Goal: Task Accomplishment & Management: Complete application form

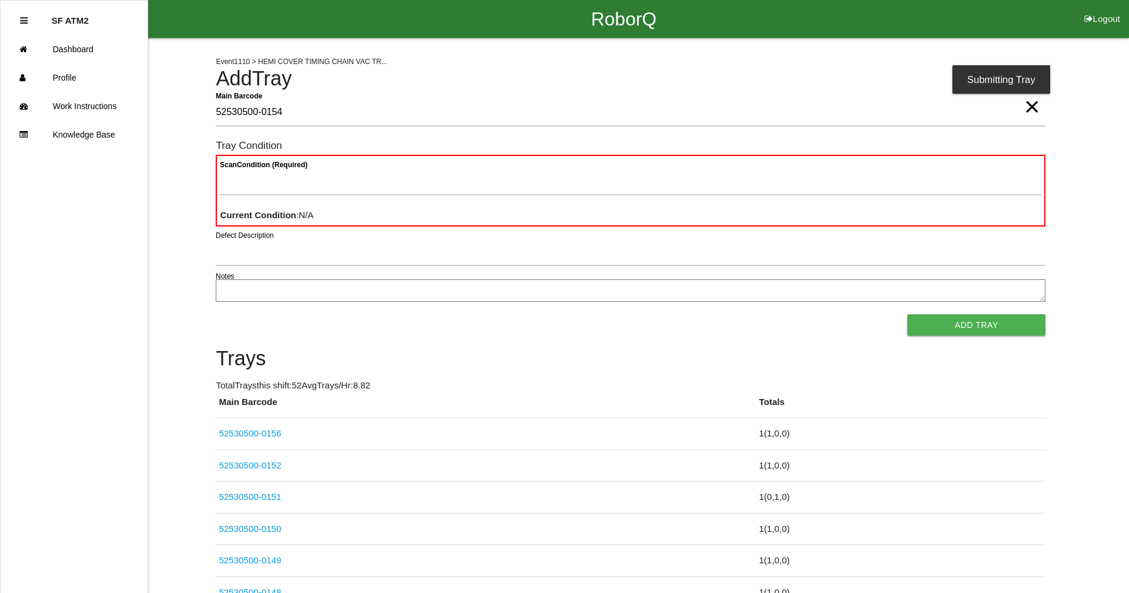
type Barcode "52530500-0154"
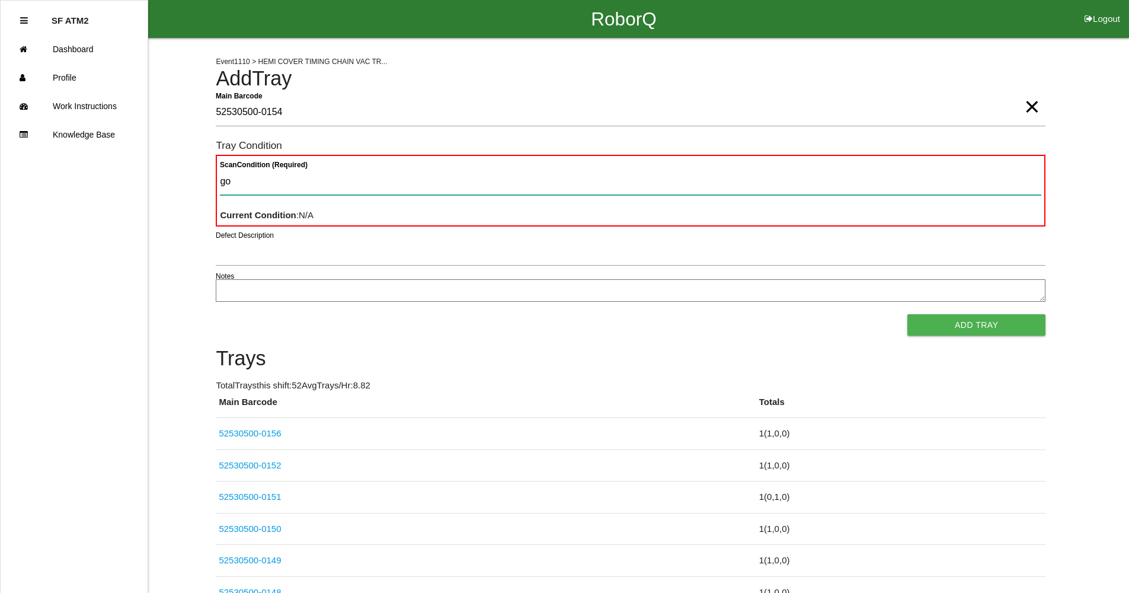
type Condition "goo"
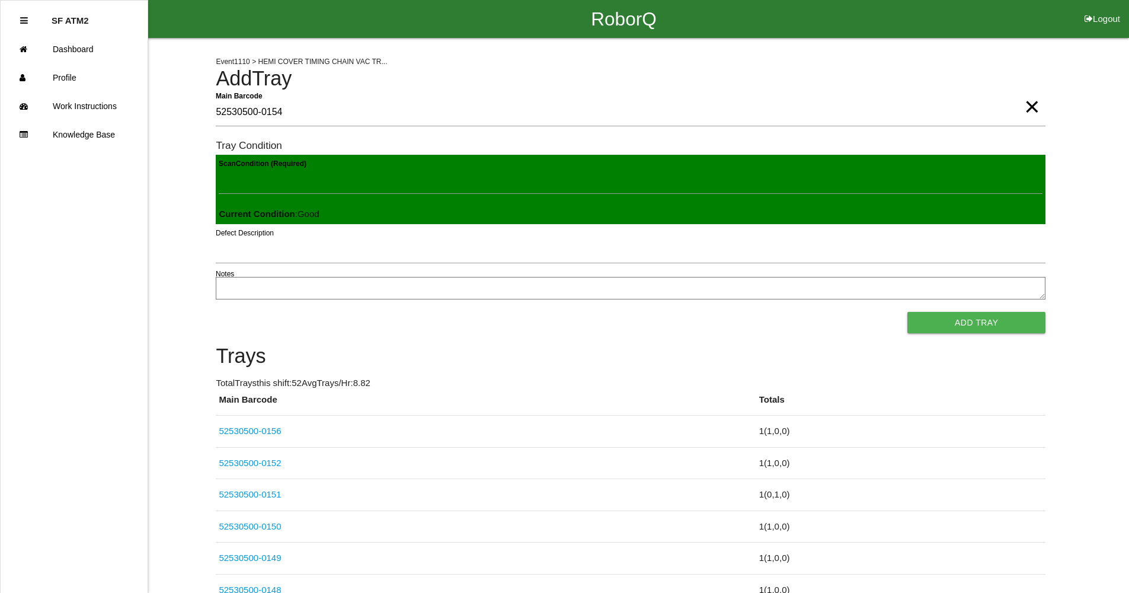
click at [907, 312] on button "Add Tray" at bounding box center [976, 322] width 138 height 21
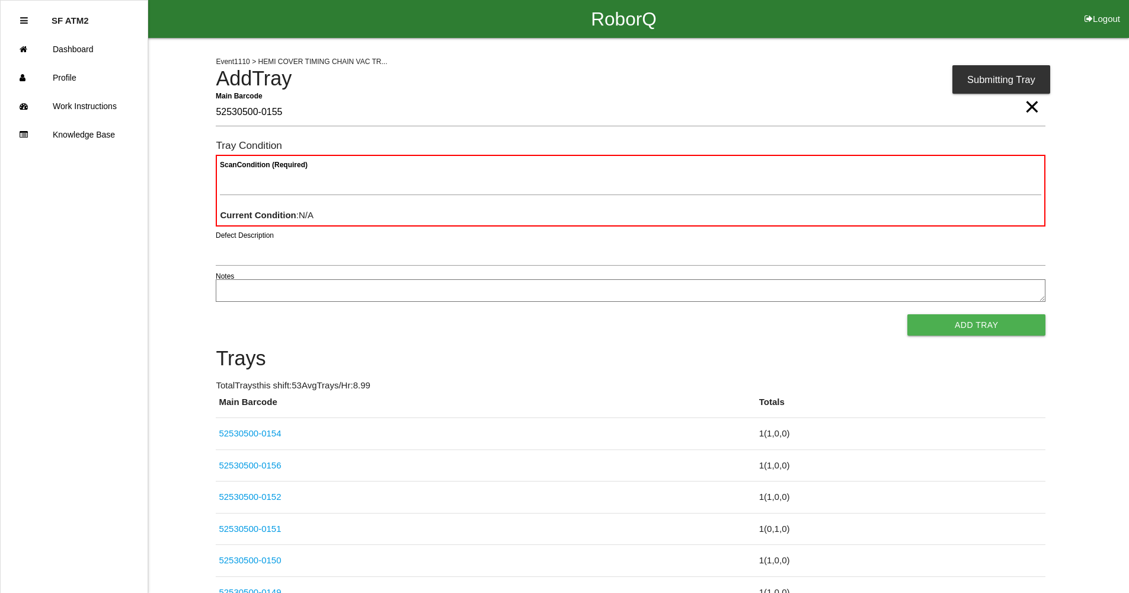
type Barcode "52530500-0155"
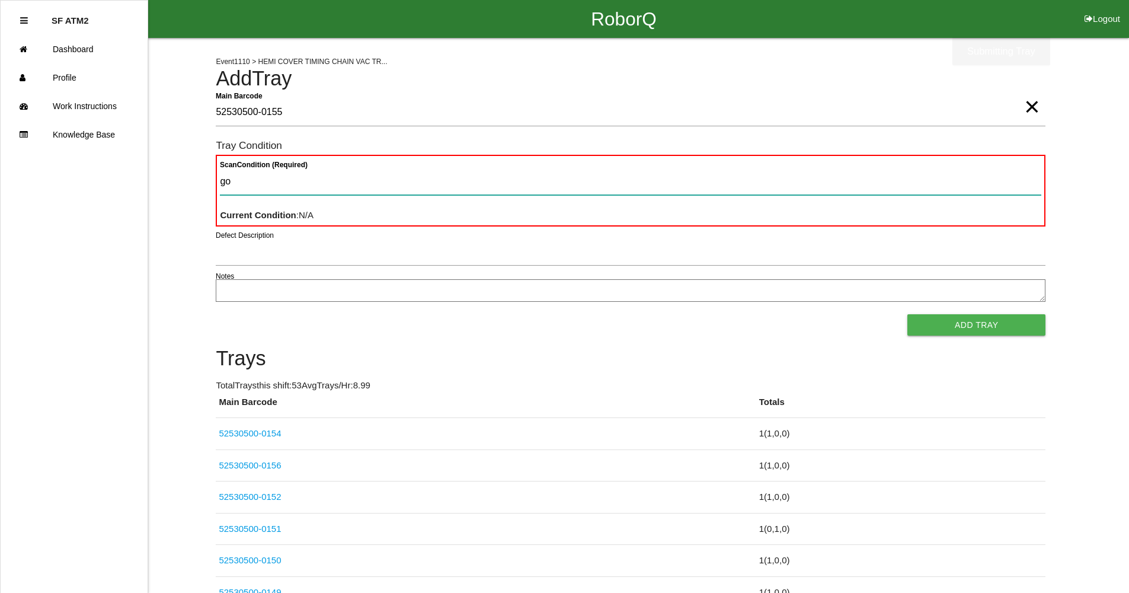
type Condition "goo"
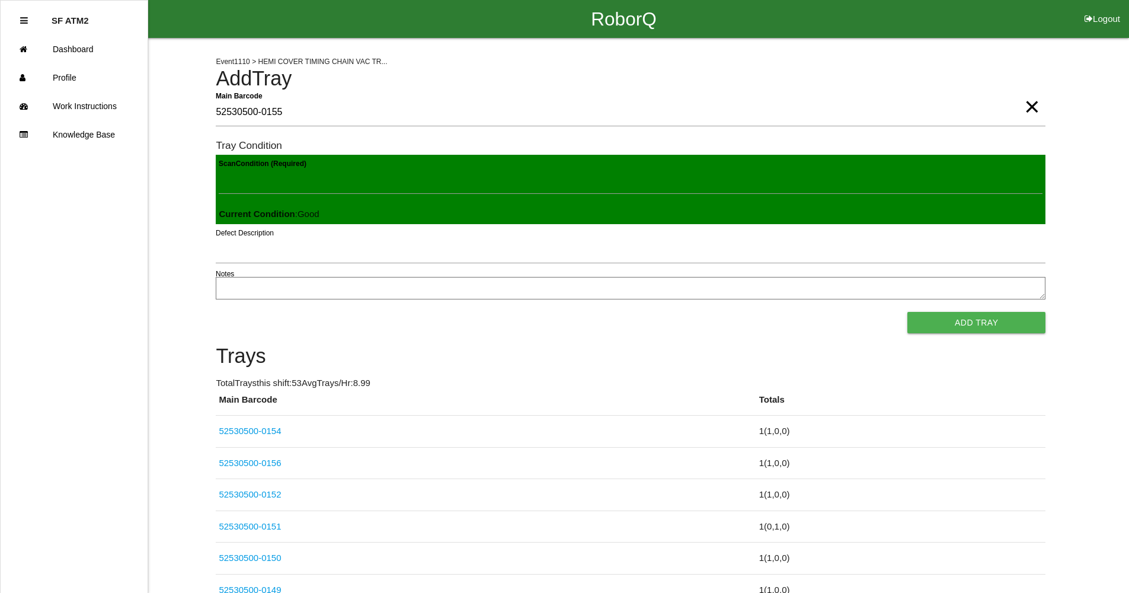
click at [907, 312] on button "Add Tray" at bounding box center [976, 322] width 138 height 21
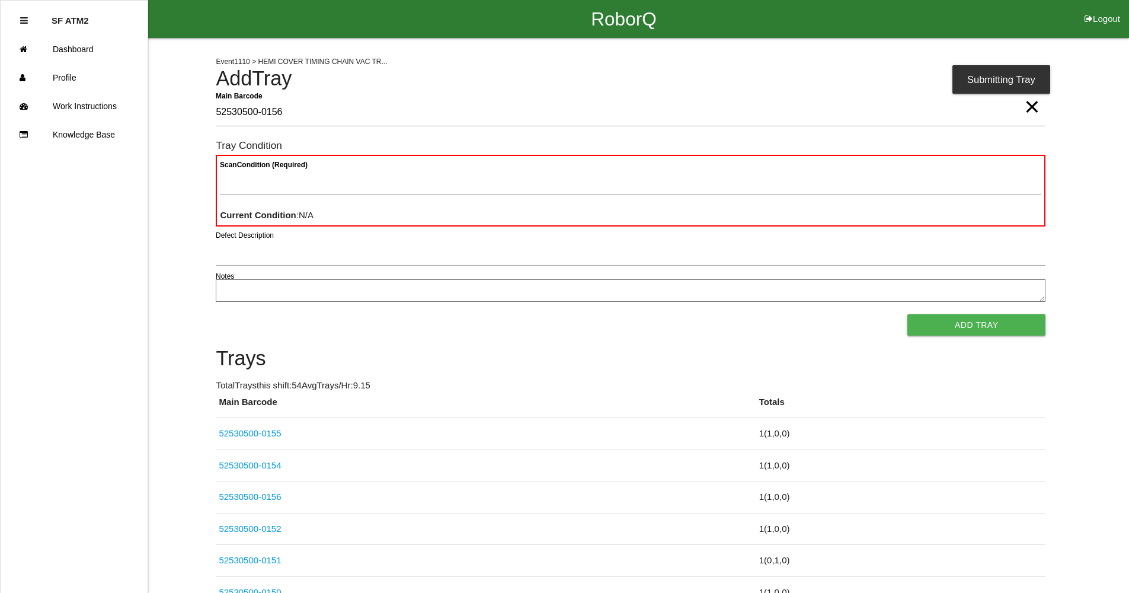
type Barcode "52530500-0156"
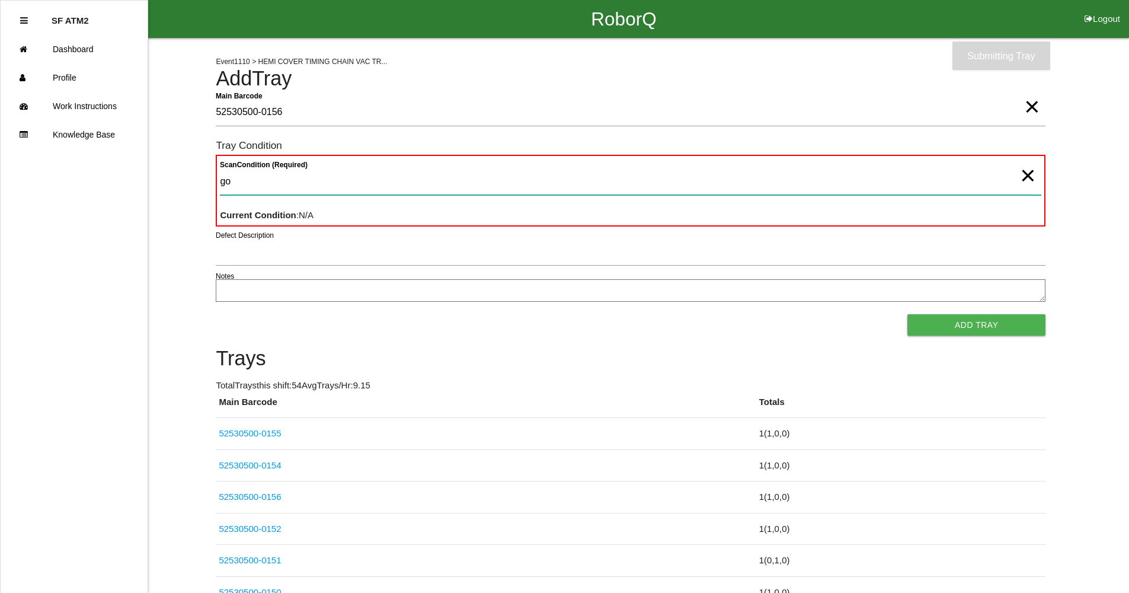
type Condition "goo"
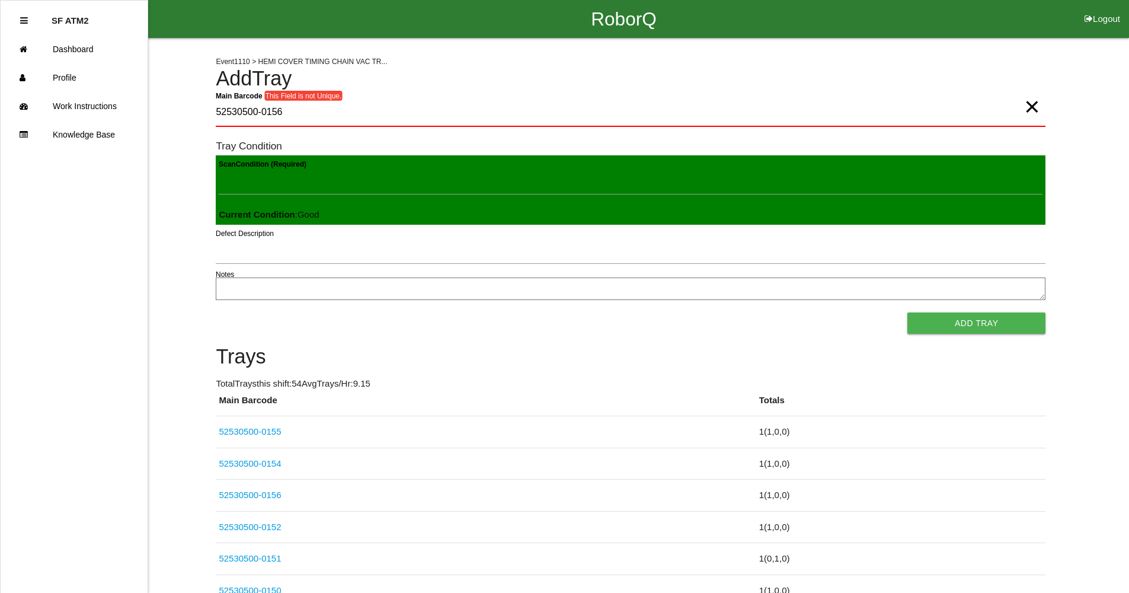
click at [907, 312] on button "Add Tray" at bounding box center [976, 322] width 138 height 21
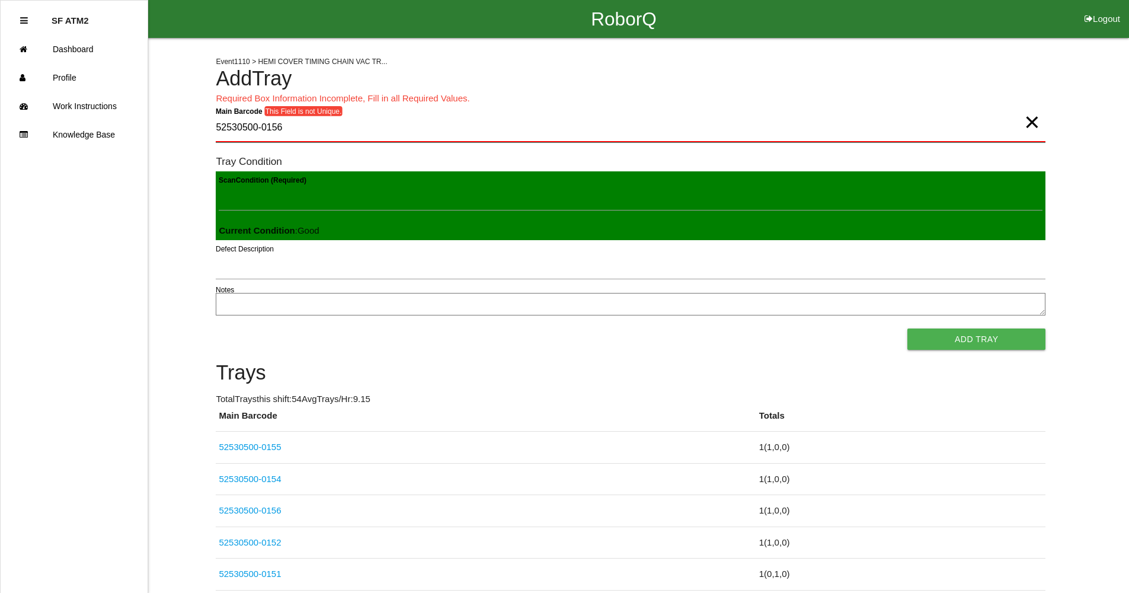
click at [326, 129] on Barcode "52530500-0156" at bounding box center [631, 128] width 830 height 28
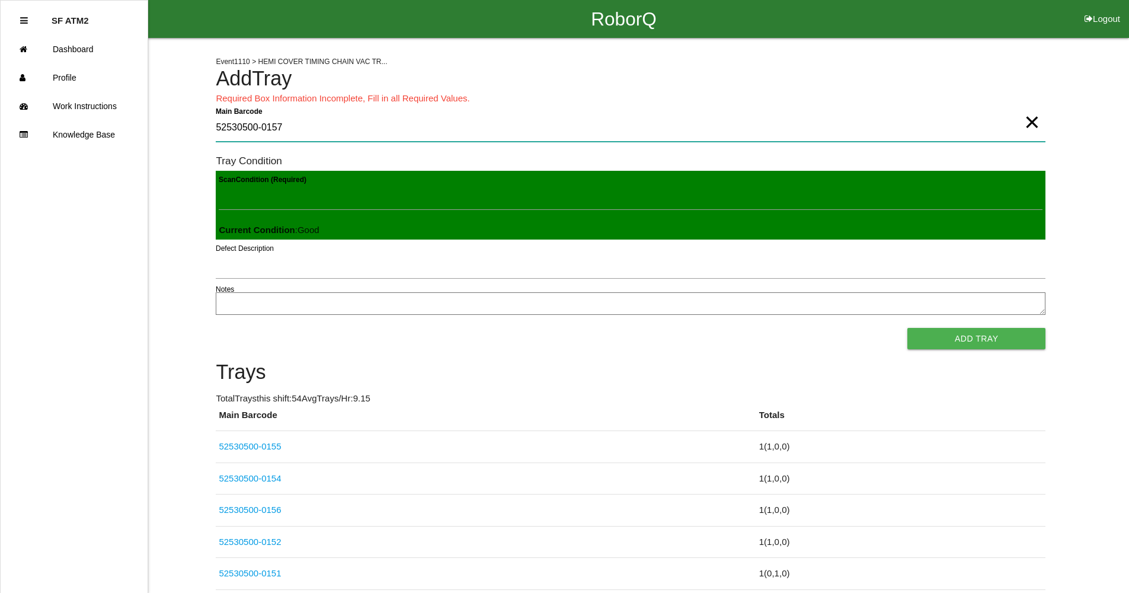
type Barcode "52530500-0157"
click at [907, 328] on button "Add Tray" at bounding box center [976, 338] width 138 height 21
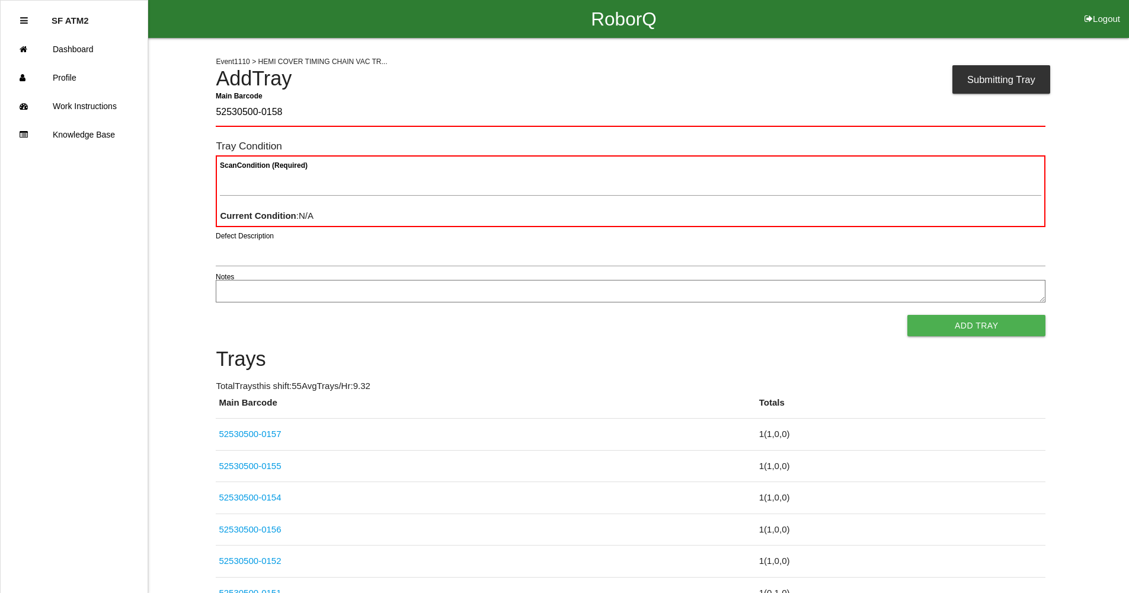
type Barcode "52530500-0158"
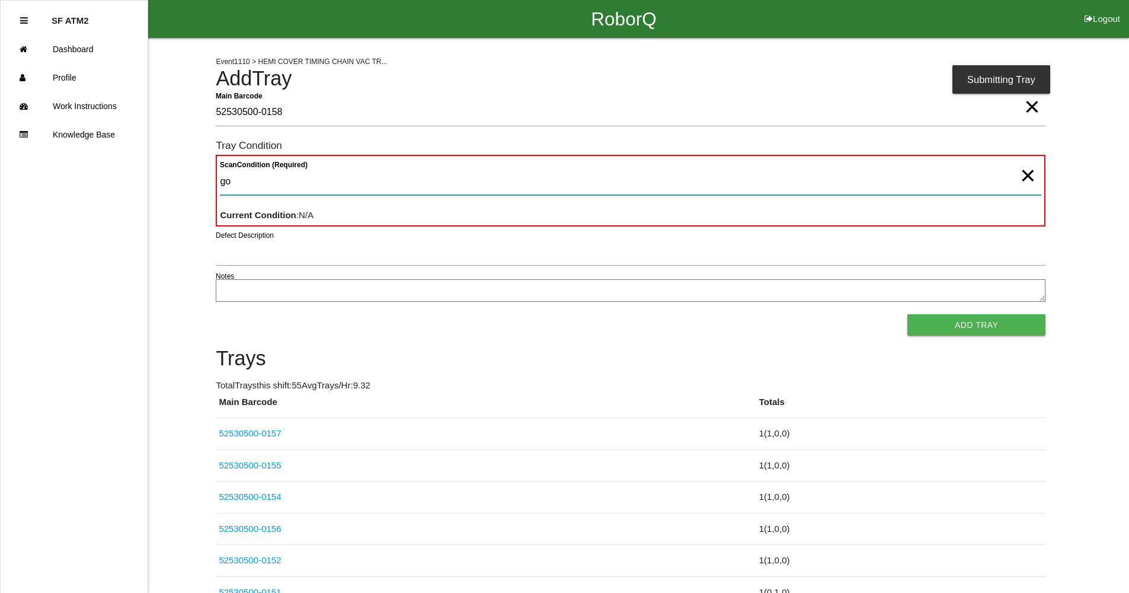
type Condition "goo"
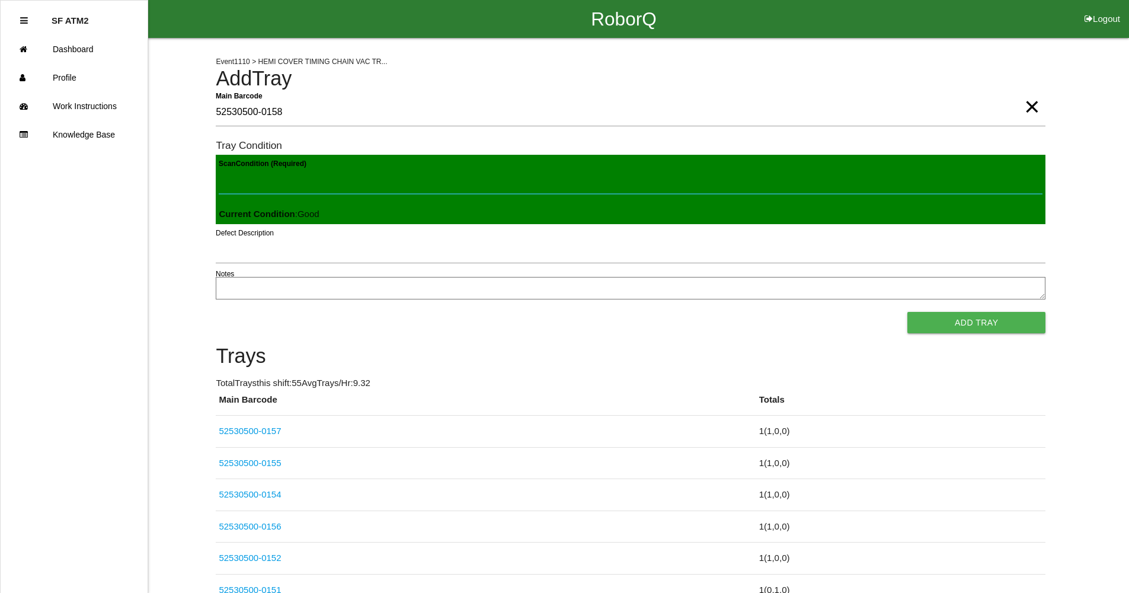
click at [907, 312] on button "Add Tray" at bounding box center [976, 322] width 138 height 21
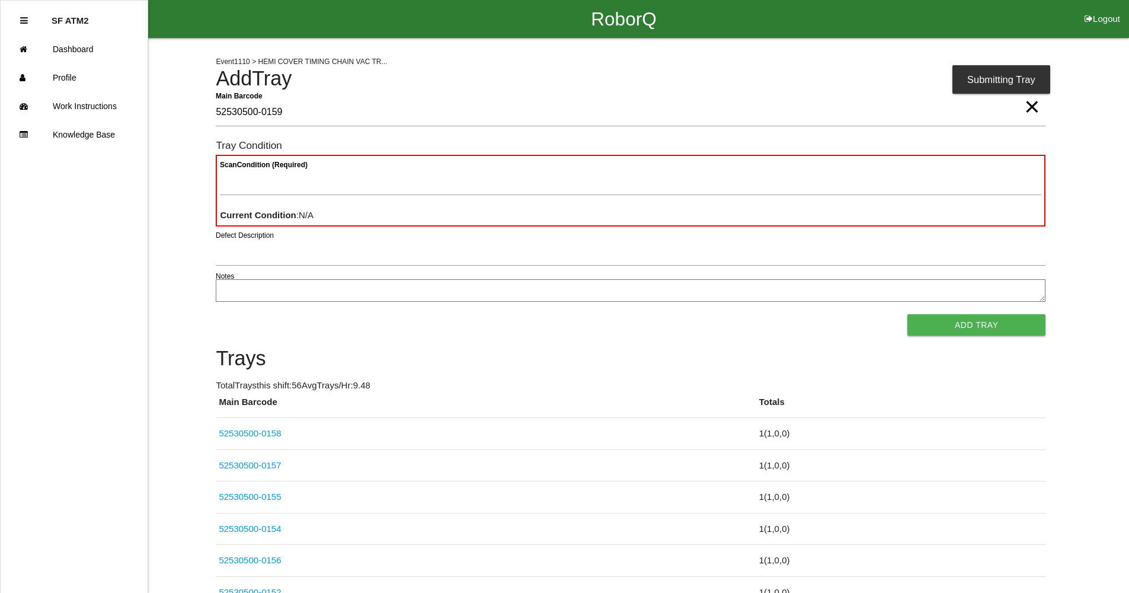
type Barcode "52530500-0159"
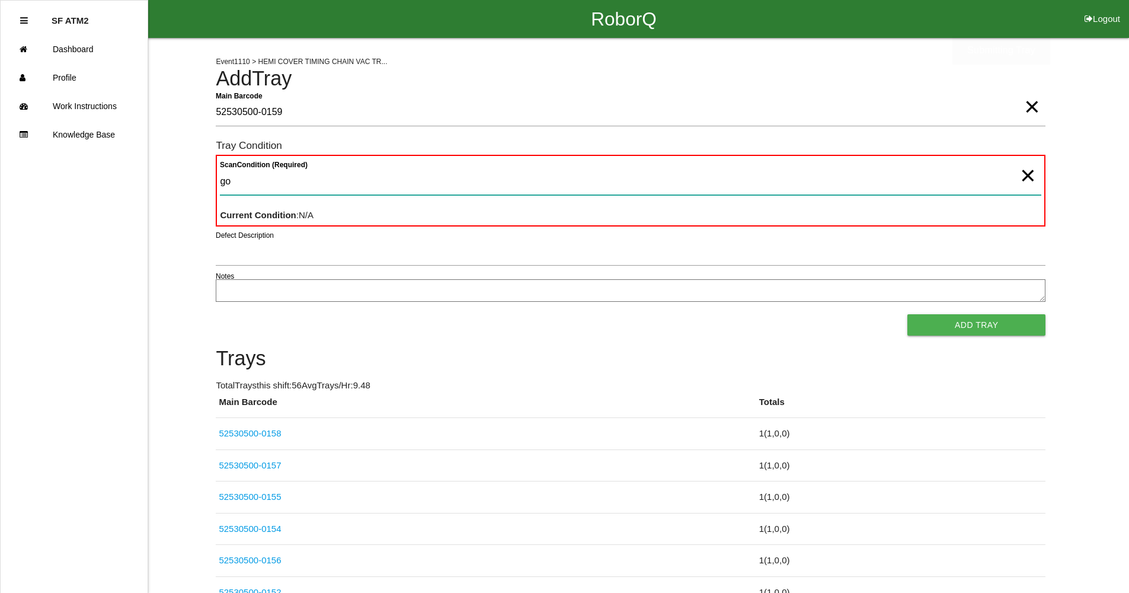
type Condition "goo"
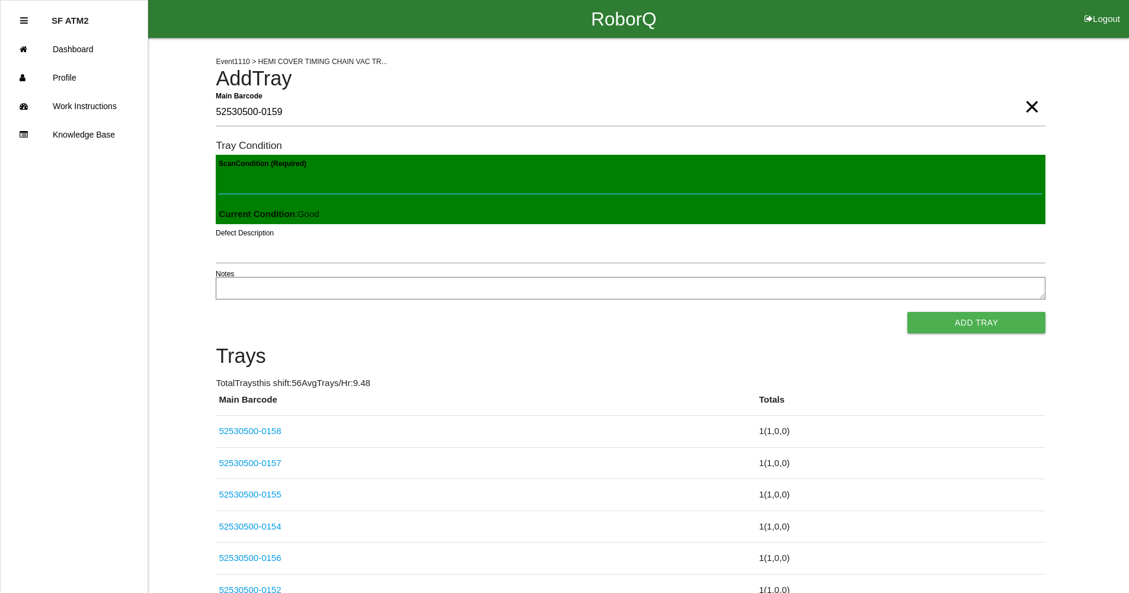
click at [907, 312] on button "Add Tray" at bounding box center [976, 322] width 138 height 21
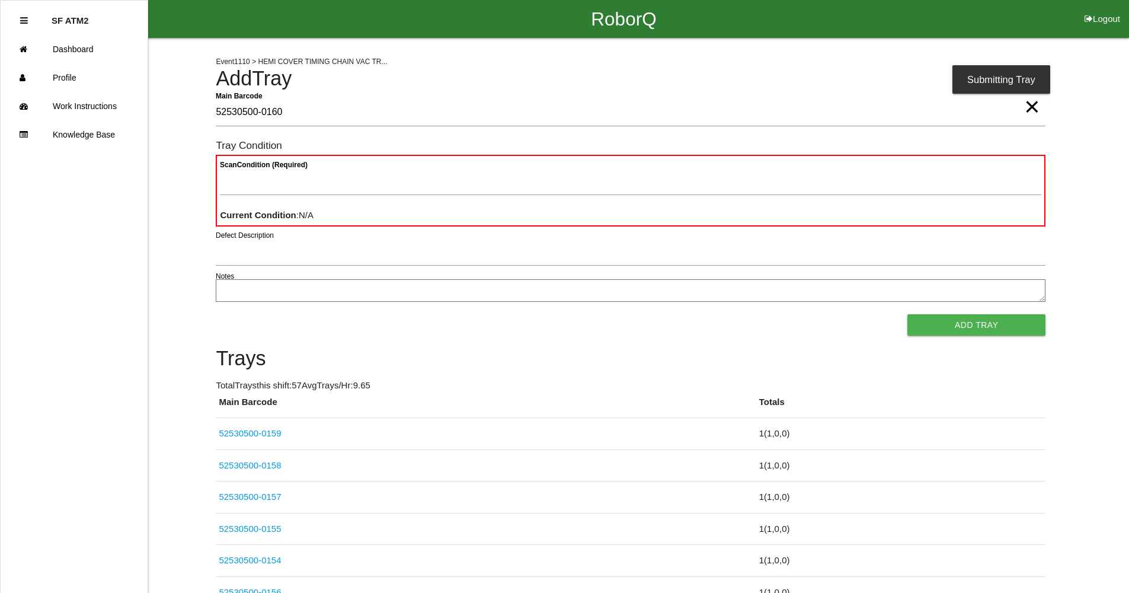
type Barcode "52530500-0160"
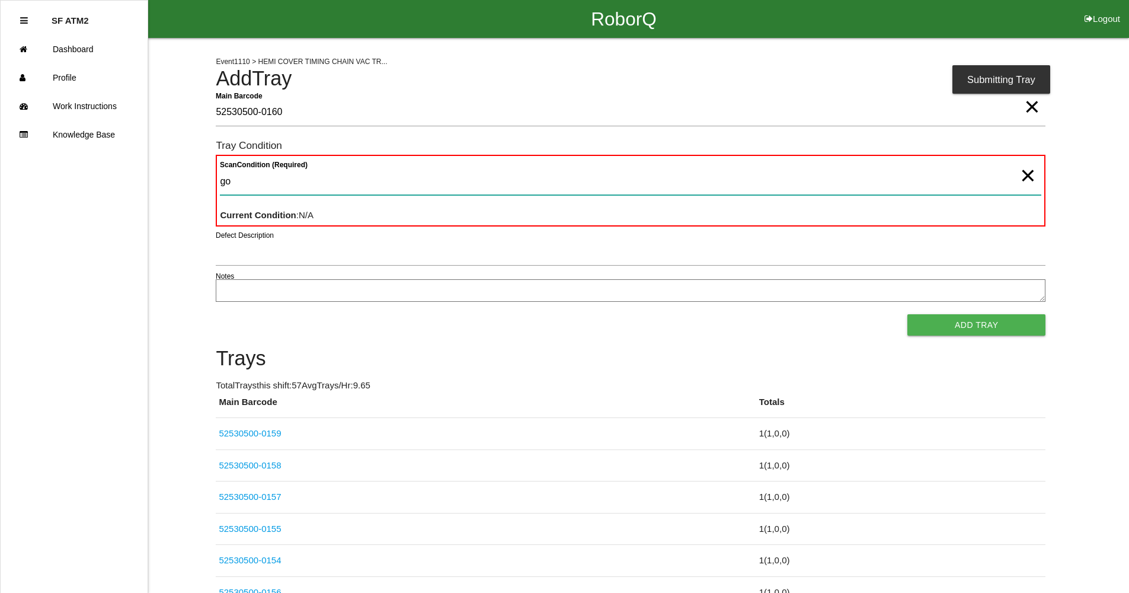
type Condition "goo"
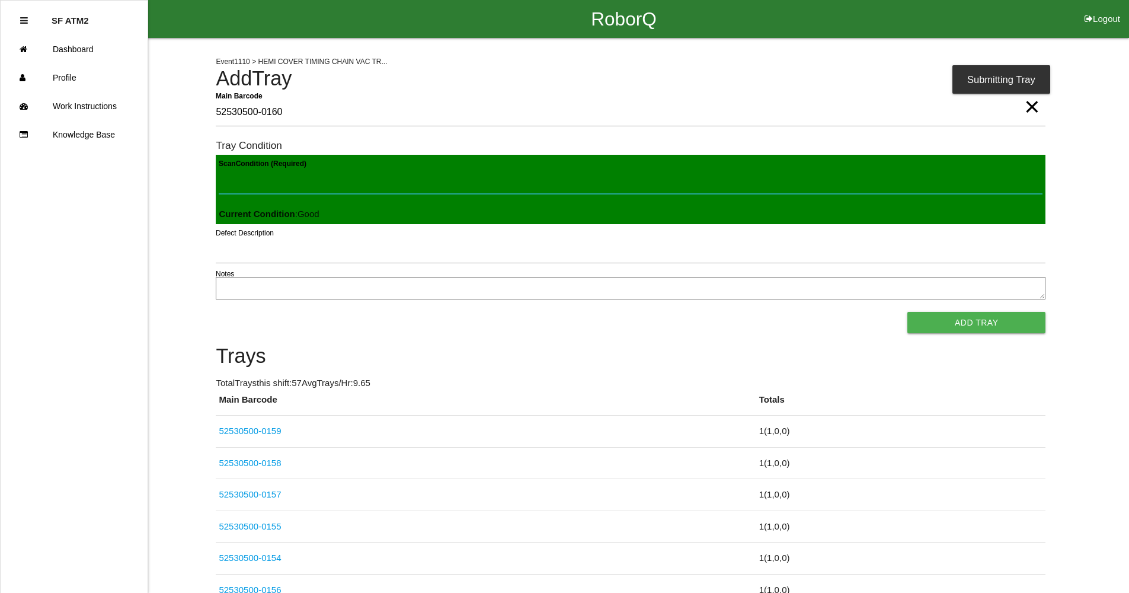
click at [907, 312] on button "Add Tray" at bounding box center [976, 322] width 138 height 21
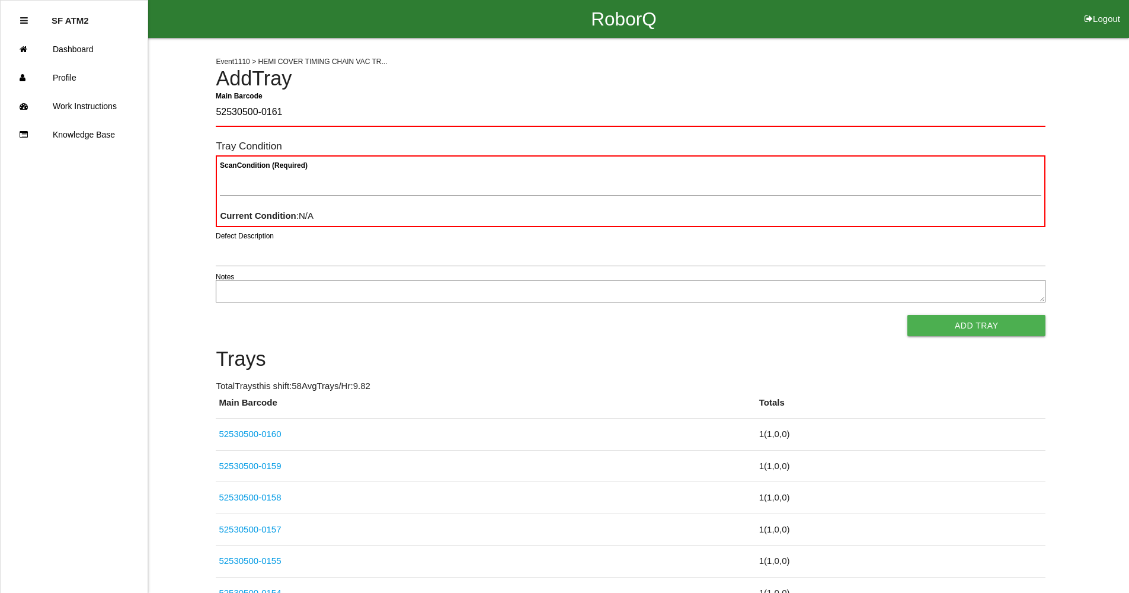
type Barcode "52530500-0161"
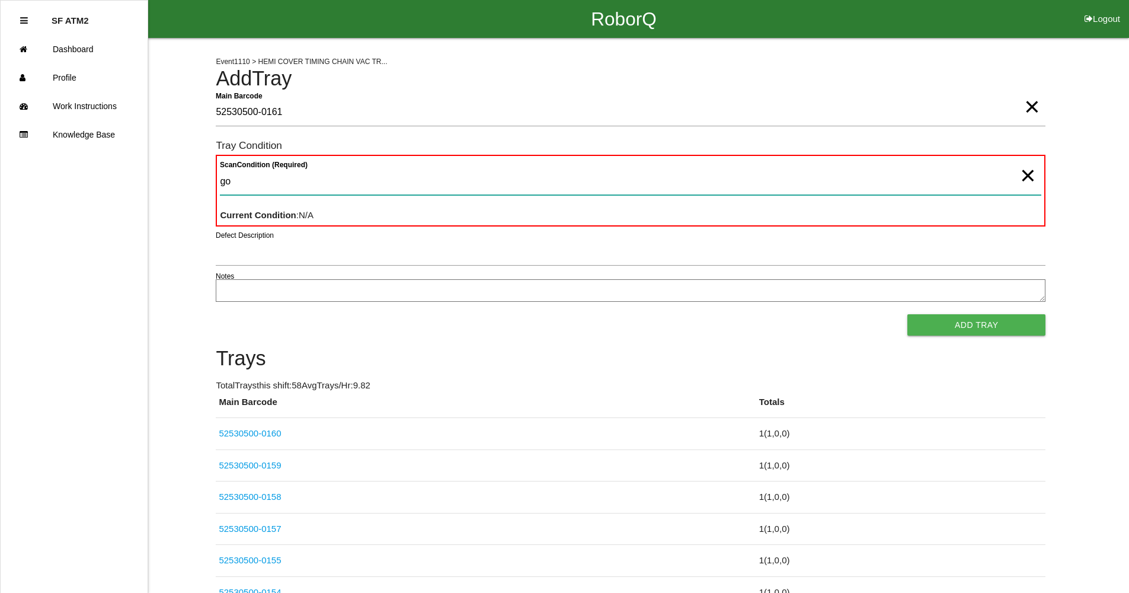
type Condition "goo"
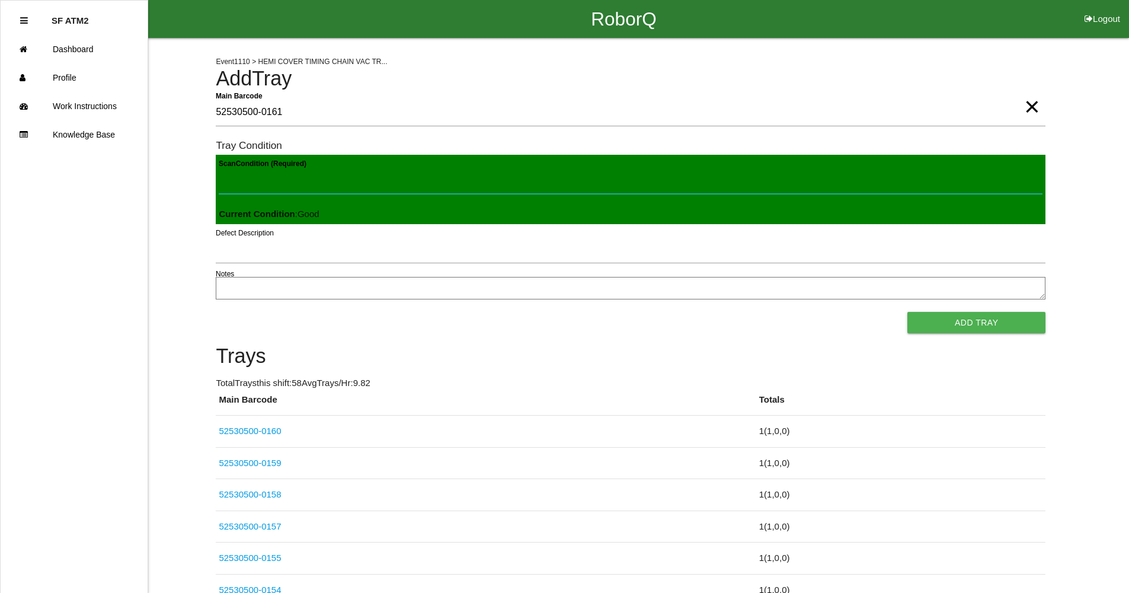
click at [907, 312] on button "Add Tray" at bounding box center [976, 322] width 138 height 21
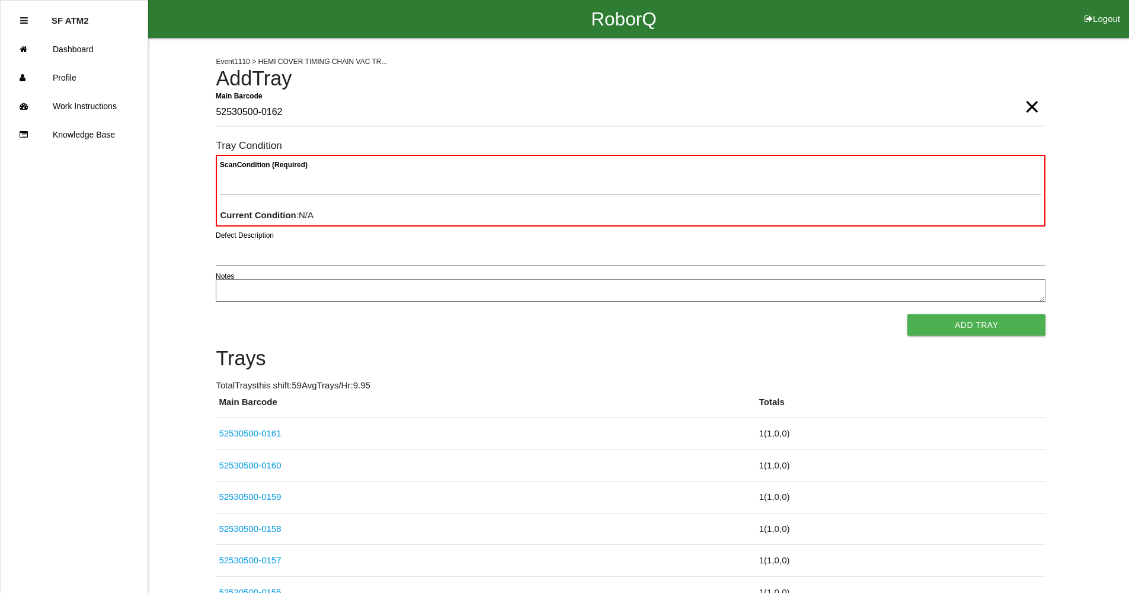
type Barcode "52530500-0162"
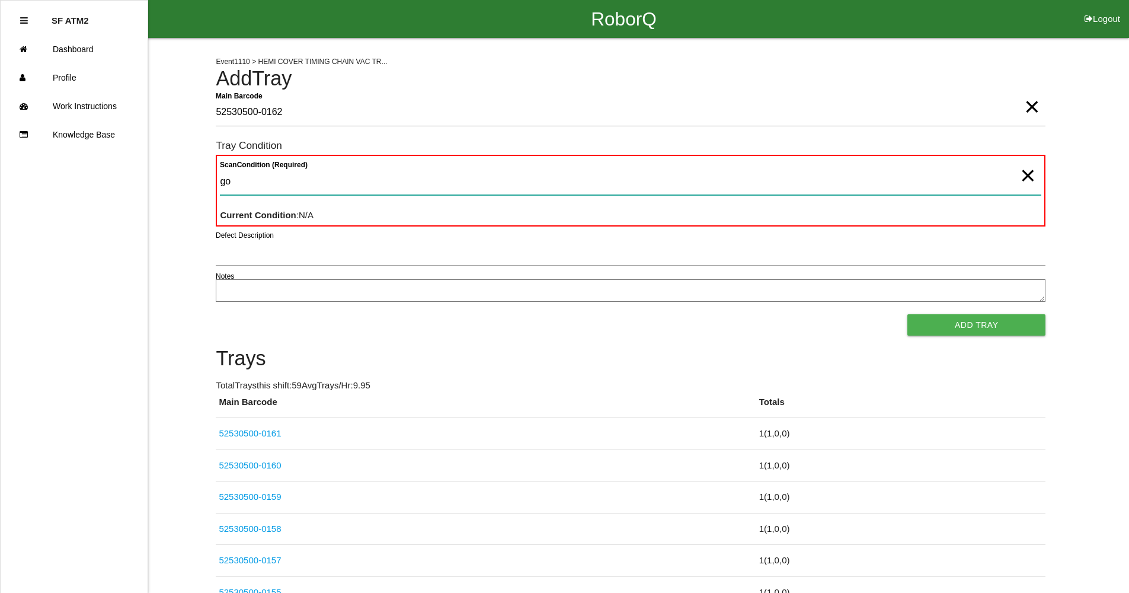
type Condition "goo"
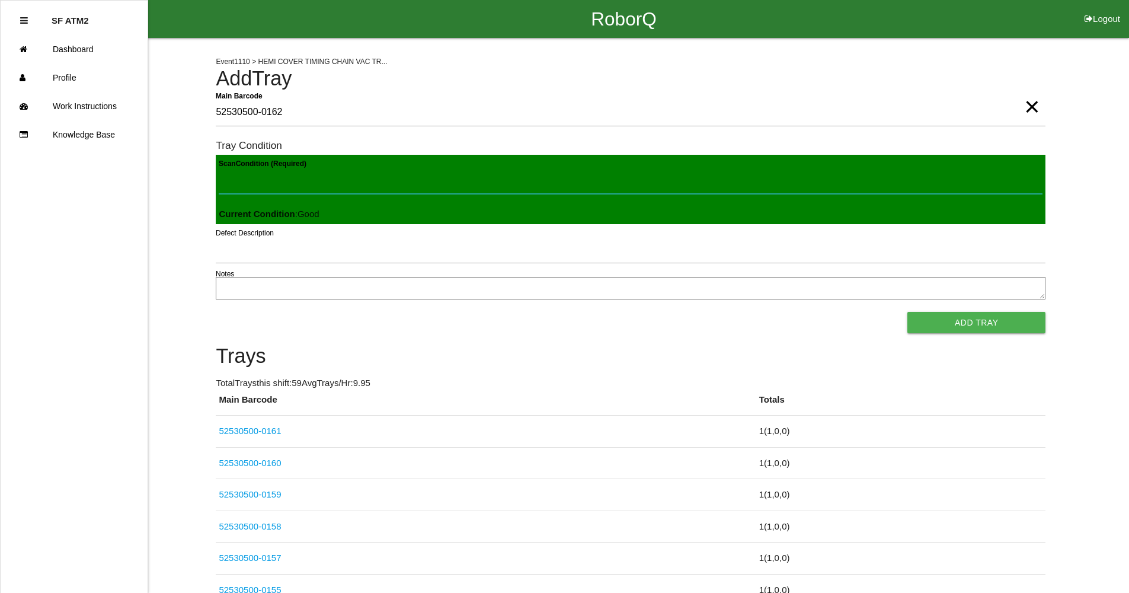
click at [907, 312] on button "Add Tray" at bounding box center [976, 322] width 138 height 21
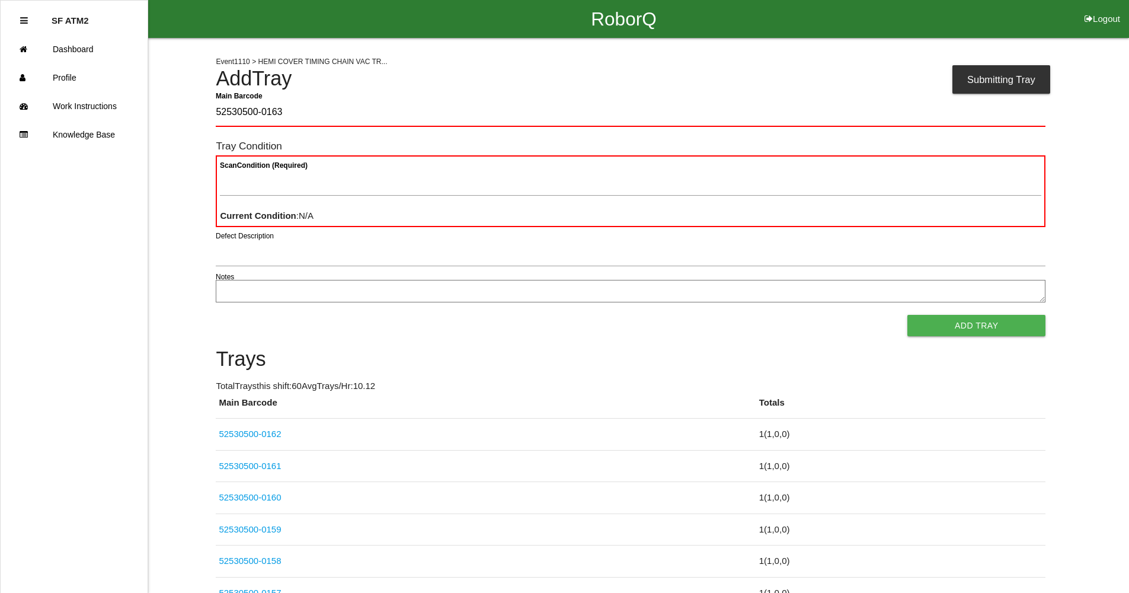
type Barcode "52530500-0163"
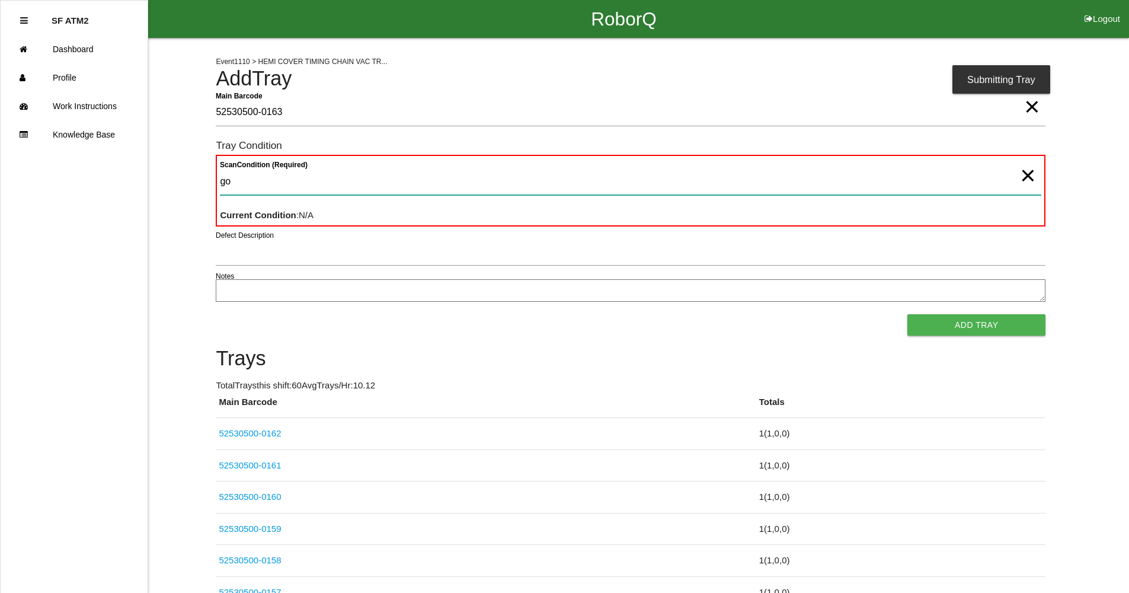
type Condition "goo"
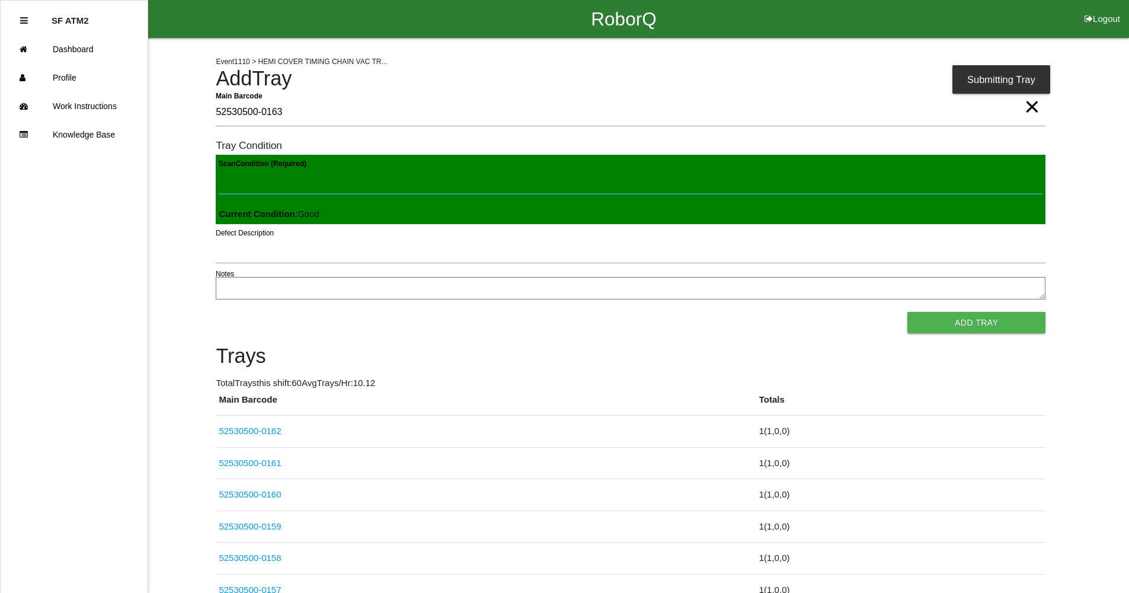
click at [907, 312] on button "Add Tray" at bounding box center [976, 322] width 138 height 21
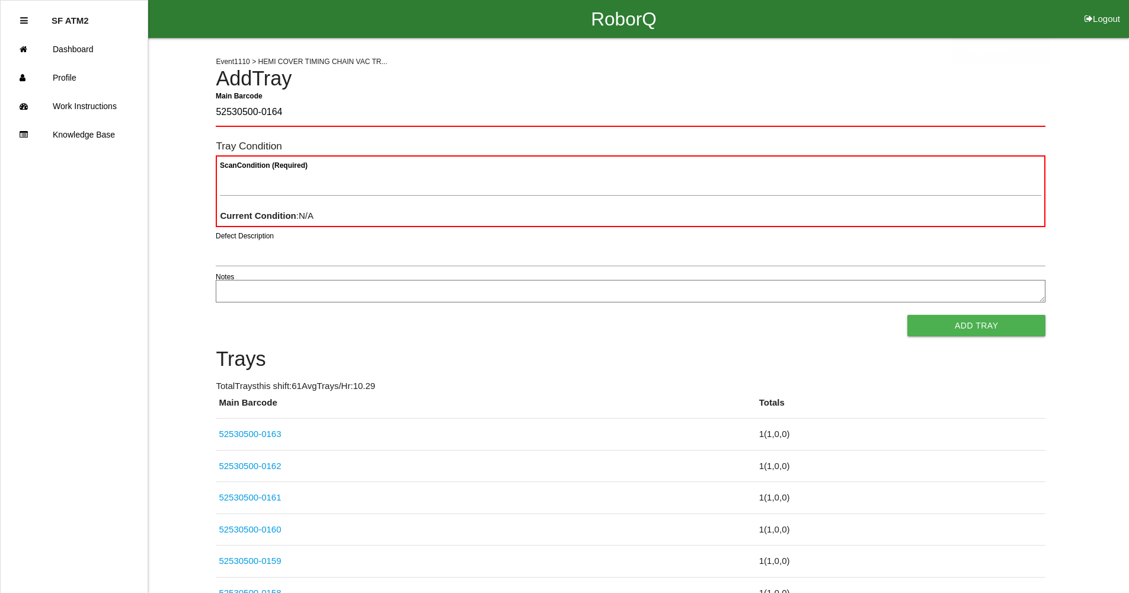
type Barcode "52530500-0164"
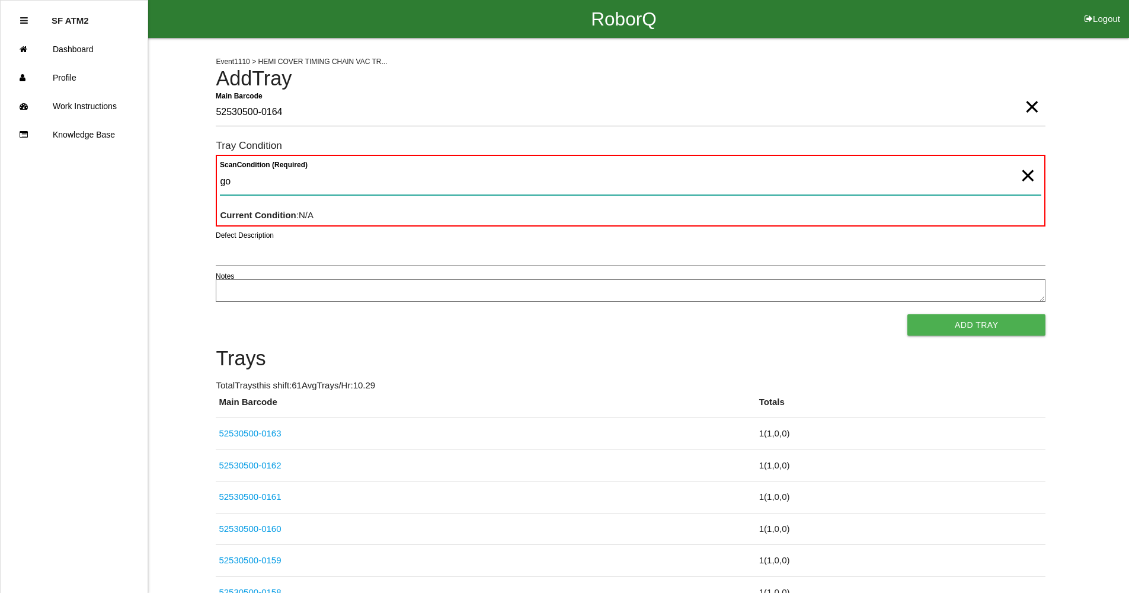
type Condition "goo"
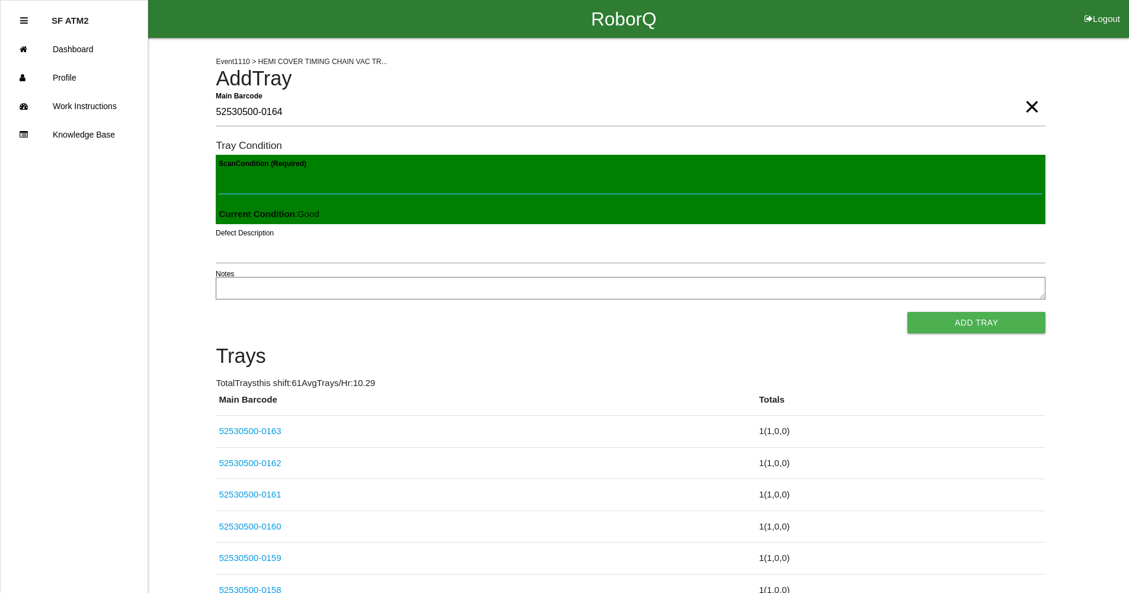
click at [907, 312] on button "Add Tray" at bounding box center [976, 322] width 138 height 21
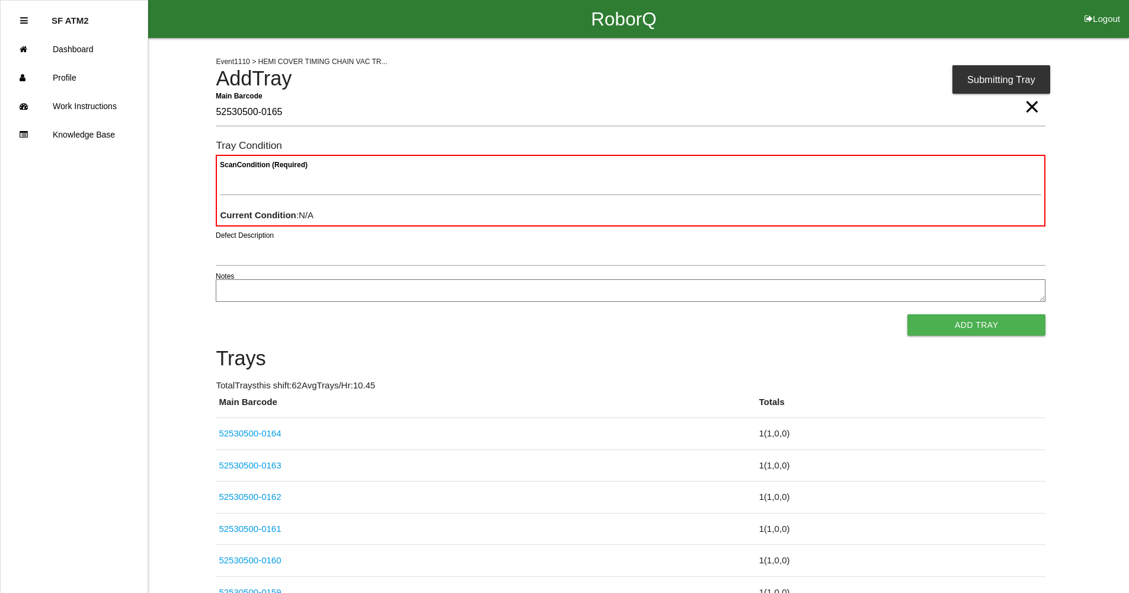
type Barcode "52530500-0165"
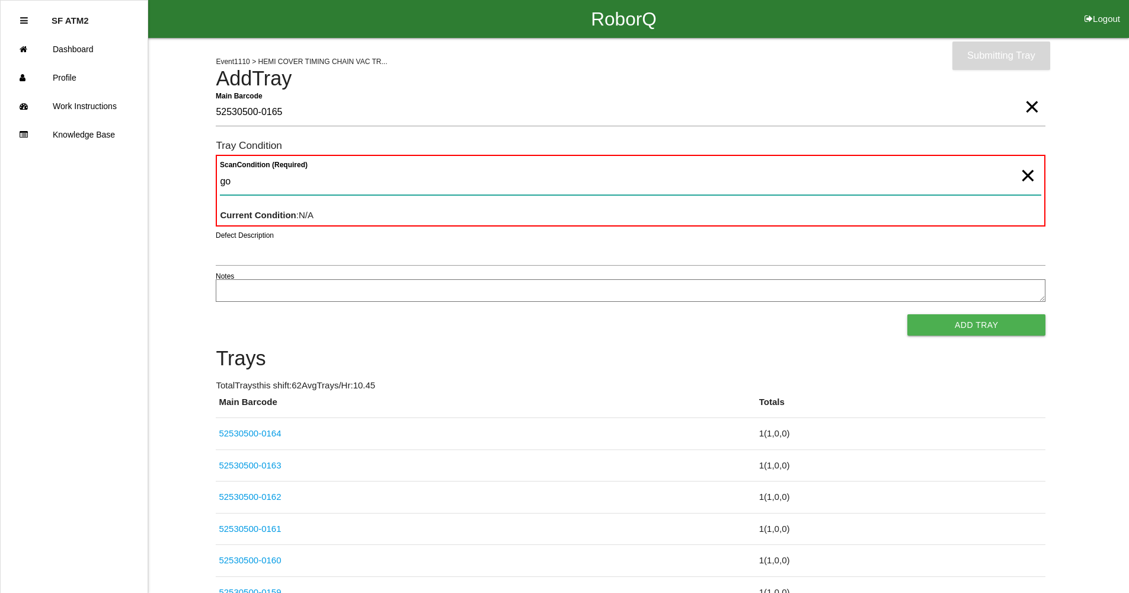
type Condition "goo"
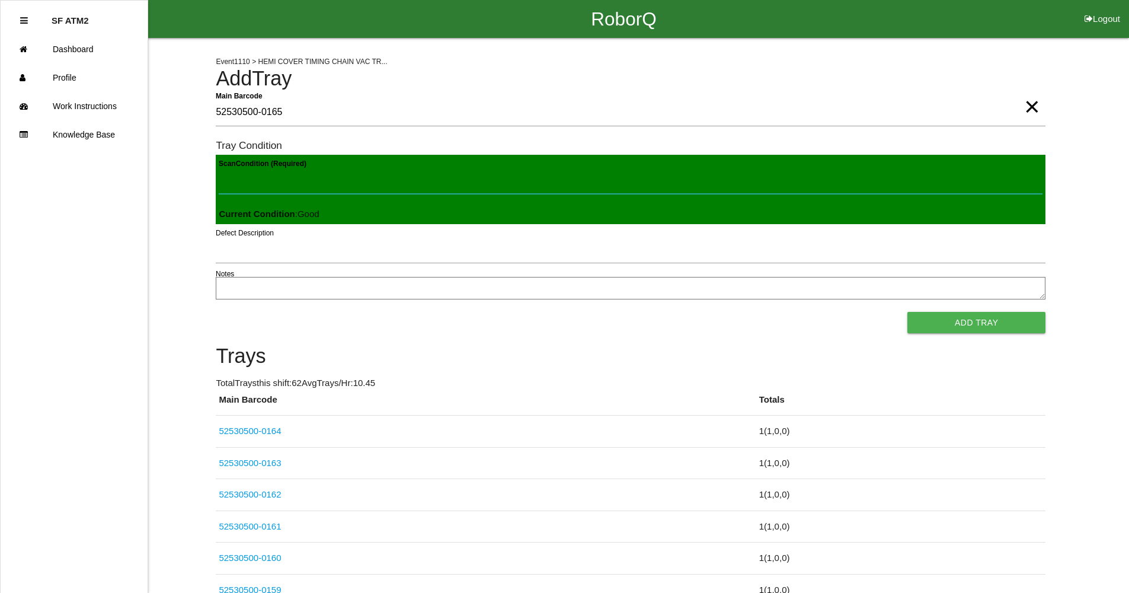
click at [907, 312] on button "Add Tray" at bounding box center [976, 322] width 138 height 21
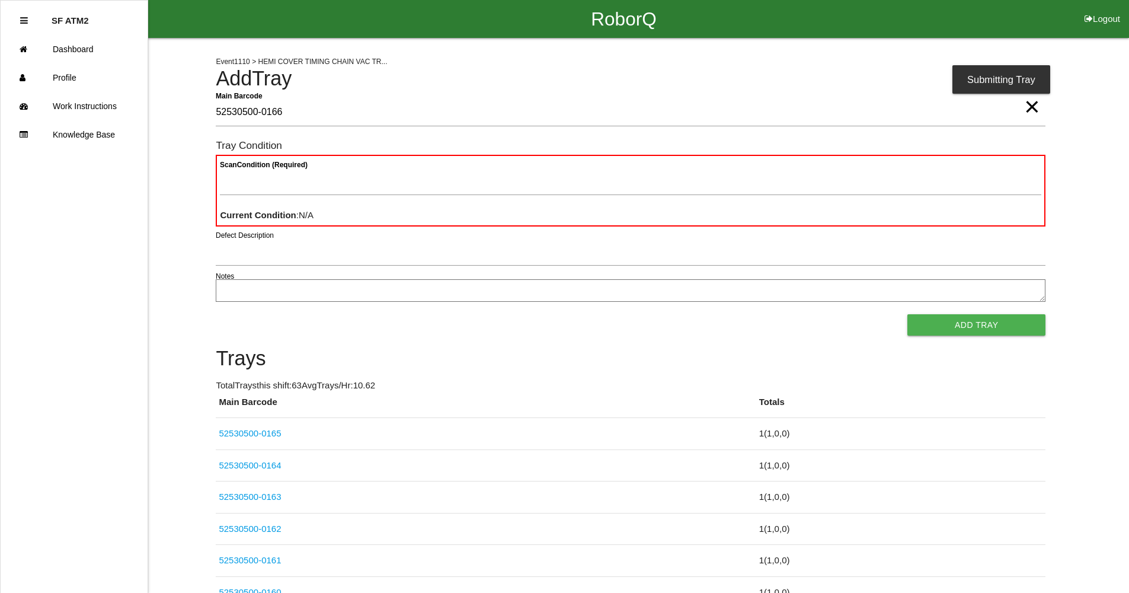
type Barcode "52530500-0166"
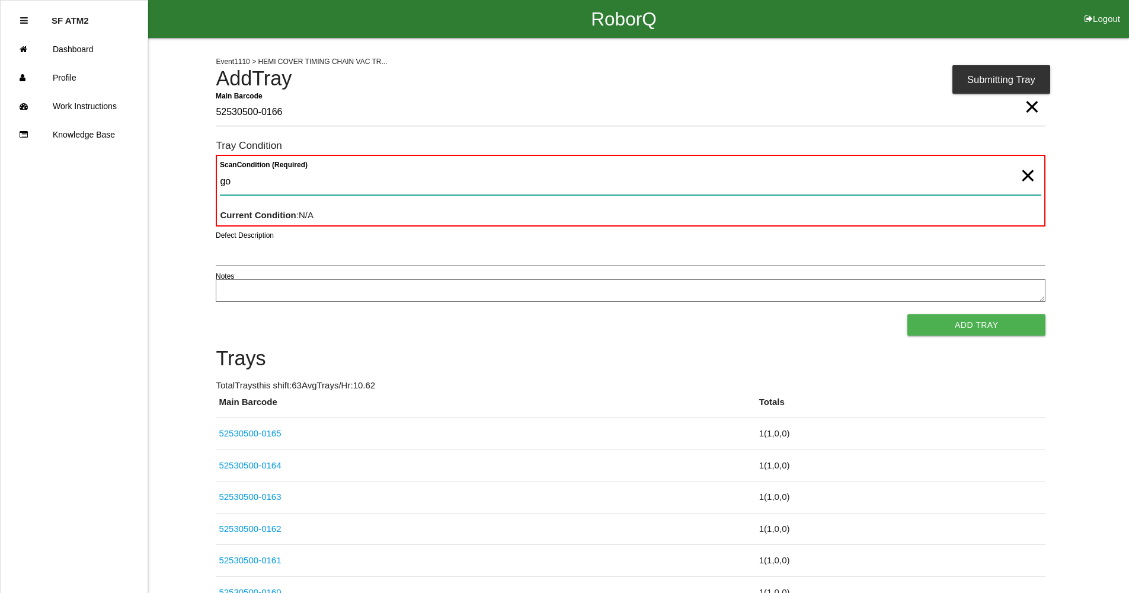
type Condition "goo"
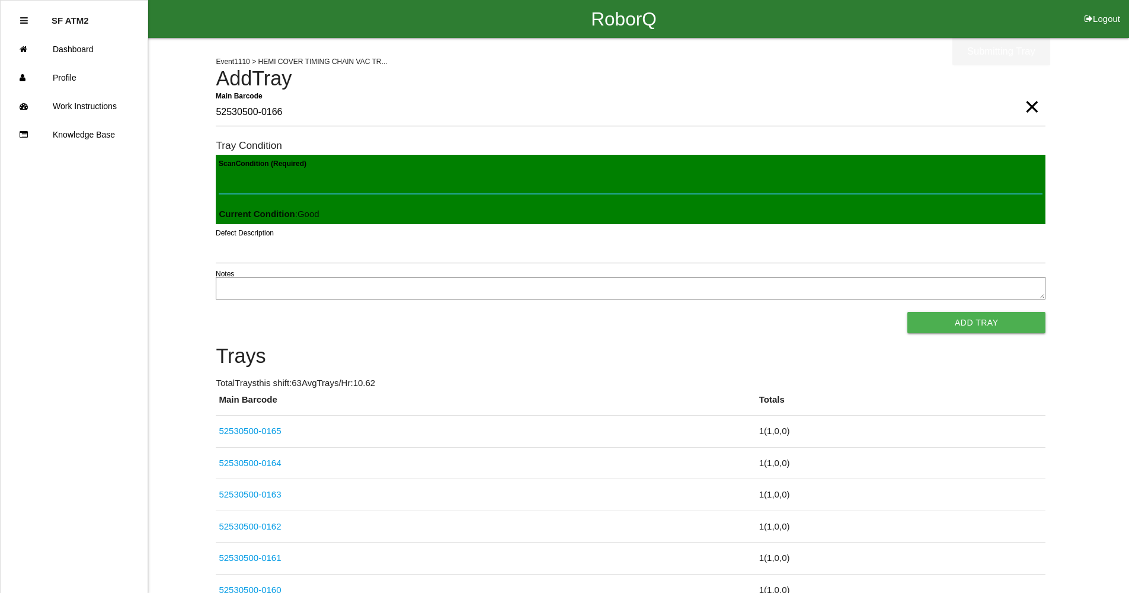
click at [907, 312] on button "Add Tray" at bounding box center [976, 322] width 138 height 21
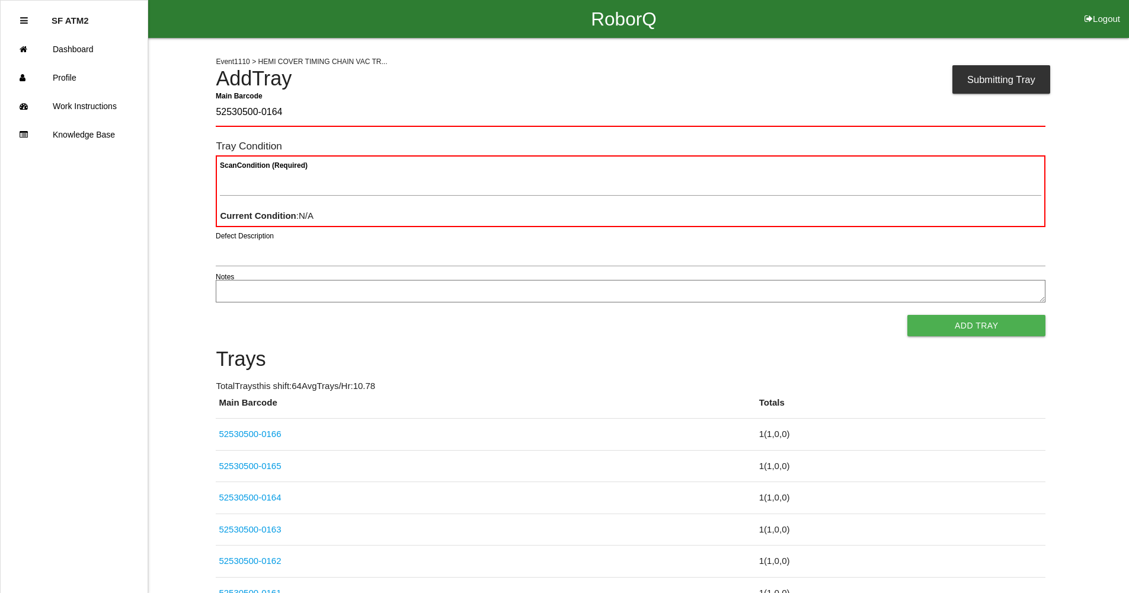
type Barcode "52530500-0164"
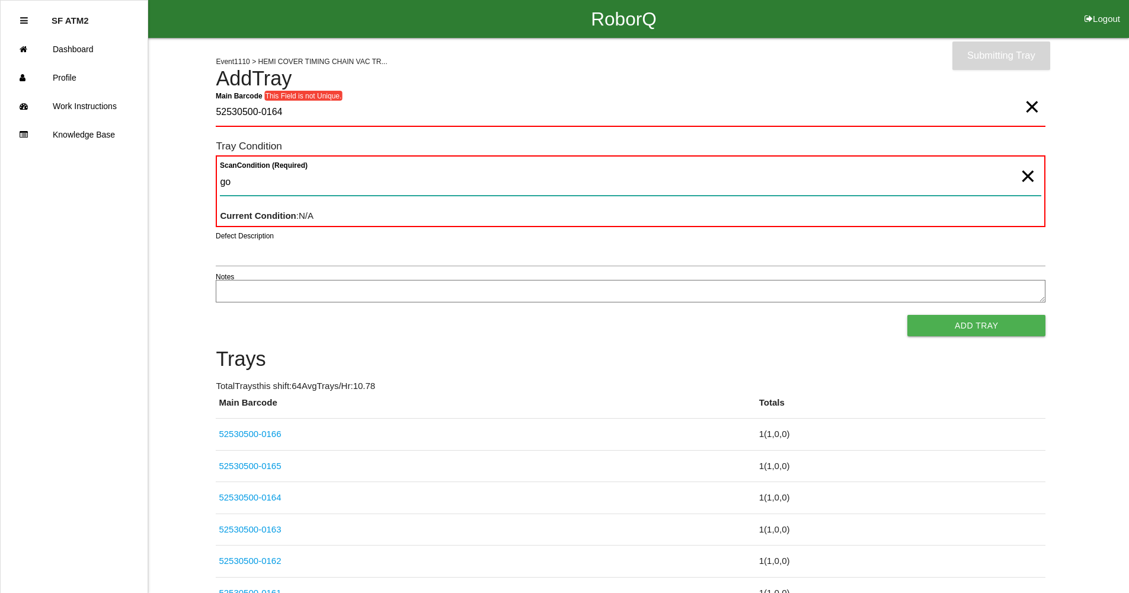
type Condition "goo"
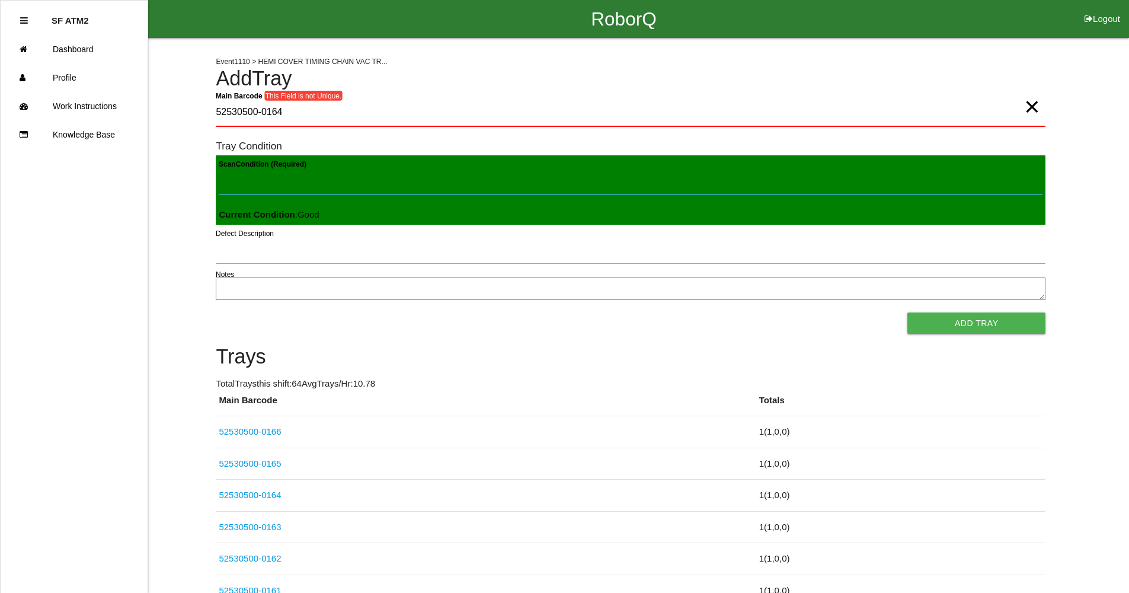
click at [907, 312] on button "Add Tray" at bounding box center [976, 322] width 138 height 21
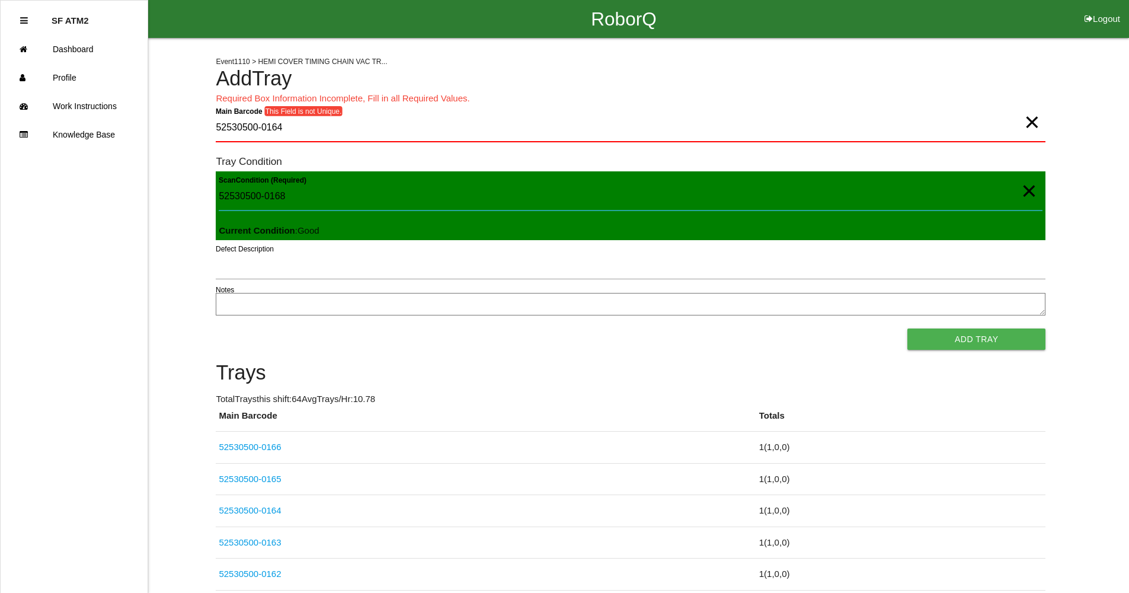
type Condition "52530500-0168"
click at [326, 129] on Barcode "52530500-0164" at bounding box center [631, 128] width 830 height 28
drag, startPoint x: 308, startPoint y: 200, endPoint x: 180, endPoint y: 193, distance: 127.6
click at [372, 229] on div "Scan Condition (Required) Current Condition : Good" at bounding box center [631, 205] width 830 height 69
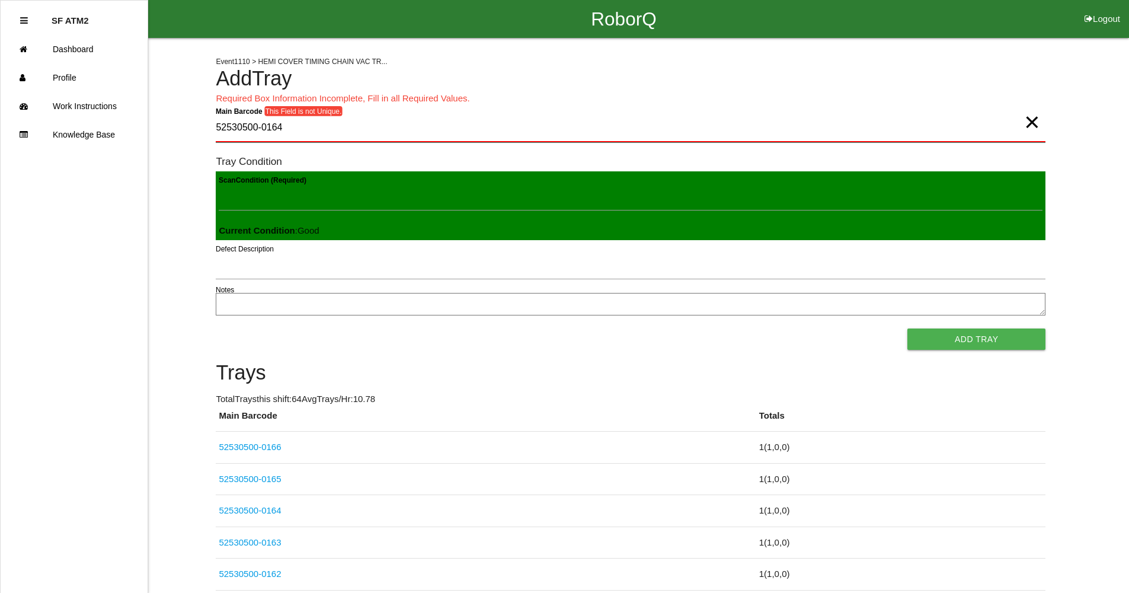
click at [316, 136] on Barcode "52530500-0164" at bounding box center [631, 128] width 830 height 28
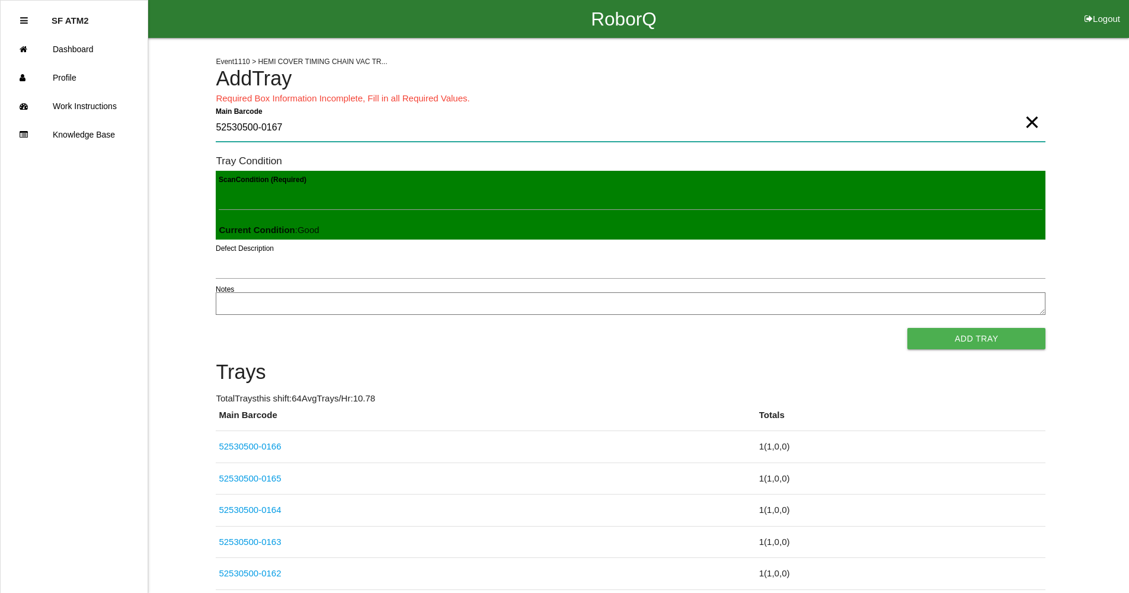
type Barcode "52530500-0167"
click at [907, 328] on button "Add Tray" at bounding box center [976, 338] width 138 height 21
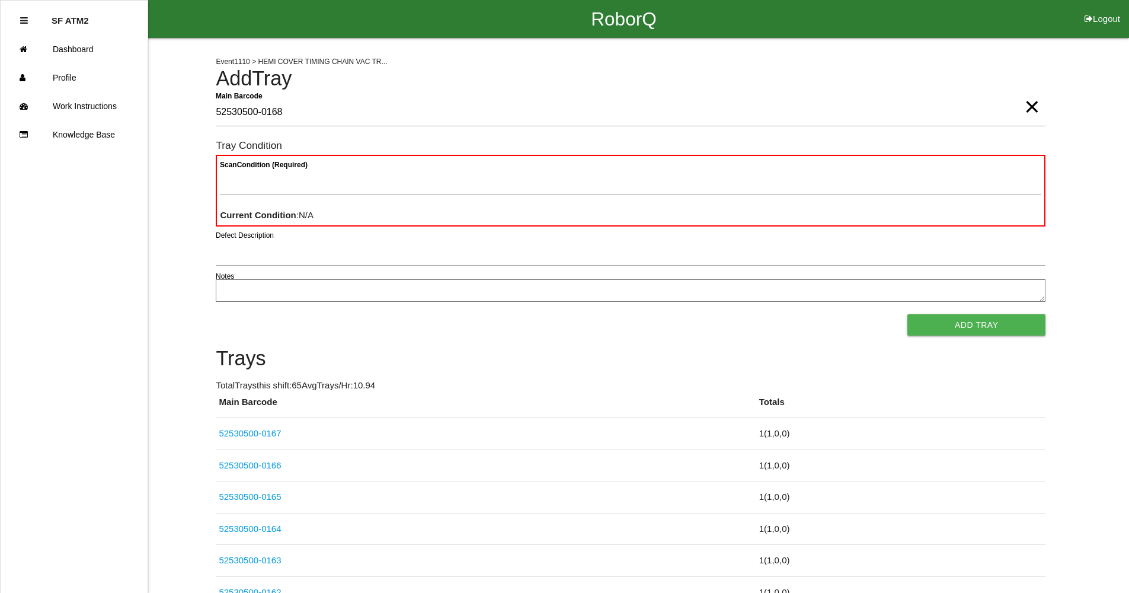
type Barcode "52530500-0168"
click at [350, 187] on Condition "Scan Condition (Required)" at bounding box center [630, 181] width 821 height 27
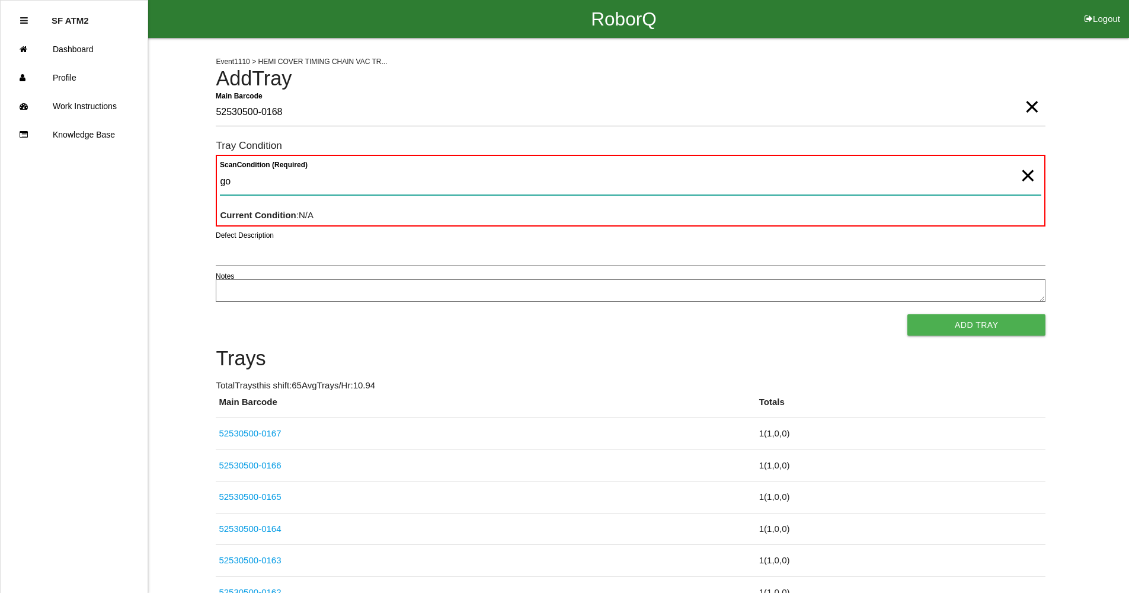
type Condition "goo"
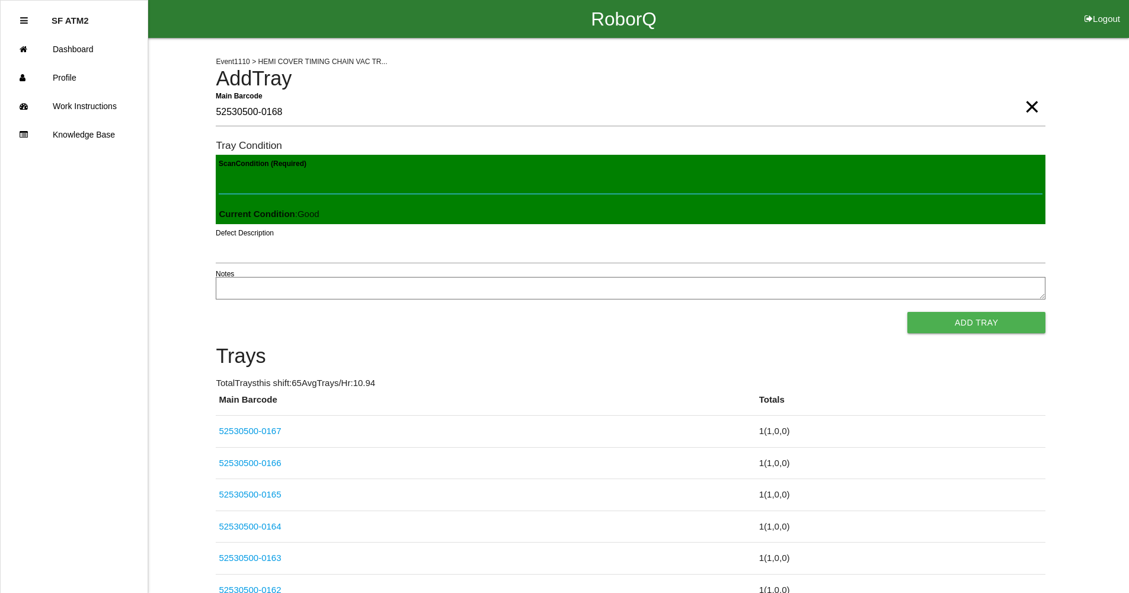
click at [907, 312] on button "Add Tray" at bounding box center [976, 322] width 138 height 21
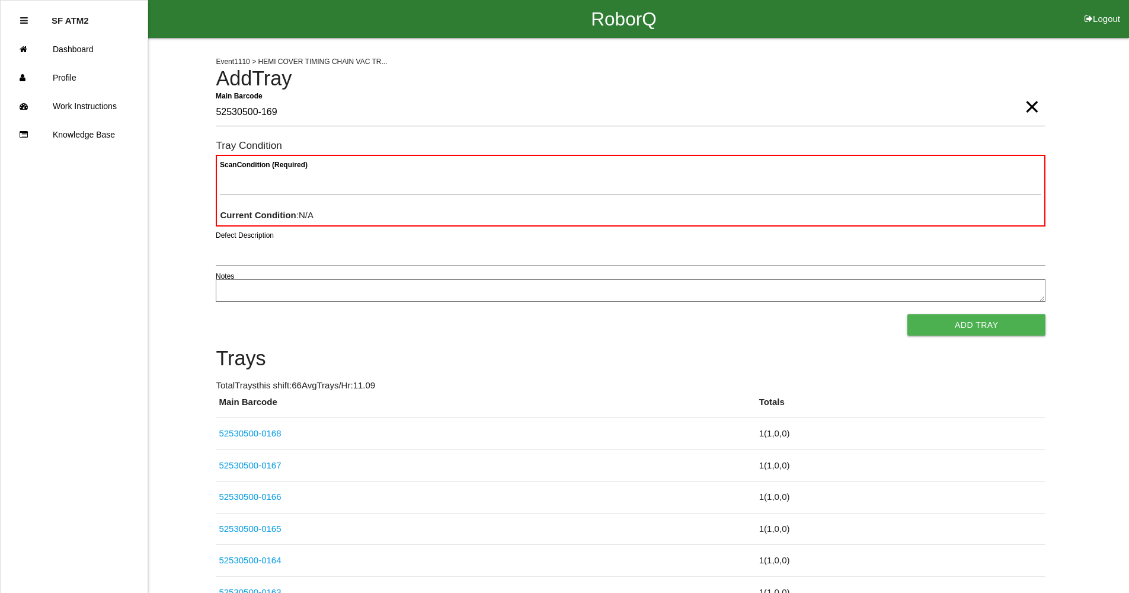
type Barcode "52530500-169"
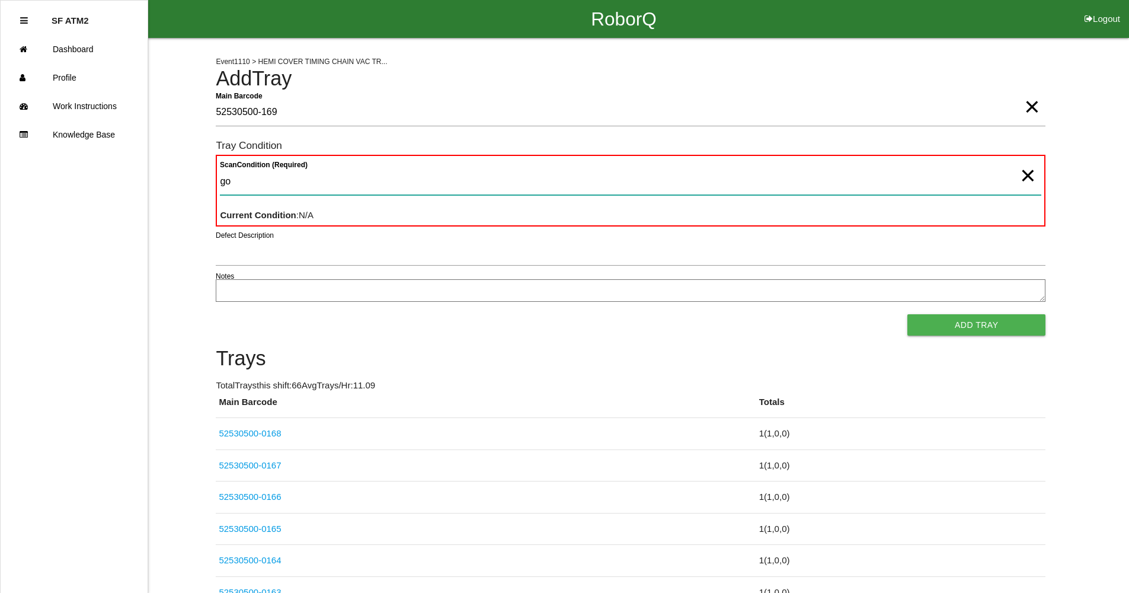
type Condition "goo"
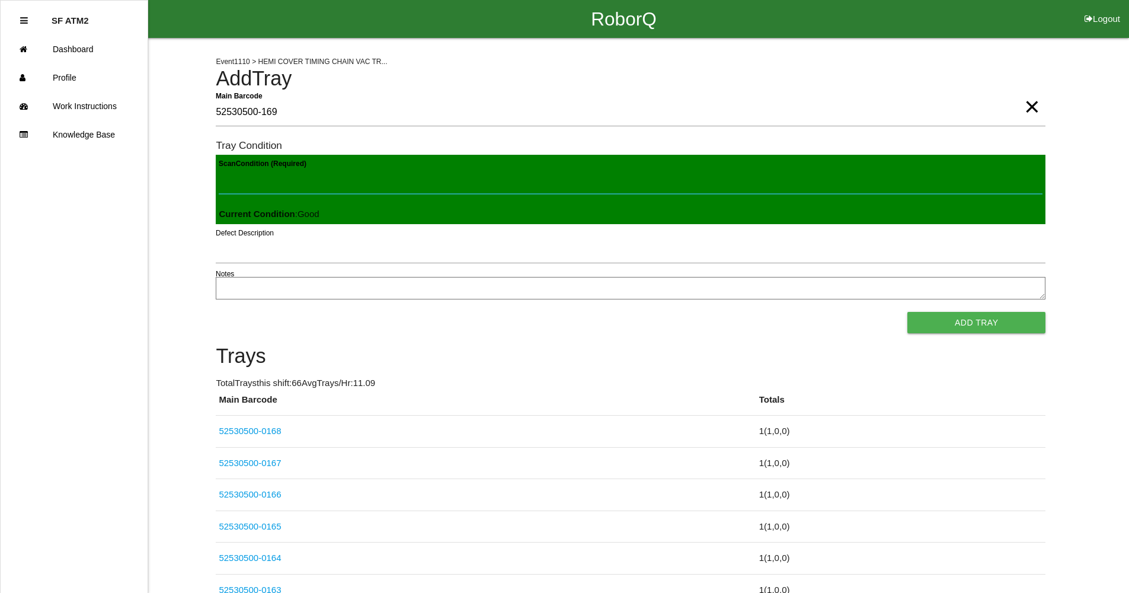
click at [907, 312] on button "Add Tray" at bounding box center [976, 322] width 138 height 21
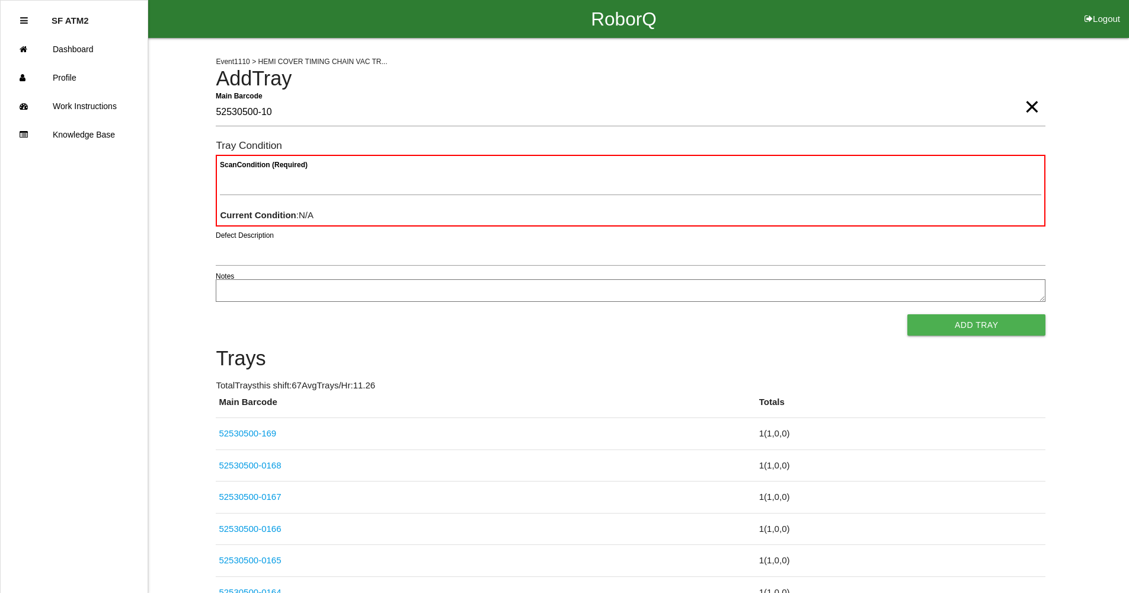
type Barcode "52530500-10"
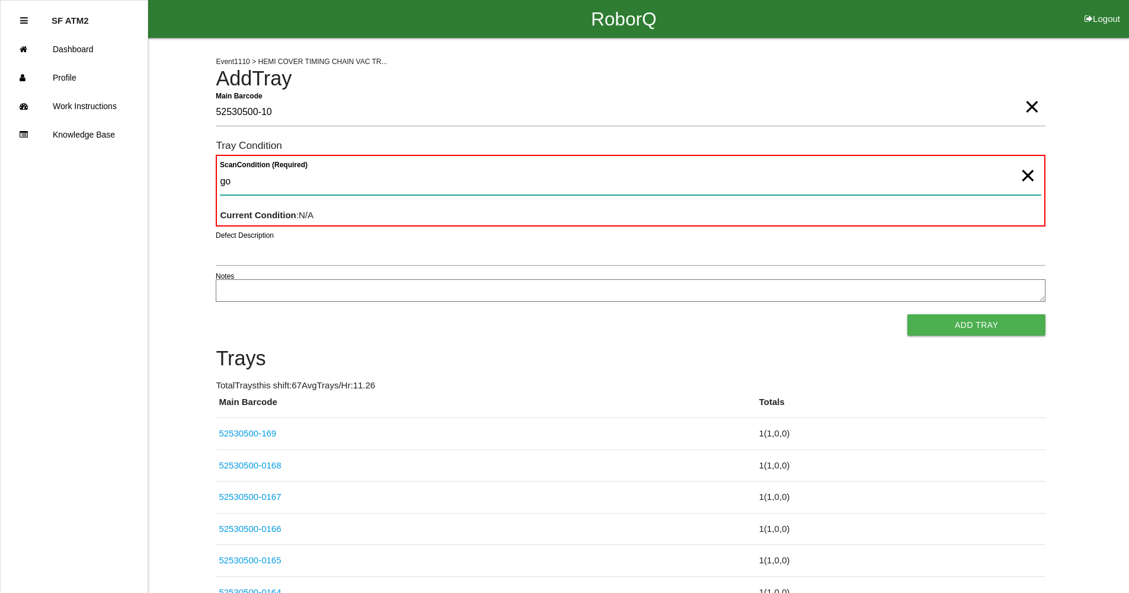
type Condition "goo"
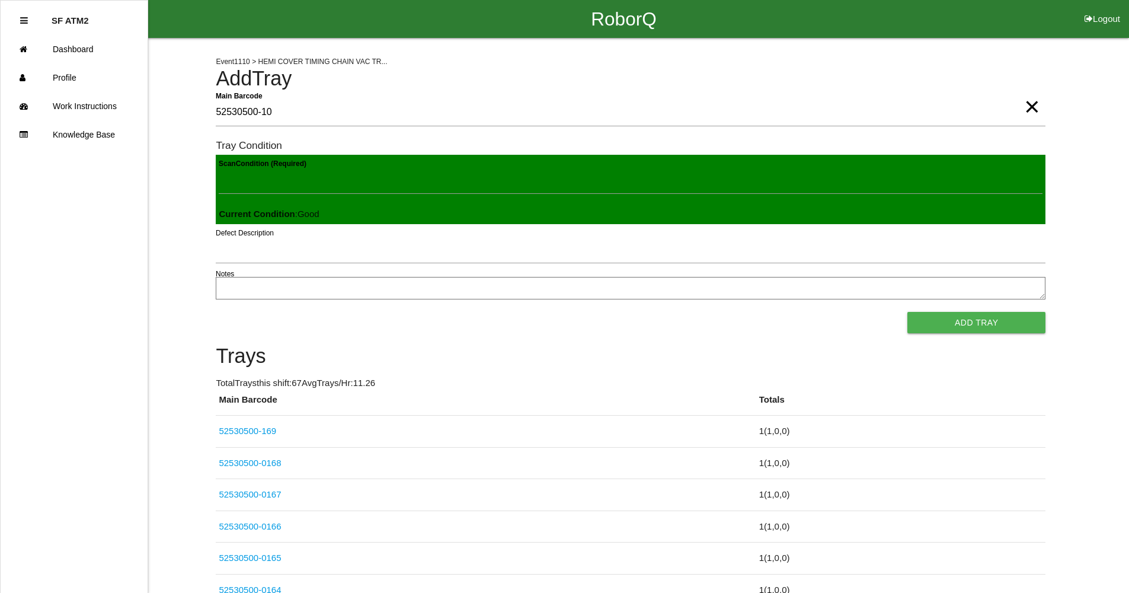
click at [293, 106] on Barcode "52530500-10" at bounding box center [631, 112] width 830 height 27
type Barcode "52530500-170"
click at [940, 331] on button "Add Tray" at bounding box center [976, 322] width 138 height 21
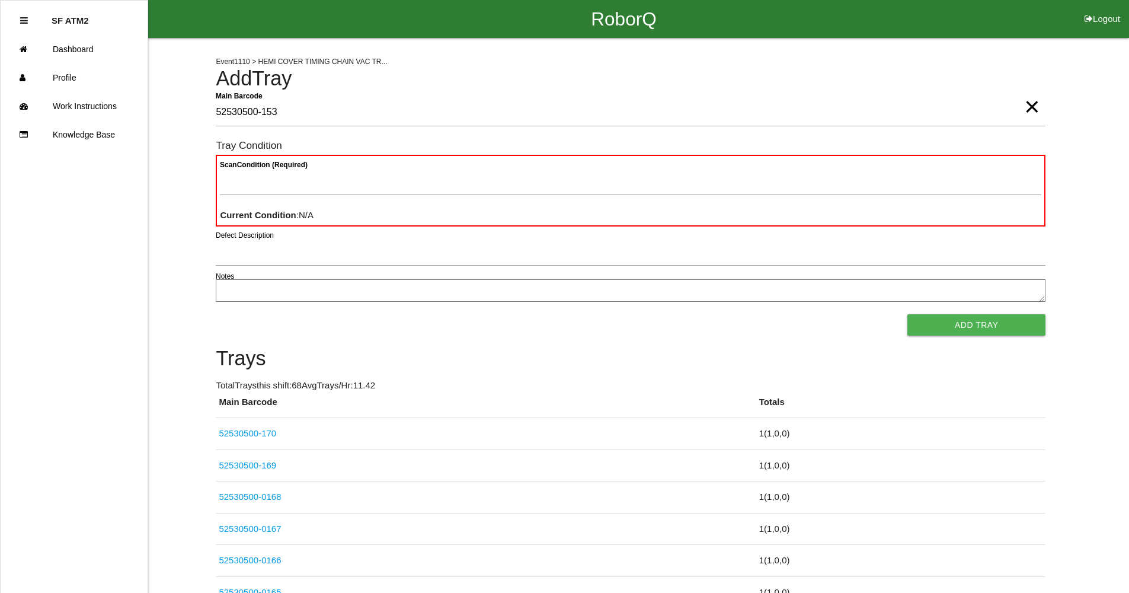
type Barcode "52530500-153"
click at [582, 190] on Condition "Scan Condition (Required)" at bounding box center [630, 181] width 821 height 27
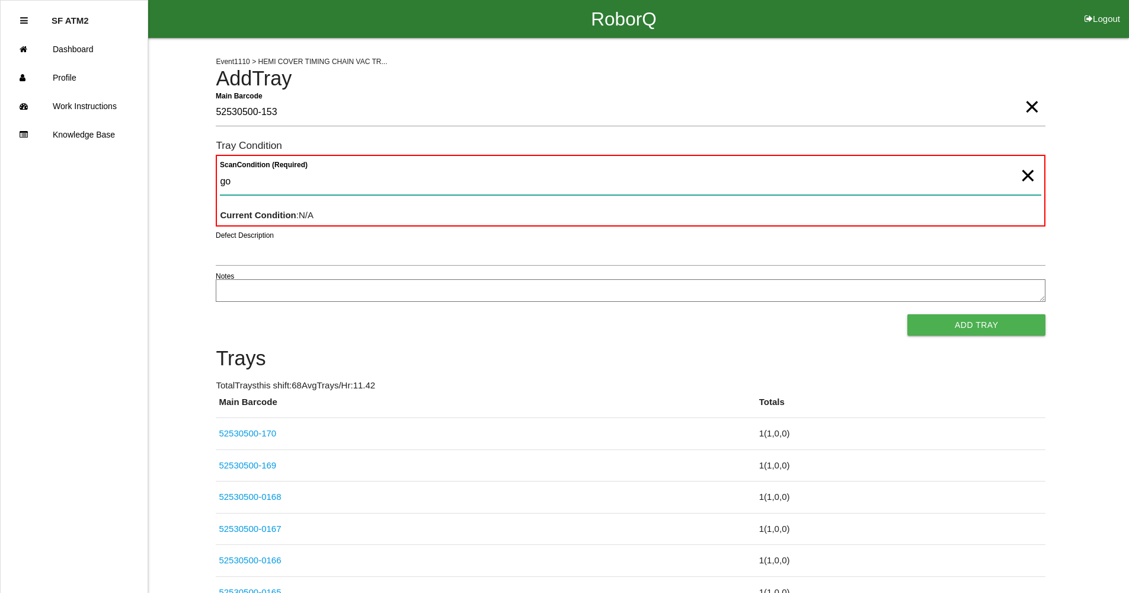
type Condition "goo"
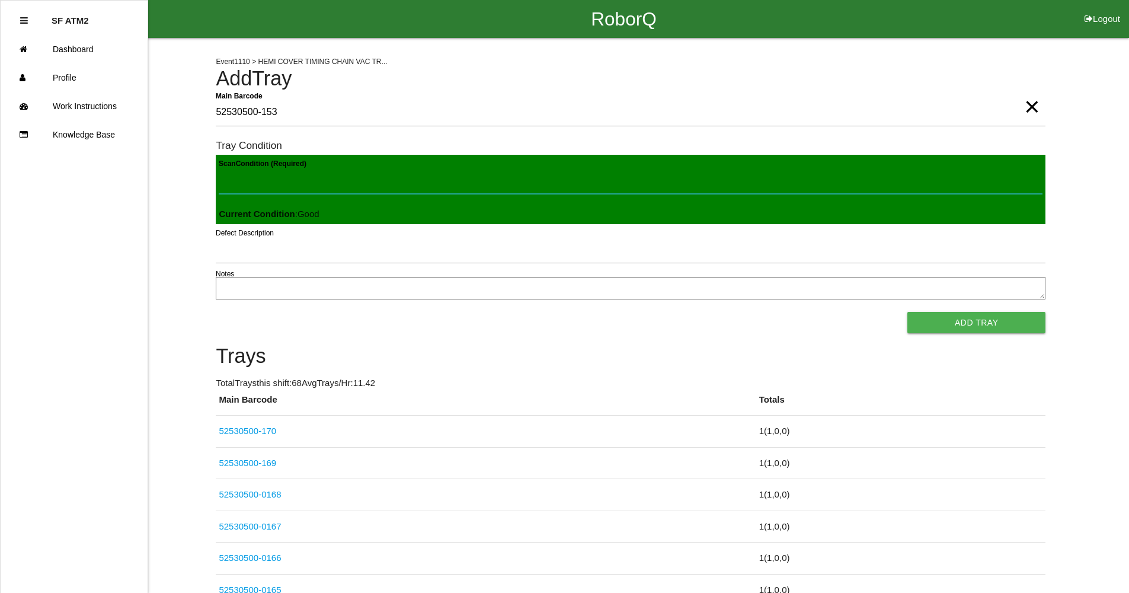
click at [907, 312] on button "Add Tray" at bounding box center [976, 322] width 138 height 21
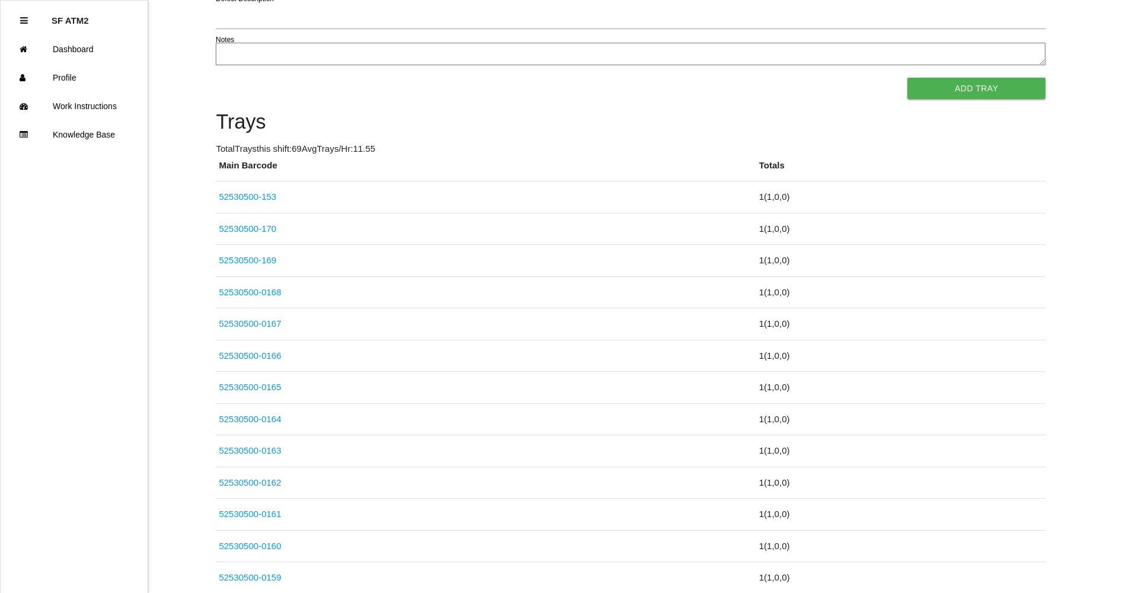
scroll to position [106, 0]
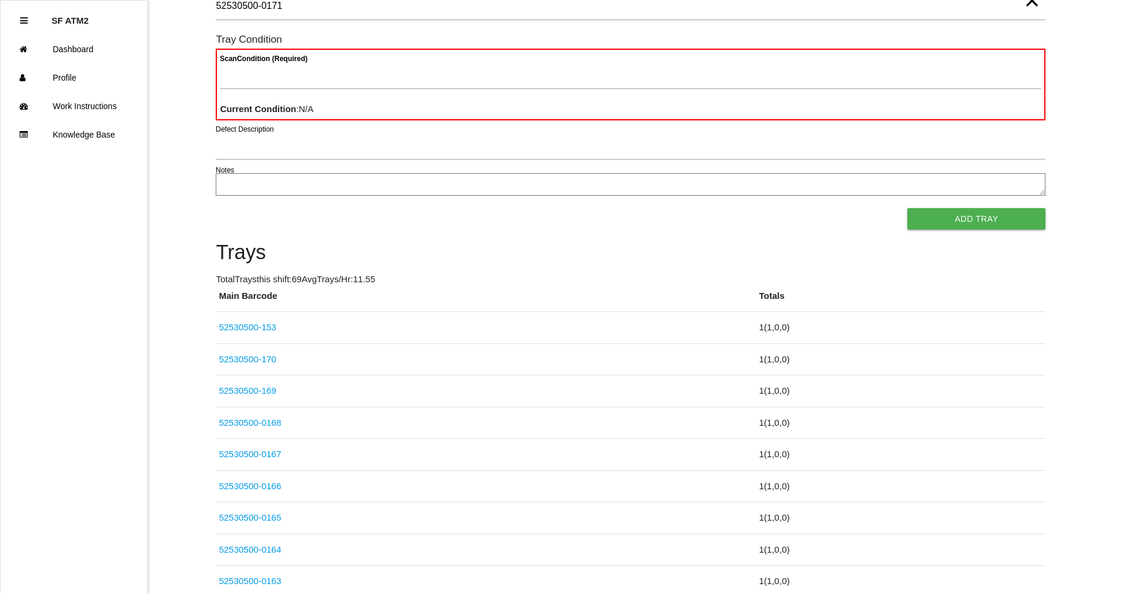
type Barcode "52530500-0171"
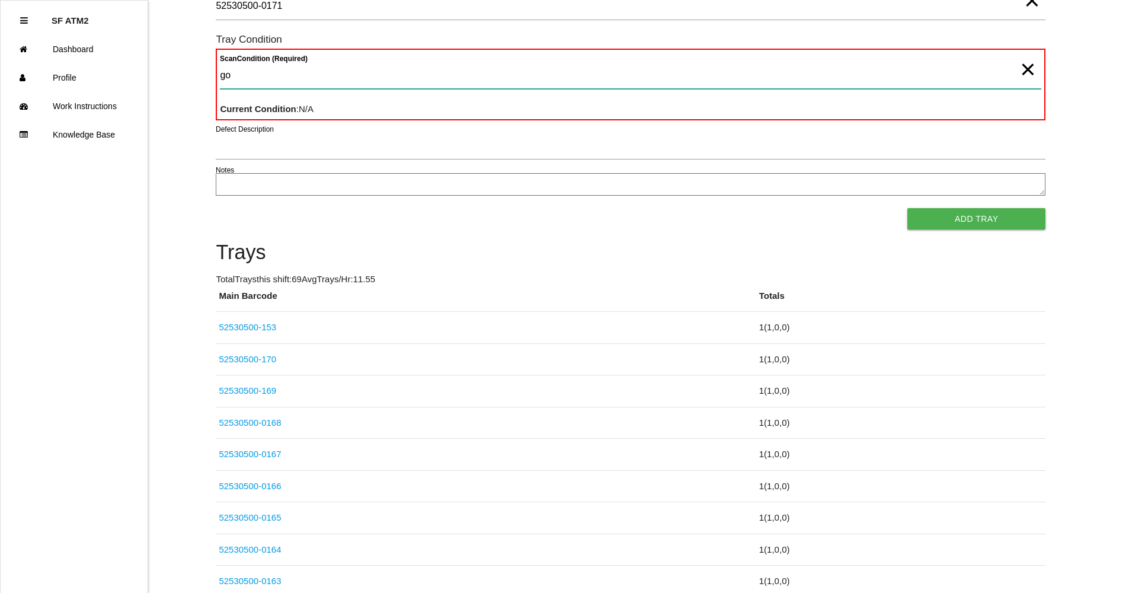
type Condition "goo"
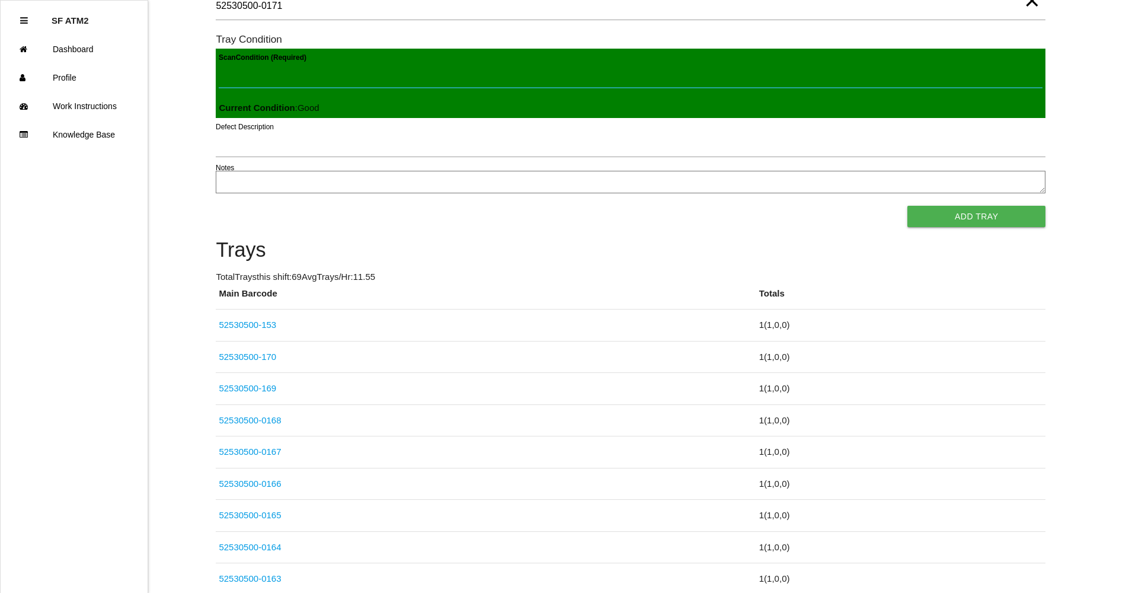
click at [907, 206] on button "Add Tray" at bounding box center [976, 216] width 138 height 21
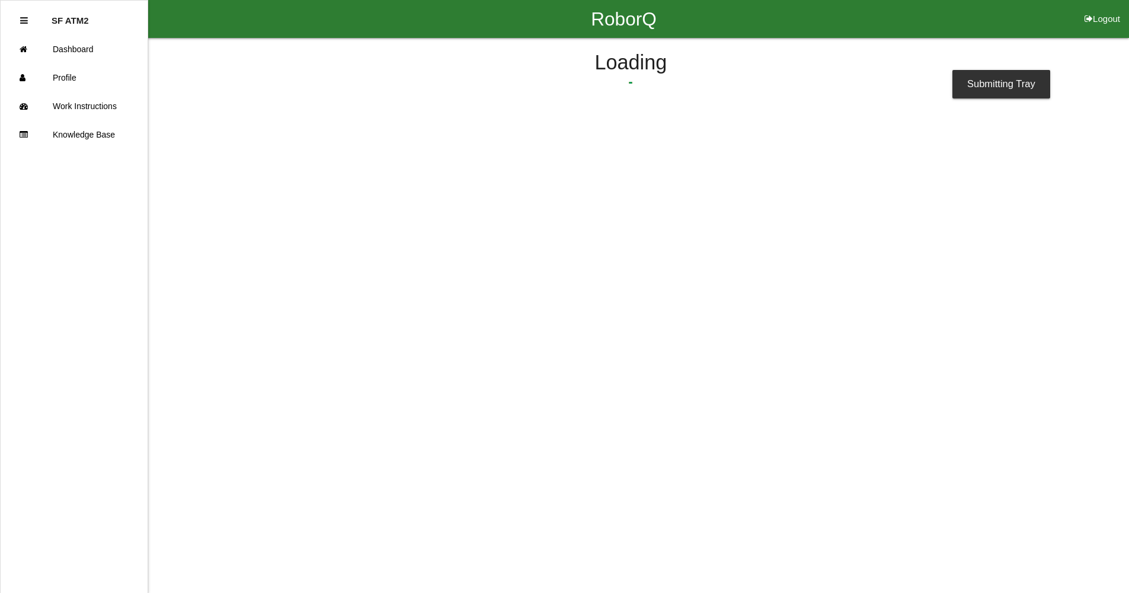
scroll to position [0, 0]
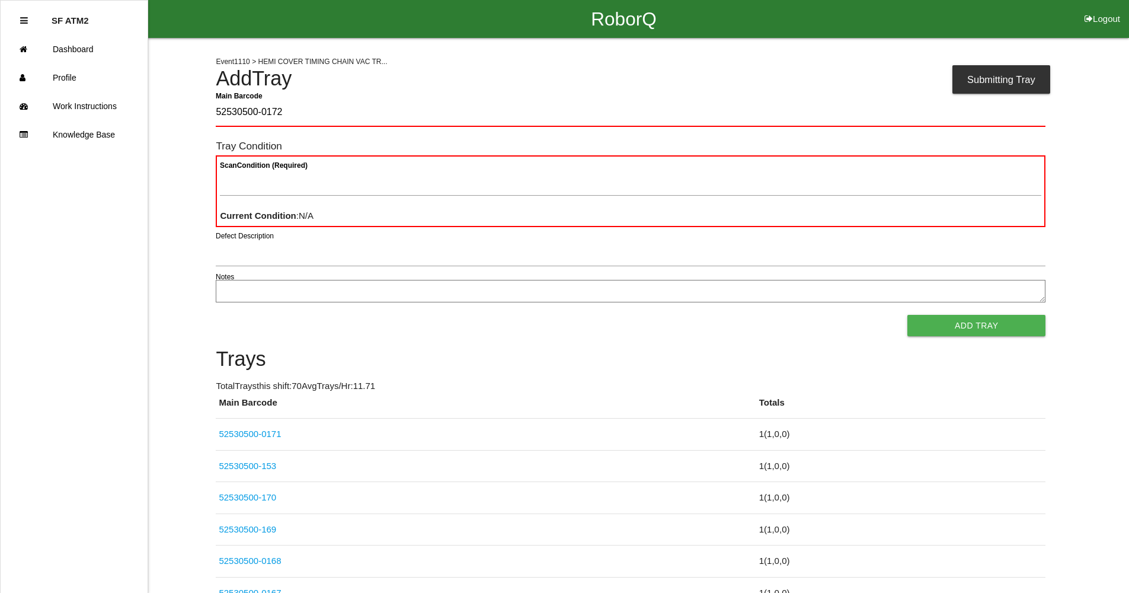
type Barcode "52530500-0172"
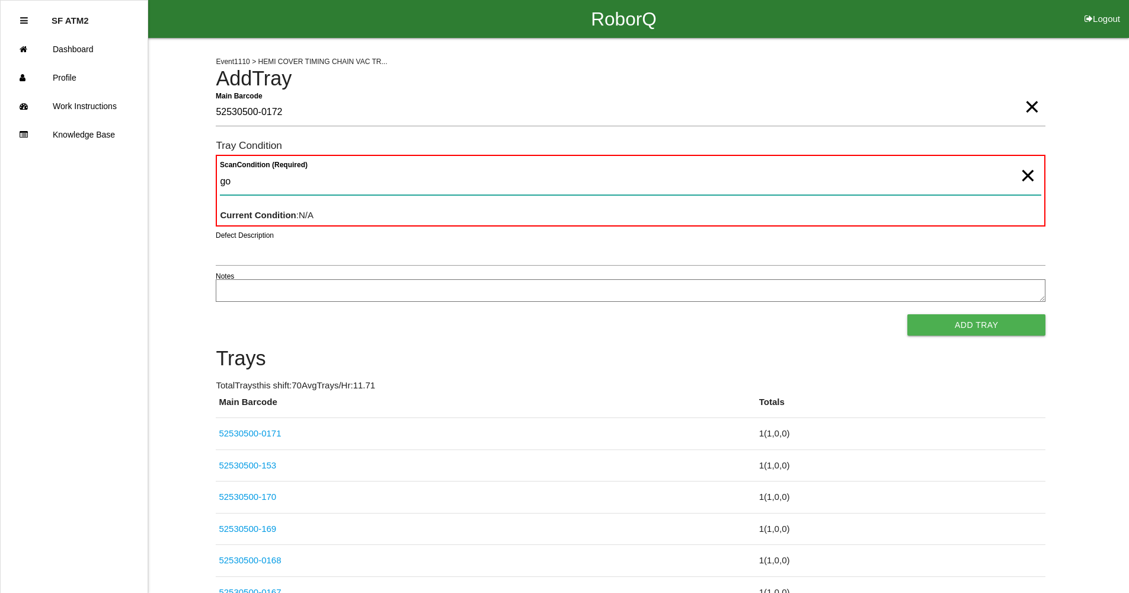
type Condition "goo"
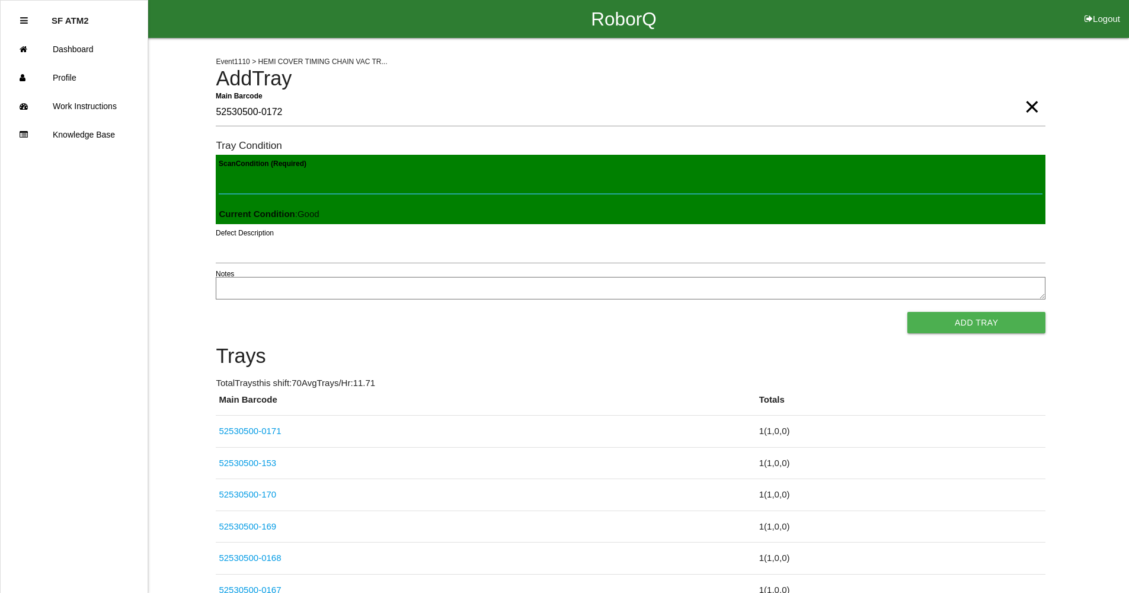
click at [907, 312] on button "Add Tray" at bounding box center [976, 322] width 138 height 21
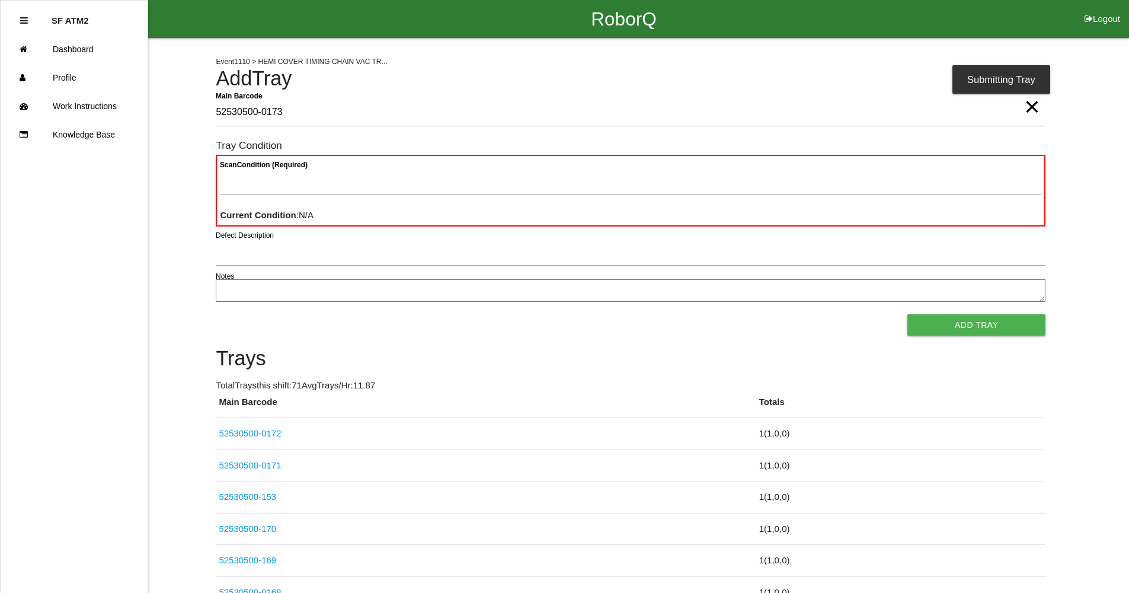
type Barcode "52530500-0173"
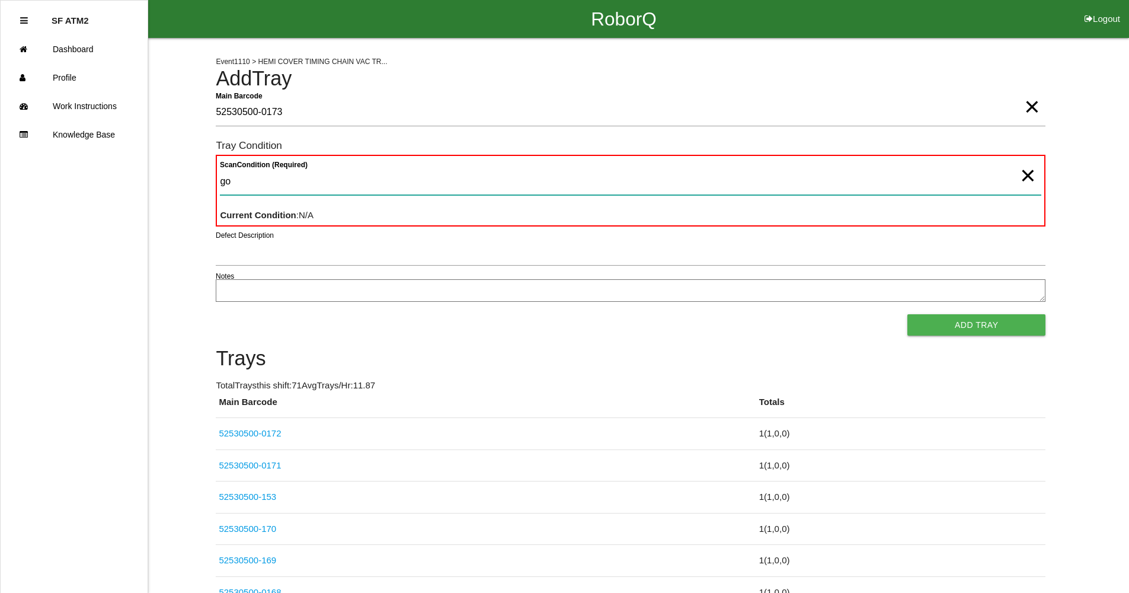
type Condition "goo"
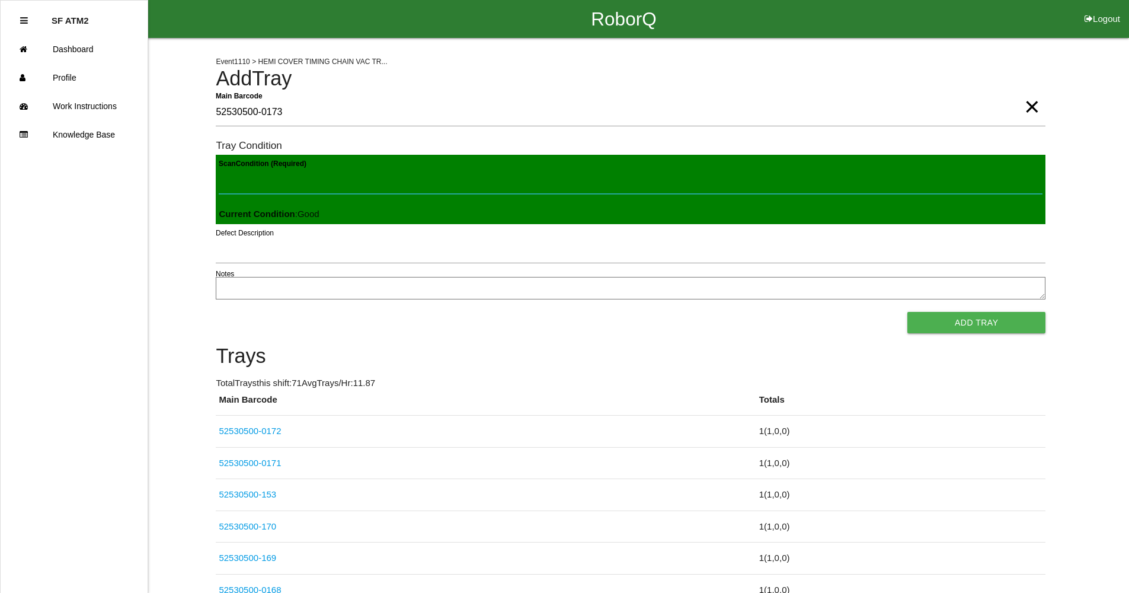
click at [907, 312] on button "Add Tray" at bounding box center [976, 322] width 138 height 21
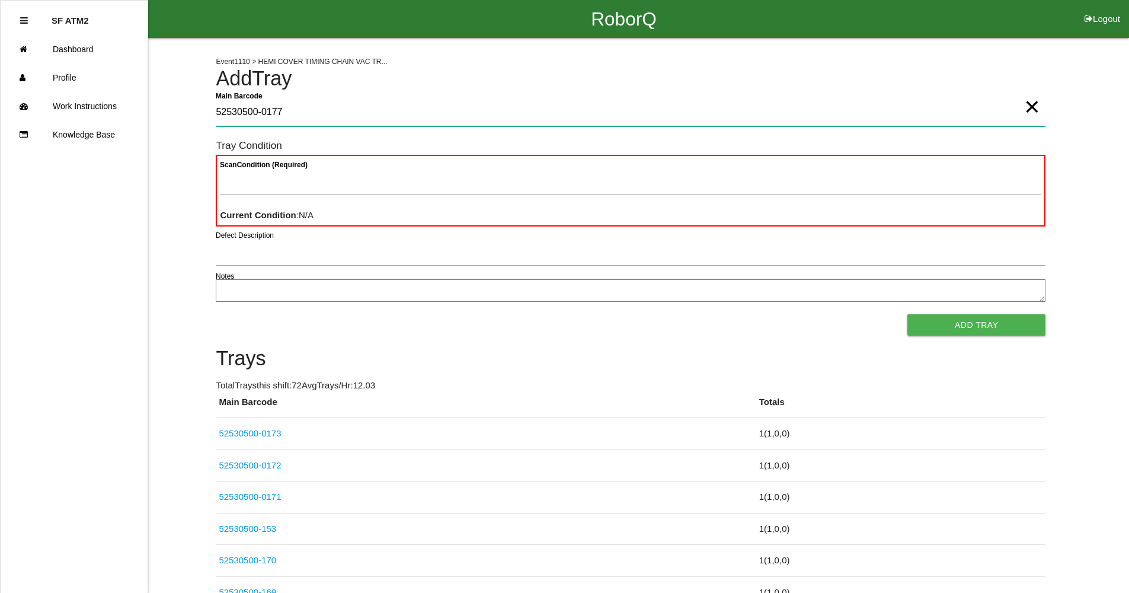
click at [286, 117] on Barcode "52530500-0177" at bounding box center [631, 112] width 830 height 27
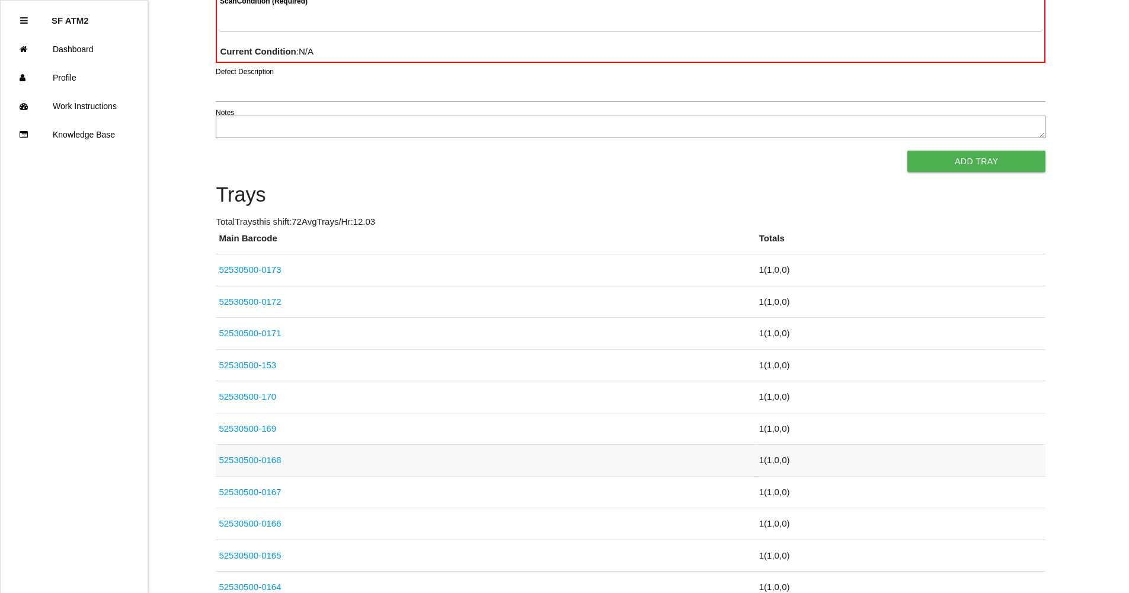
scroll to position [178, 0]
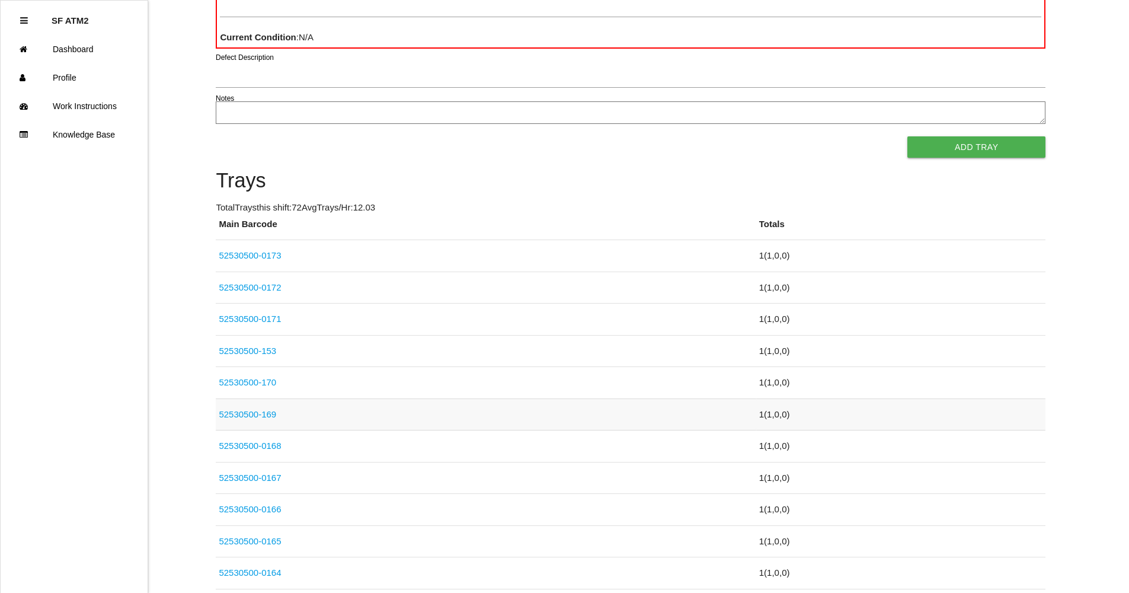
type Barcode "52530500-0174"
click at [266, 410] on link "52530500-169" at bounding box center [247, 414] width 57 height 10
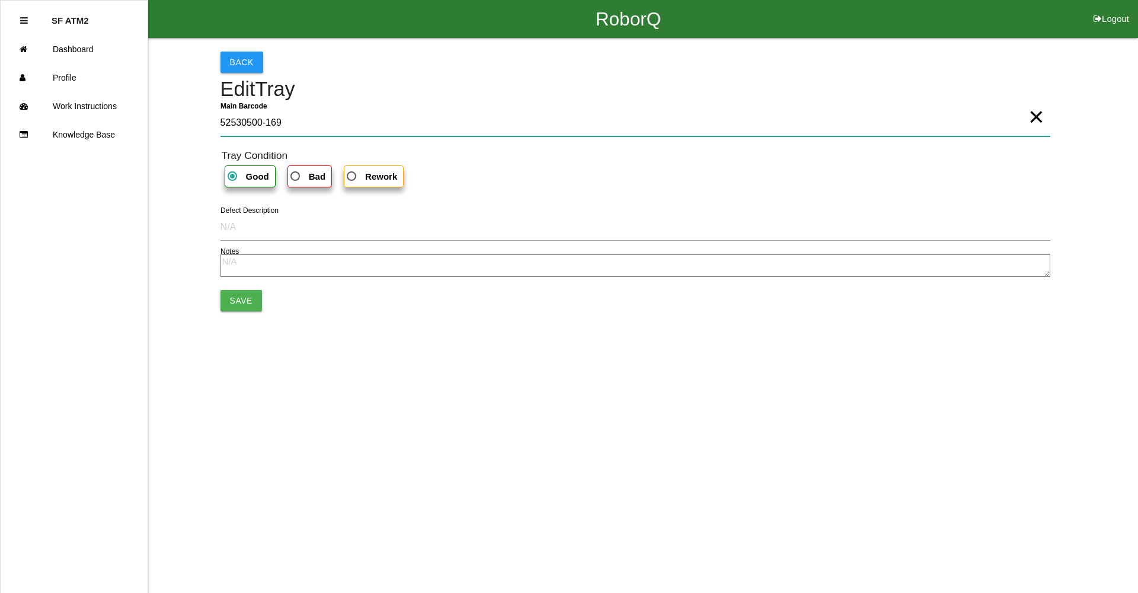
click at [270, 127] on Barcode "52530500-169" at bounding box center [635, 122] width 830 height 27
type Barcode "52530500-0169"
click at [252, 307] on button "Save" at bounding box center [240, 300] width 41 height 21
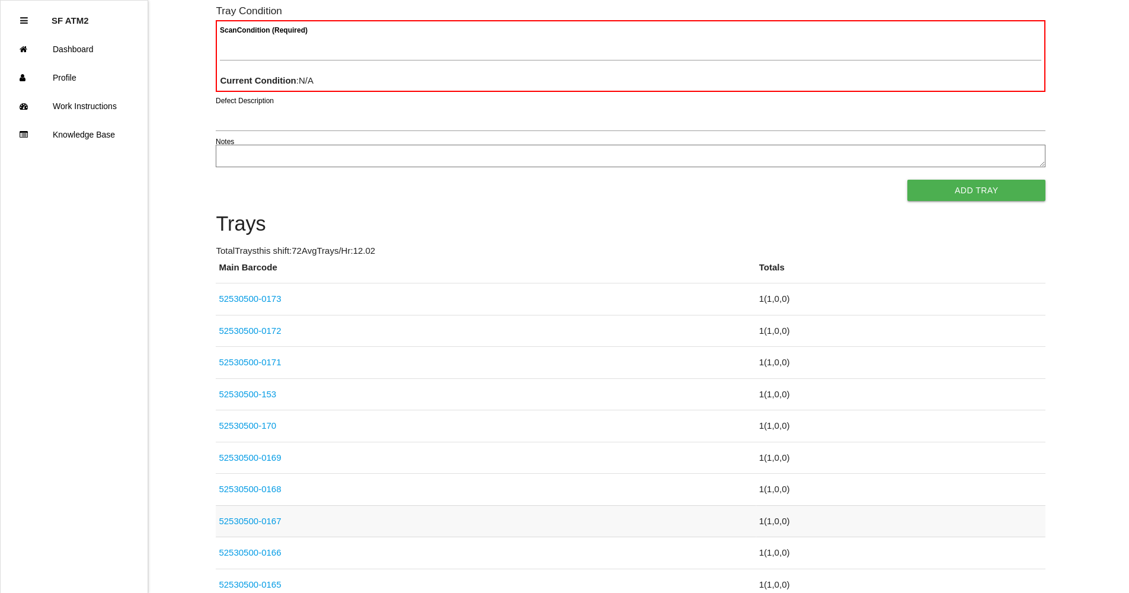
scroll to position [237, 0]
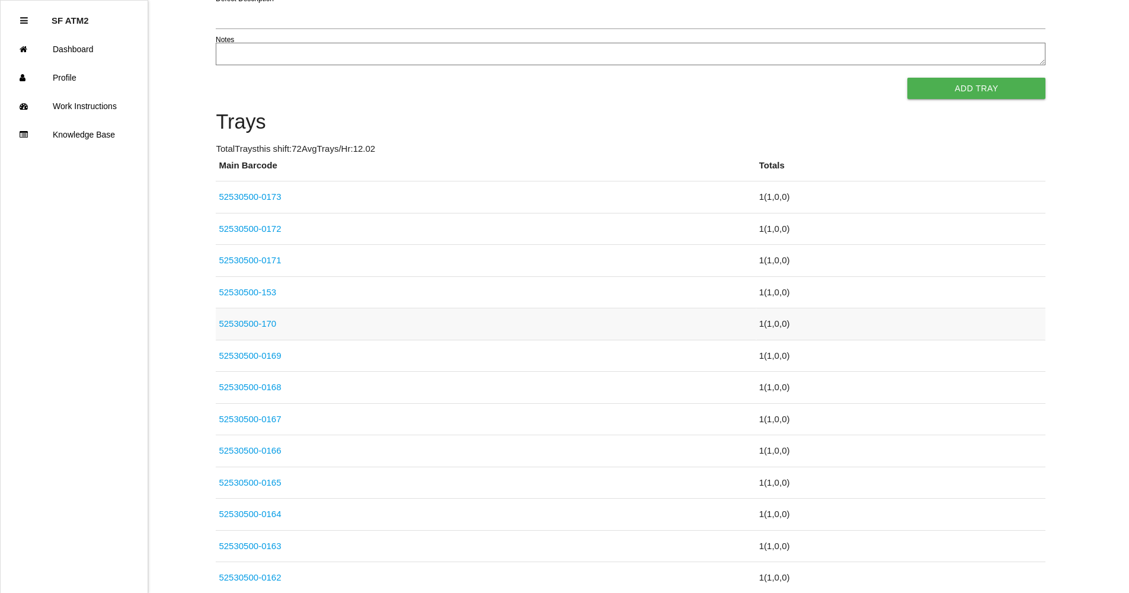
click at [269, 325] on link "52530500-170" at bounding box center [247, 323] width 57 height 10
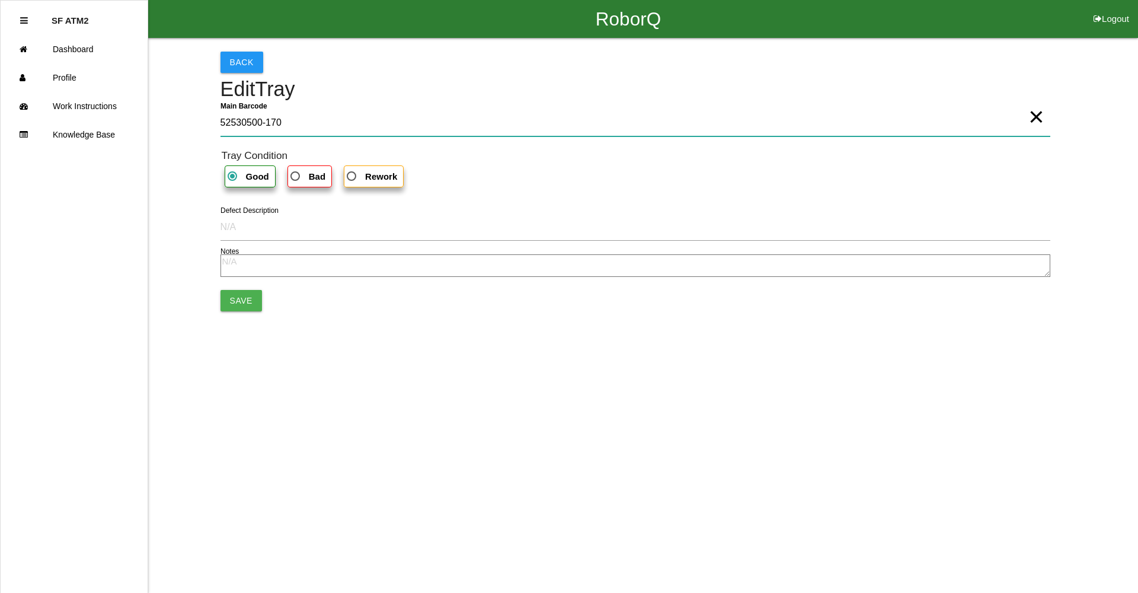
click at [271, 124] on Barcode "52530500-170" at bounding box center [635, 122] width 830 height 27
type Barcode "52530500-0170"
click at [249, 308] on button "Save" at bounding box center [240, 300] width 41 height 21
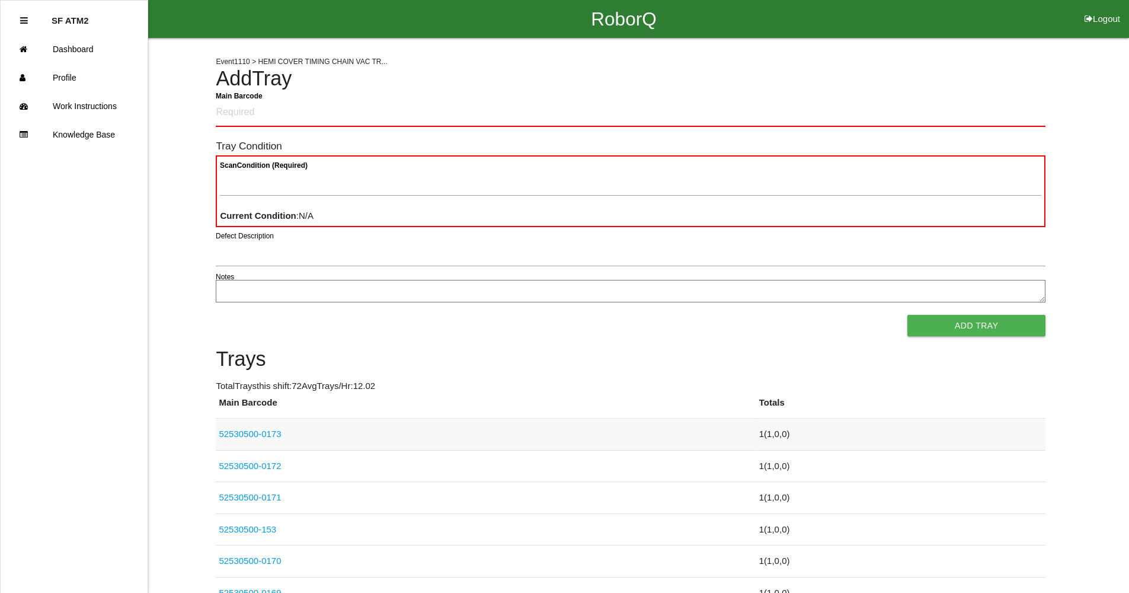
scroll to position [237, 0]
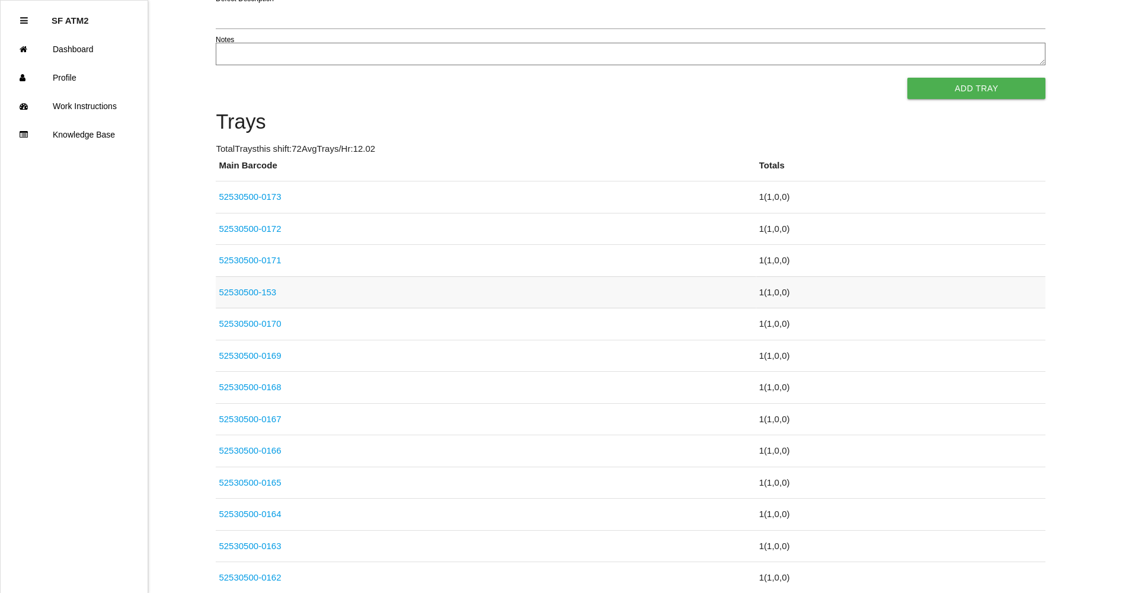
click at [265, 293] on link "52530500-153" at bounding box center [247, 292] width 57 height 10
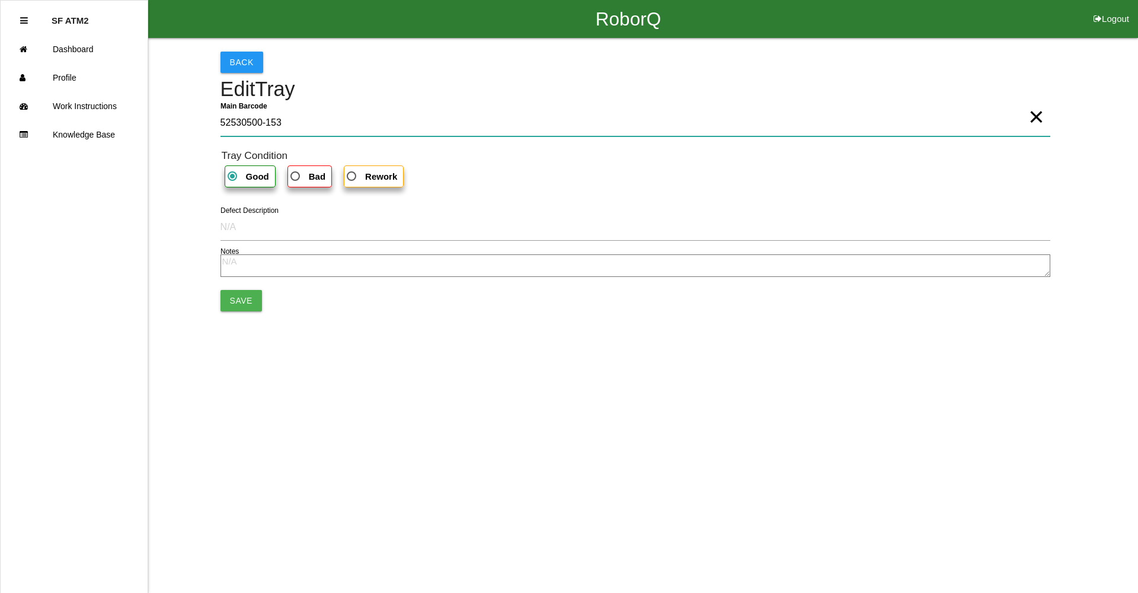
click at [274, 125] on Barcode "52530500-153" at bounding box center [635, 122] width 830 height 27
type Barcode "52530500-0153"
click at [235, 298] on button "Save" at bounding box center [240, 300] width 41 height 21
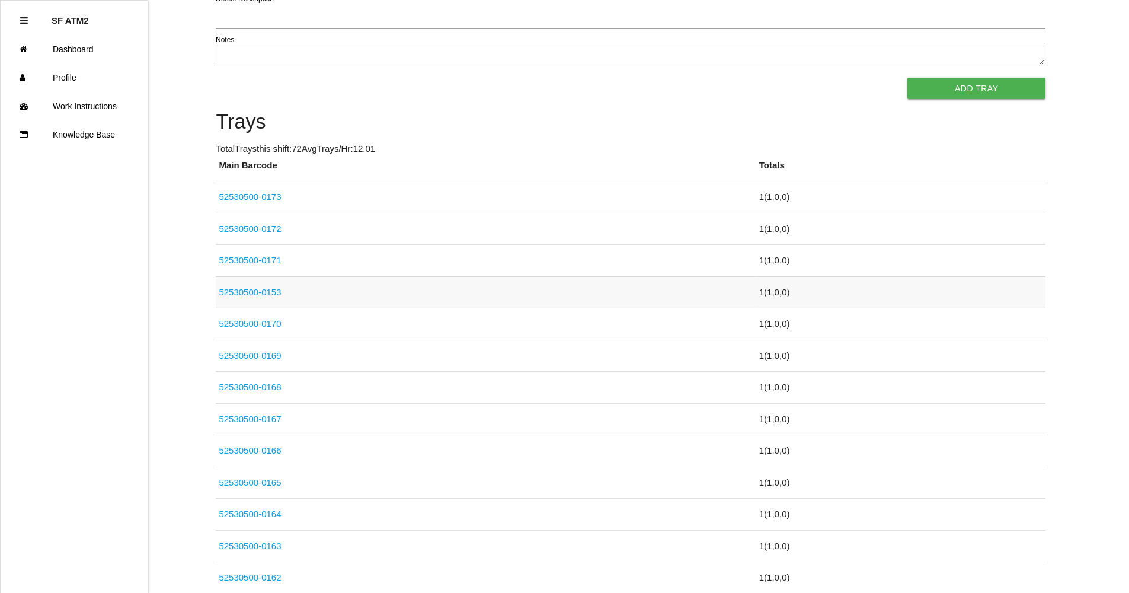
scroll to position [106, 0]
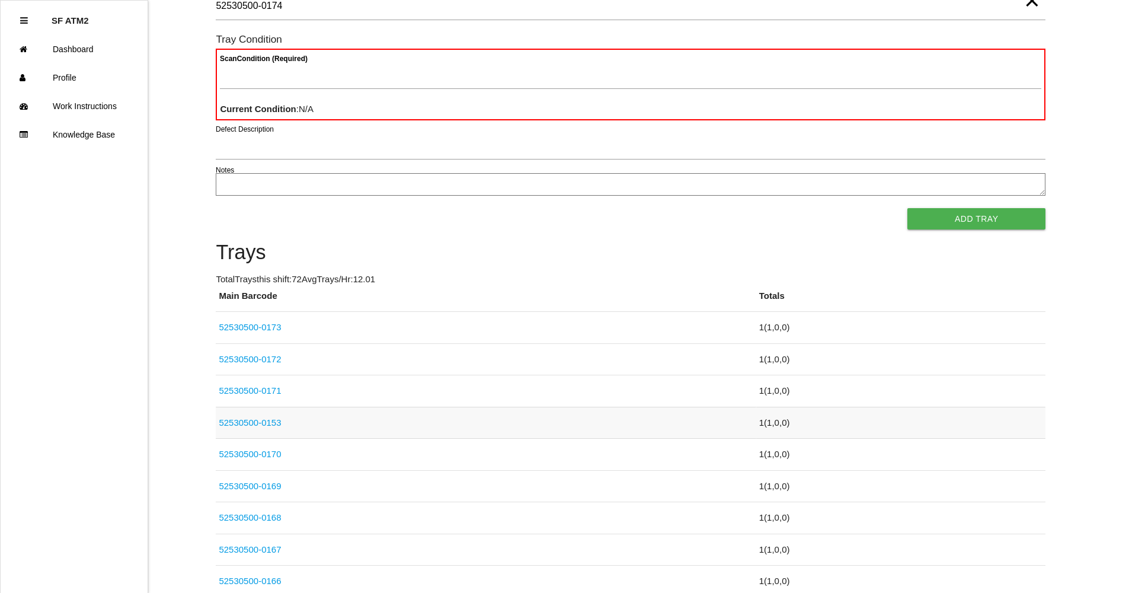
type Barcode "52530500-0174"
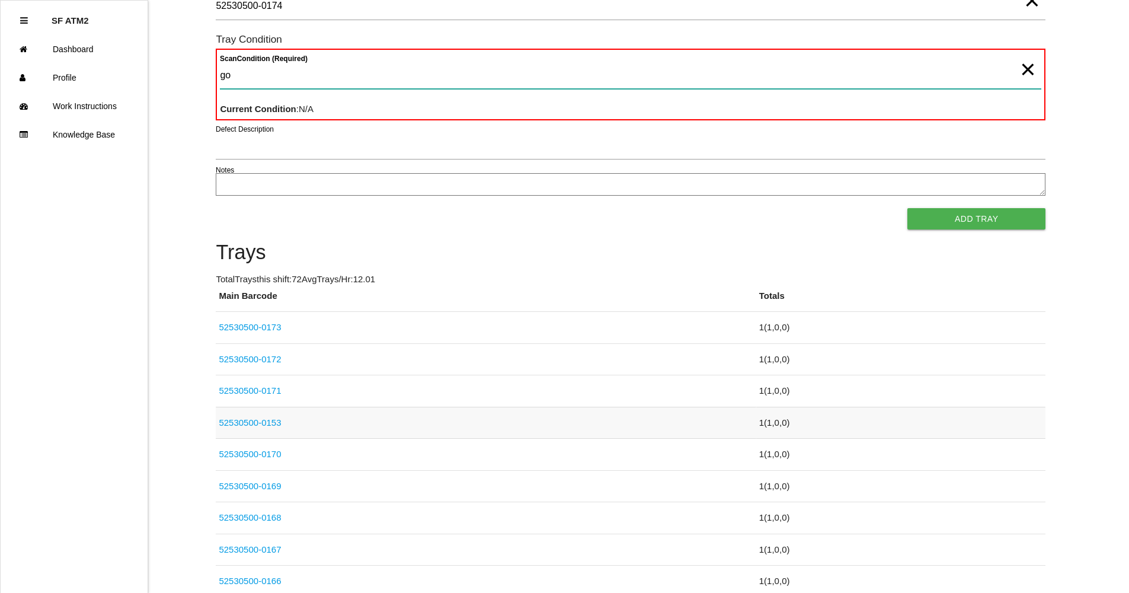
type Condition "goo"
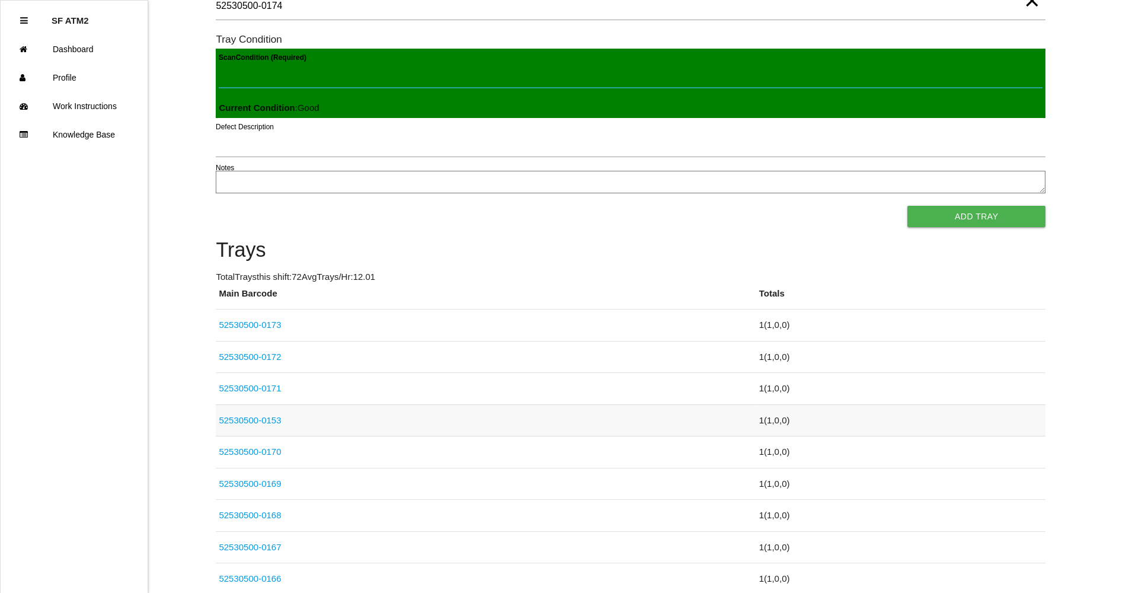
click at [907, 206] on button "Add Tray" at bounding box center [976, 216] width 138 height 21
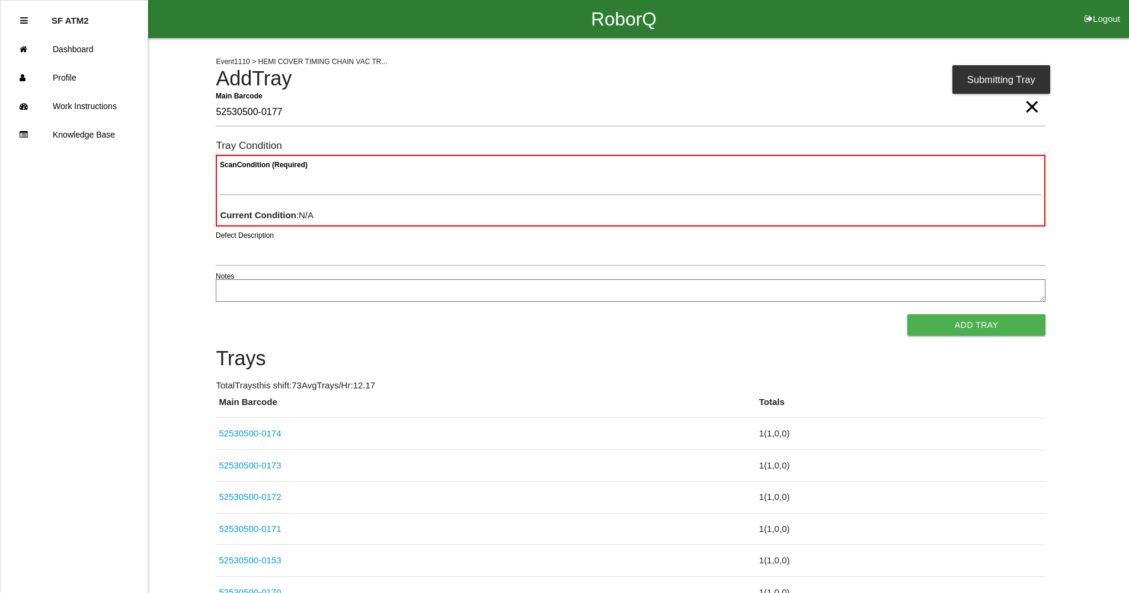
type Barcode "52530500-0177"
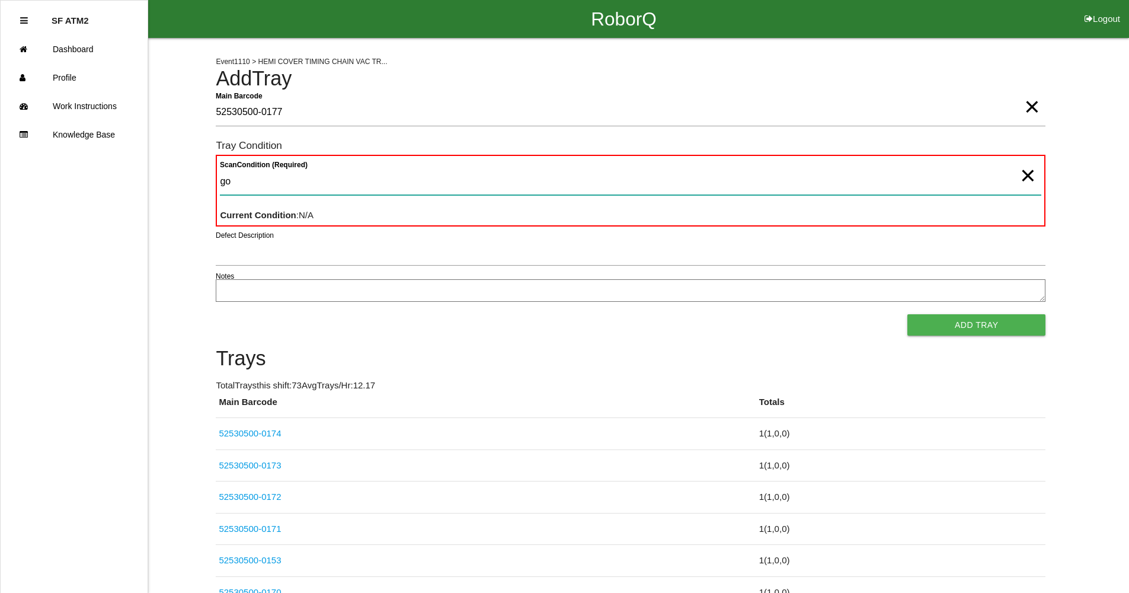
type Condition "goo"
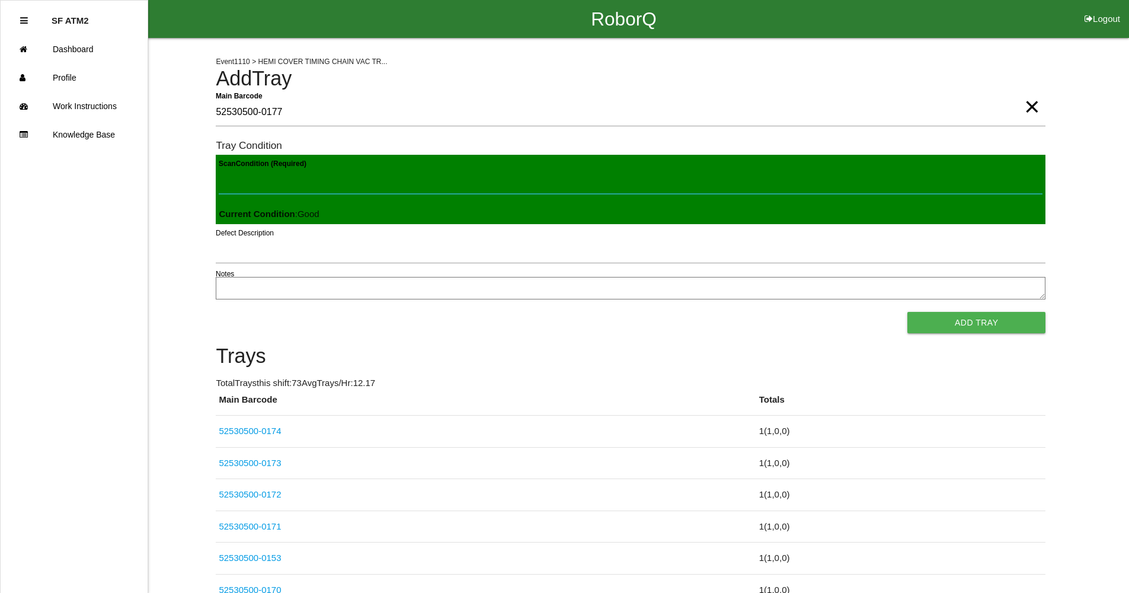
click at [907, 312] on button "Add Tray" at bounding box center [976, 322] width 138 height 21
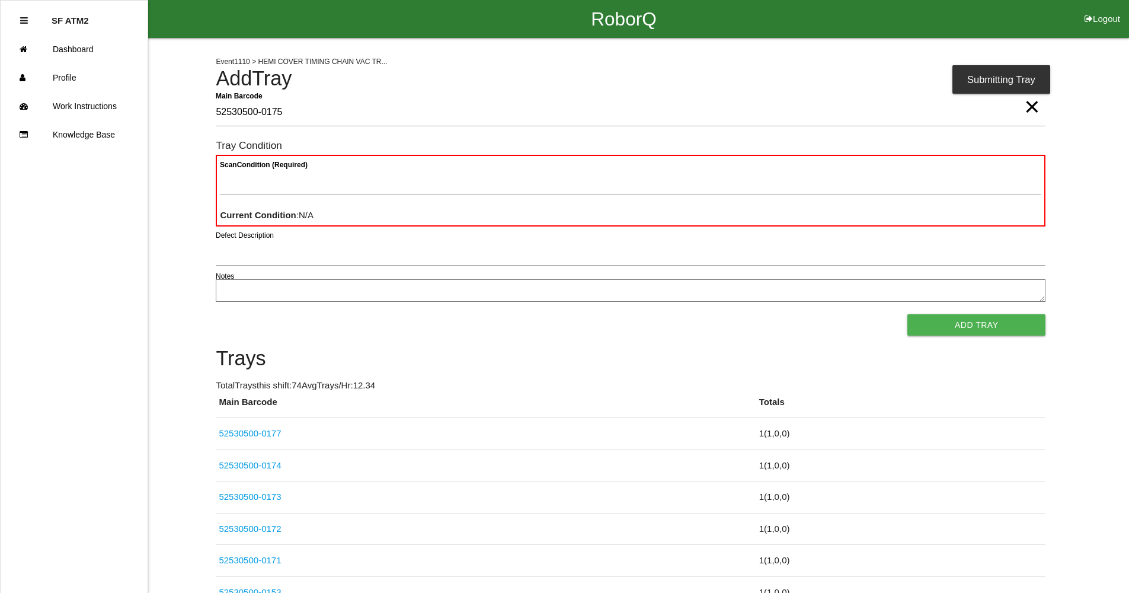
type Barcode "52530500-0175"
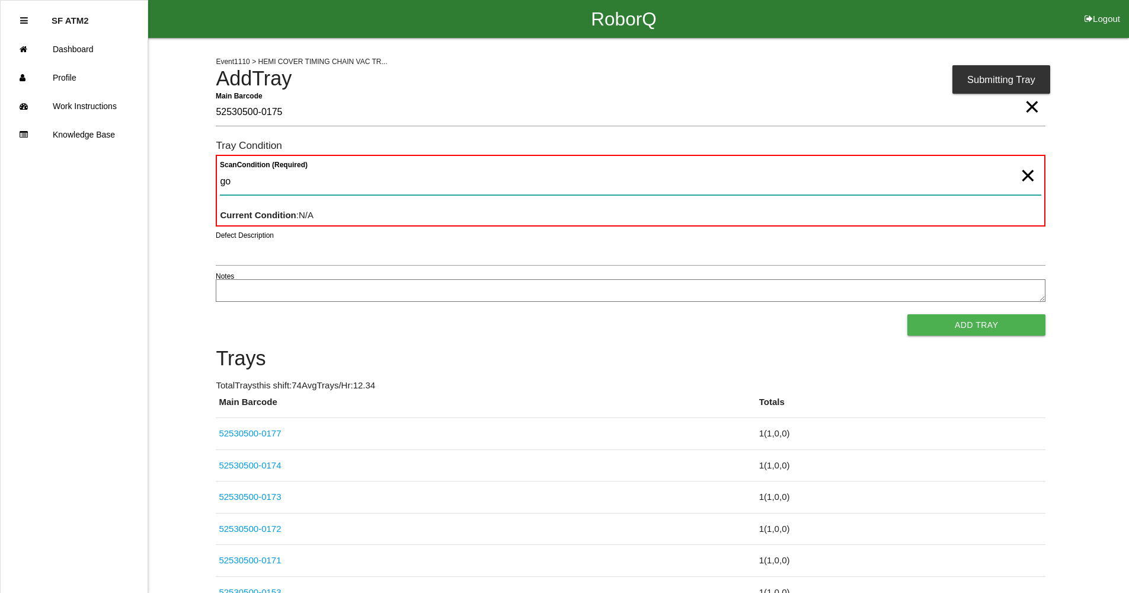
type Condition "goo"
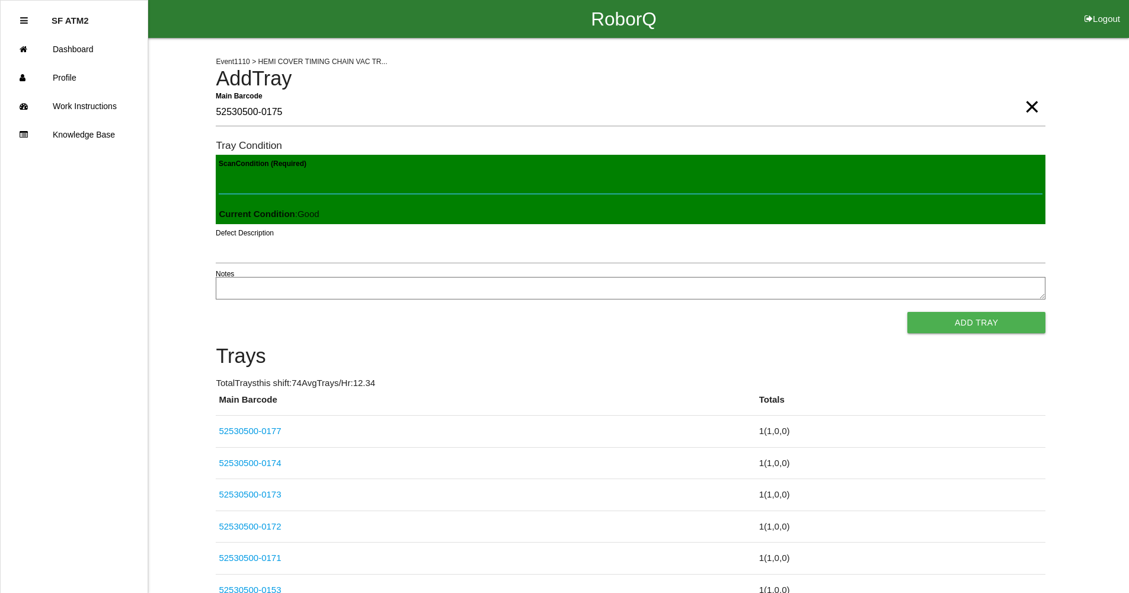
click at [907, 312] on button "Add Tray" at bounding box center [976, 322] width 138 height 21
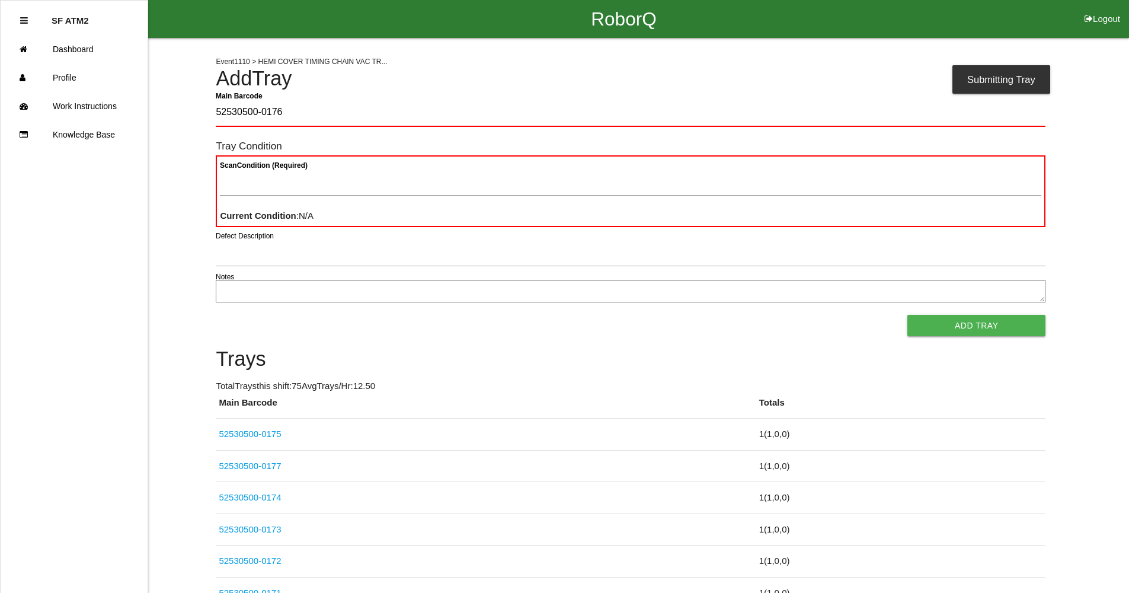
type Barcode "52530500-0176"
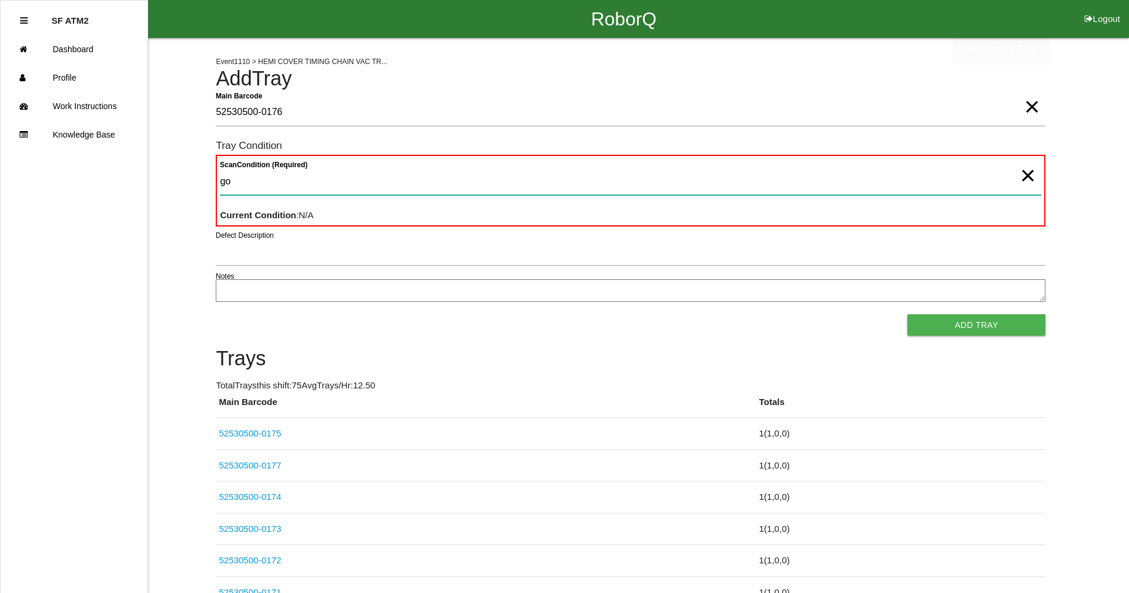
type Condition "goo"
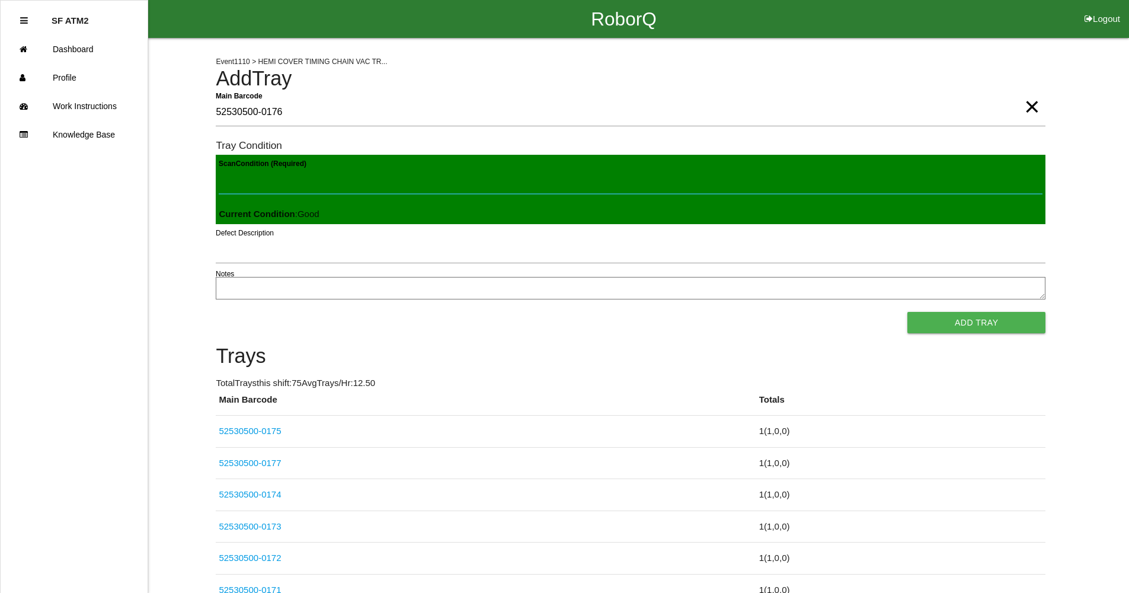
click at [907, 312] on button "Add Tray" at bounding box center [976, 322] width 138 height 21
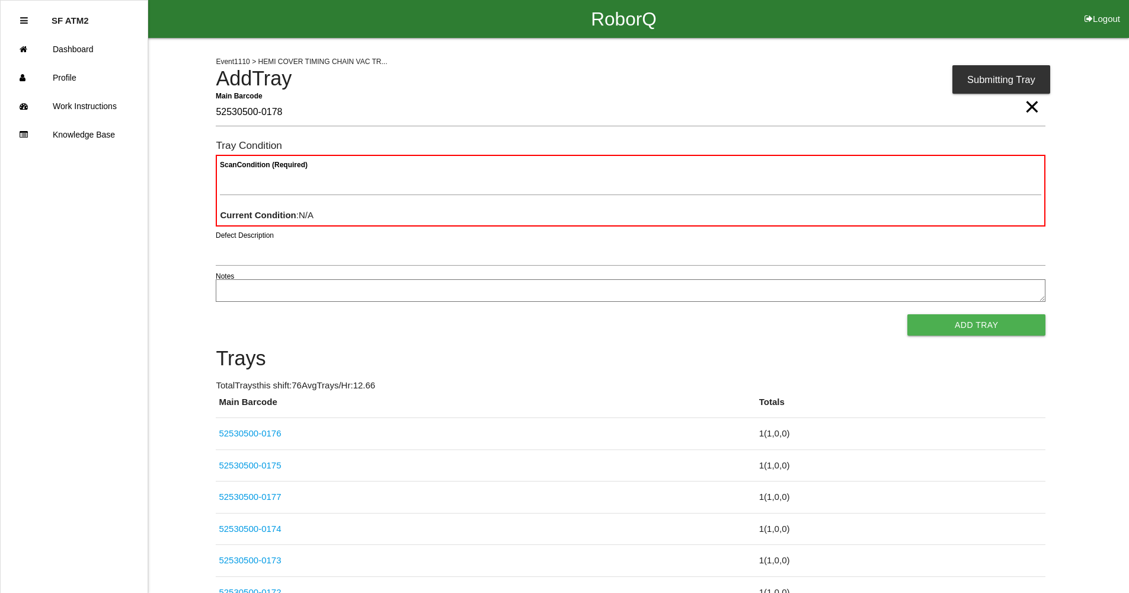
type Barcode "52530500-0178"
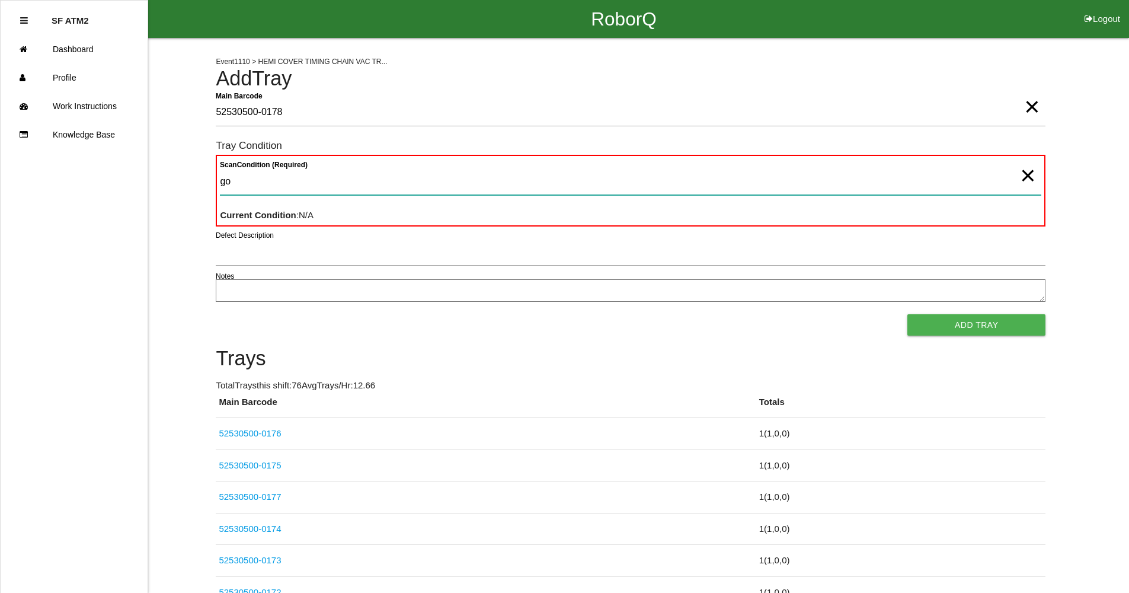
type Condition "goo"
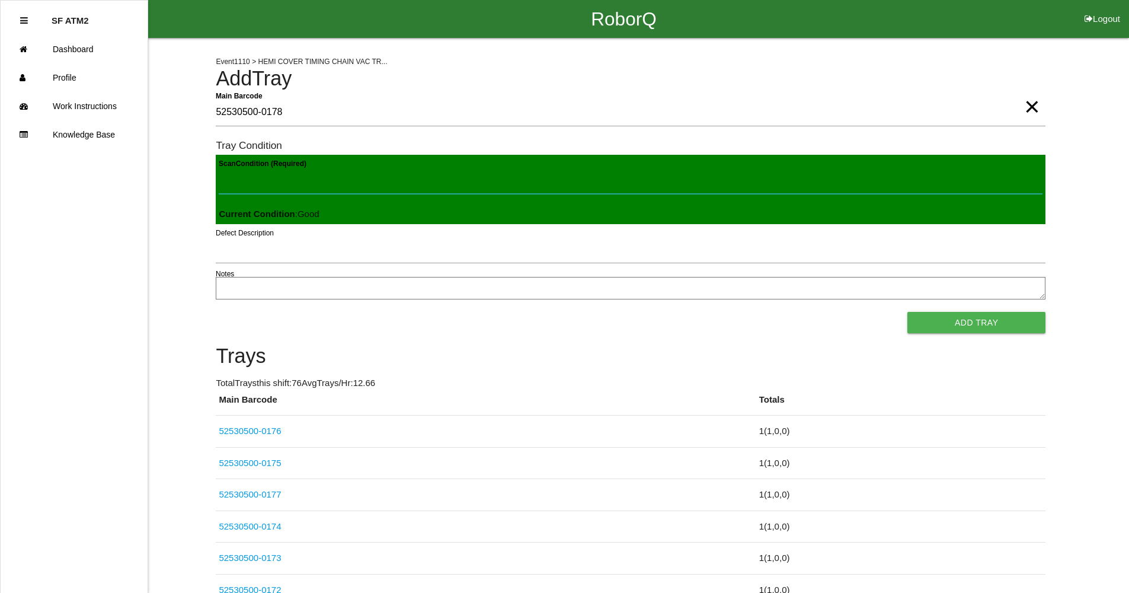
click at [907, 312] on button "Add Tray" at bounding box center [976, 322] width 138 height 21
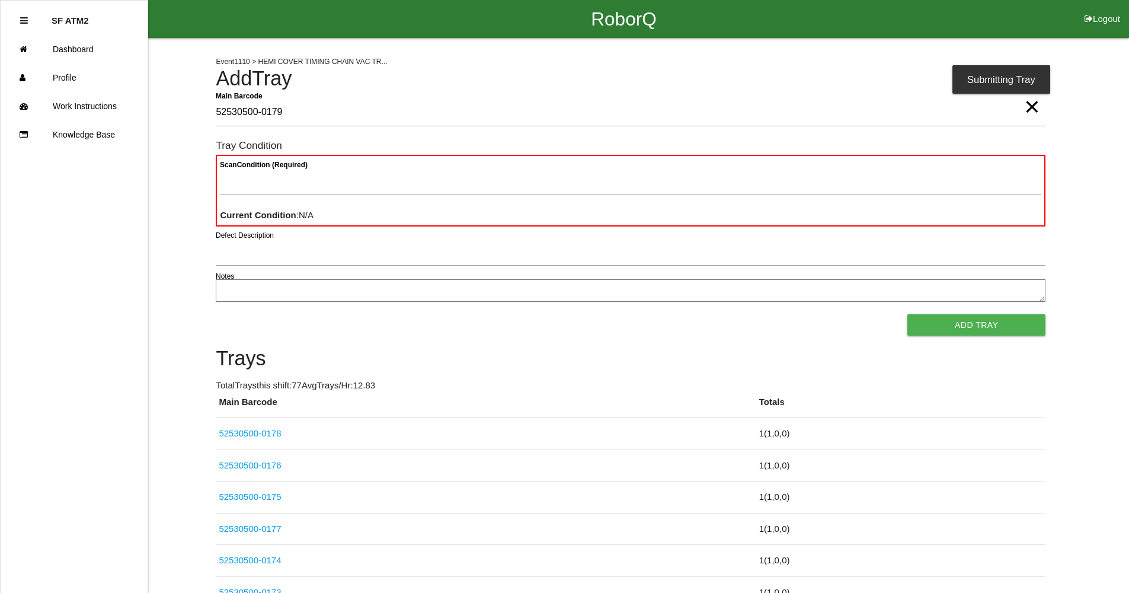
type Barcode "52530500-0179"
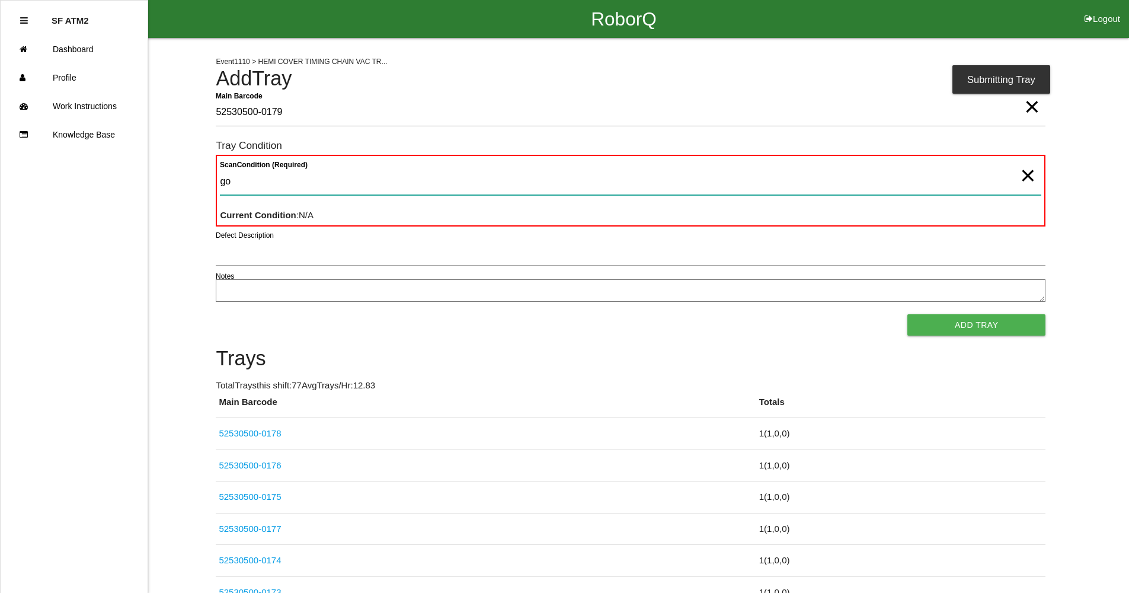
type Condition "goo"
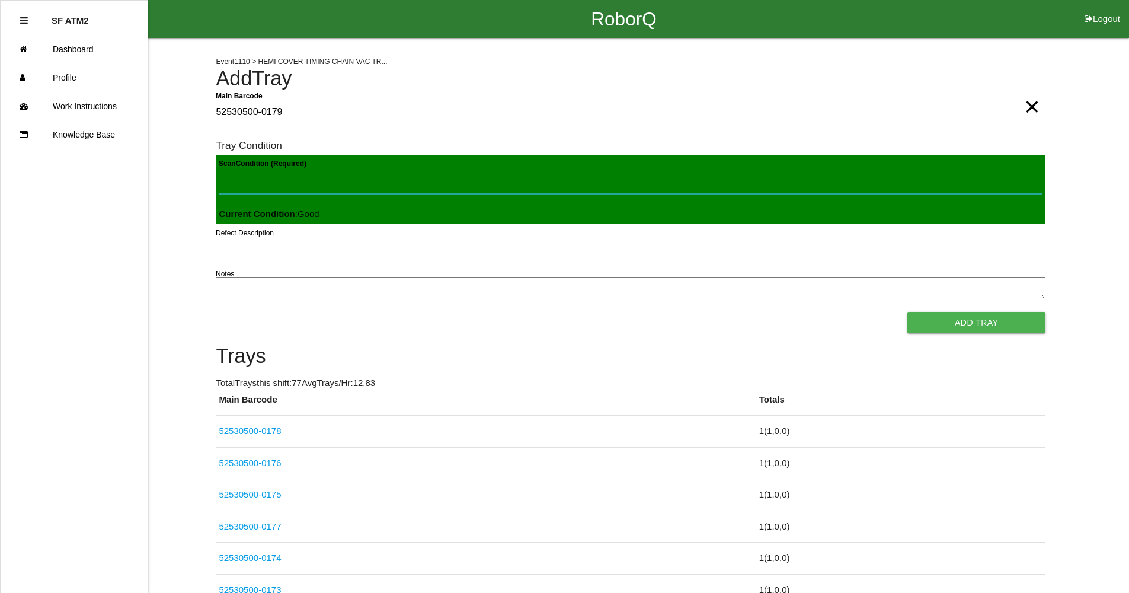
click at [907, 312] on button "Add Tray" at bounding box center [976, 322] width 138 height 21
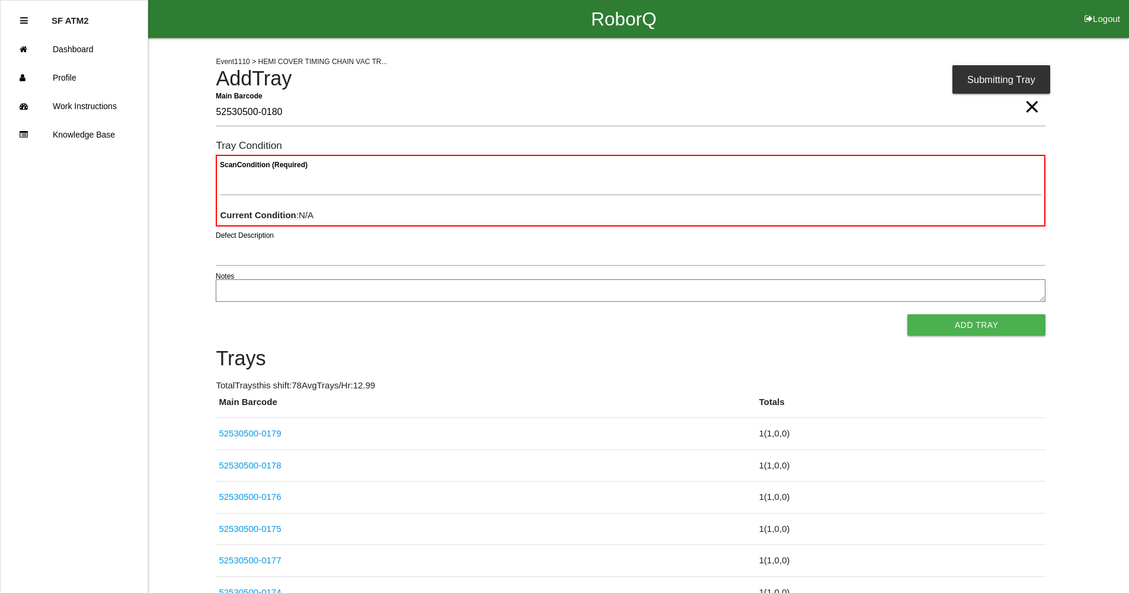
type Barcode "52530500-0180"
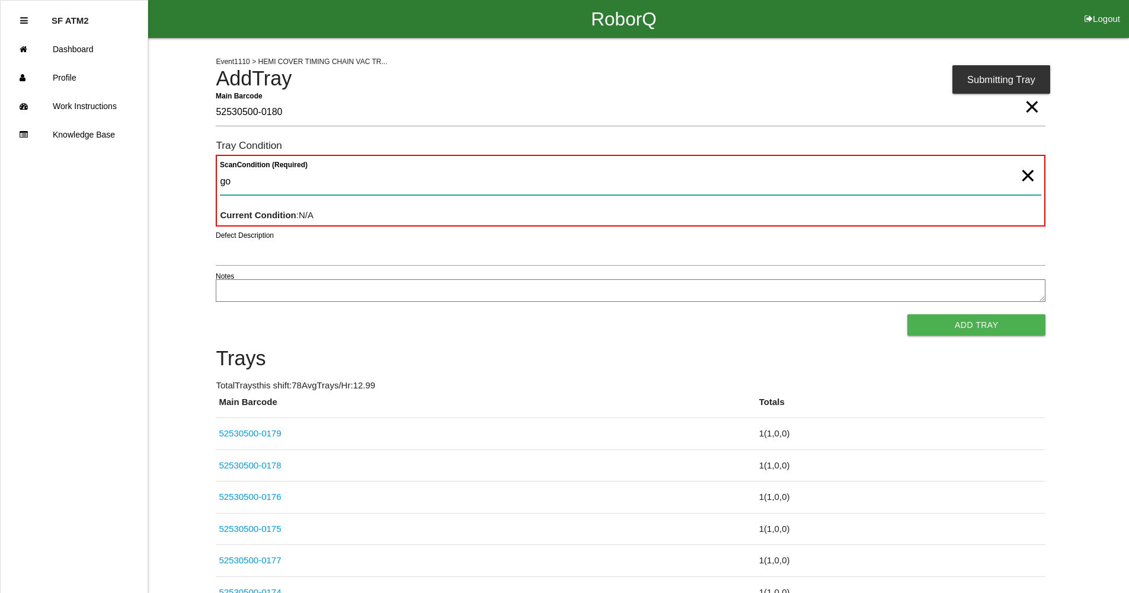
type Condition "goo"
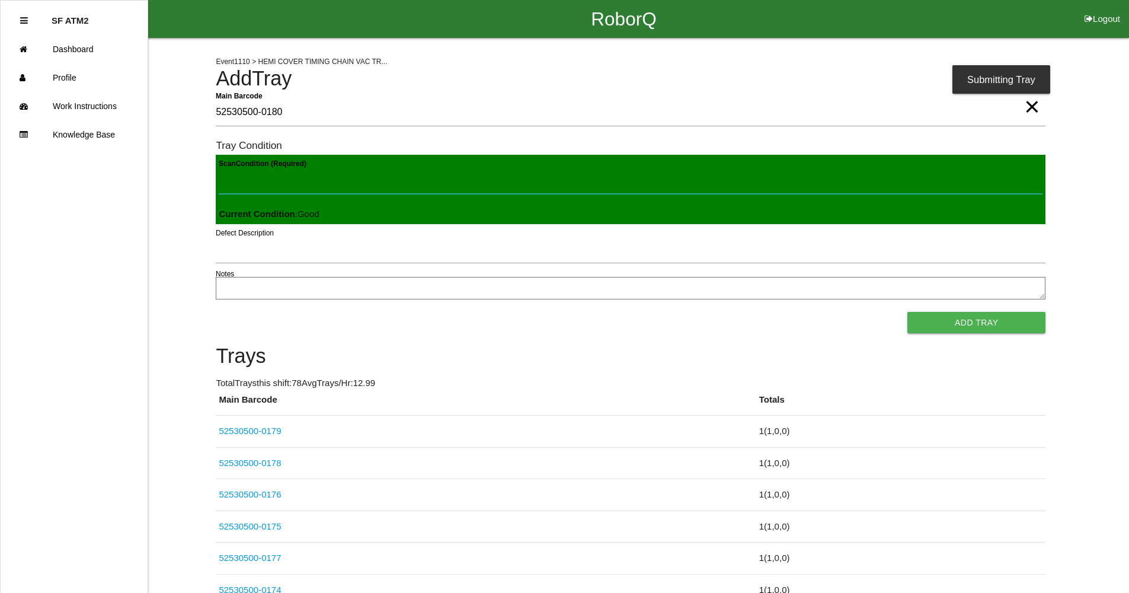
click at [907, 312] on button "Add Tray" at bounding box center [976, 322] width 138 height 21
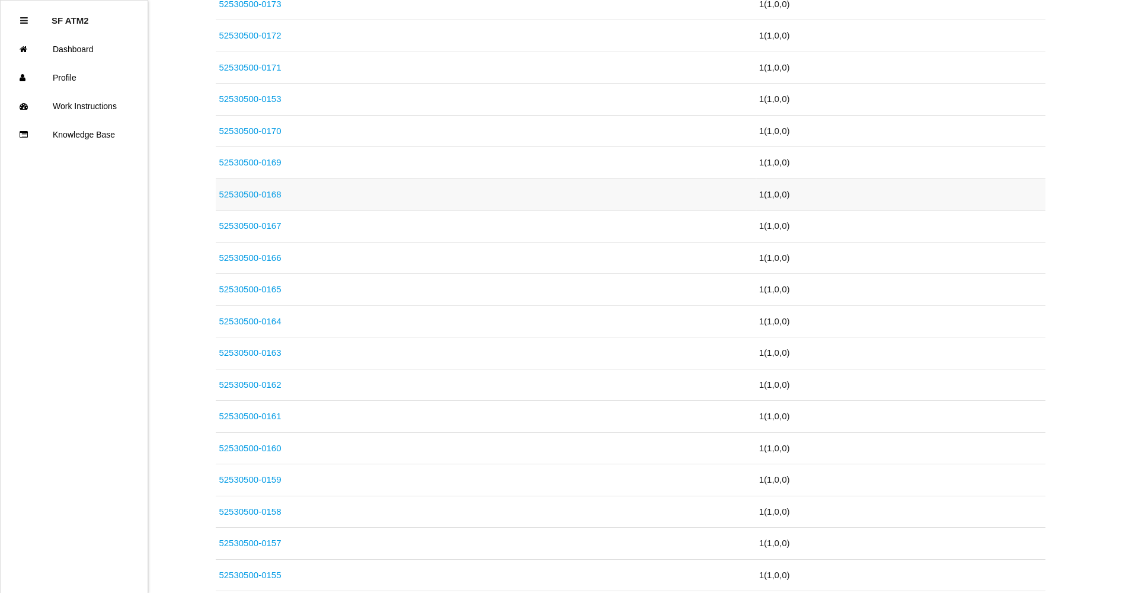
scroll to position [830, 0]
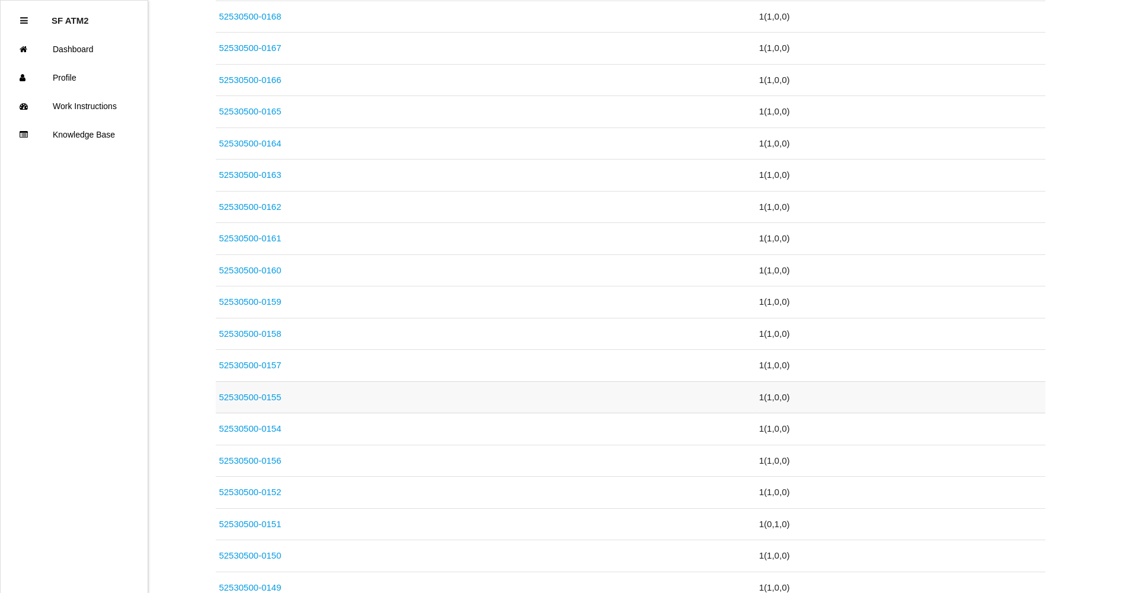
click at [244, 396] on link "52530500-0155" at bounding box center [250, 397] width 62 height 10
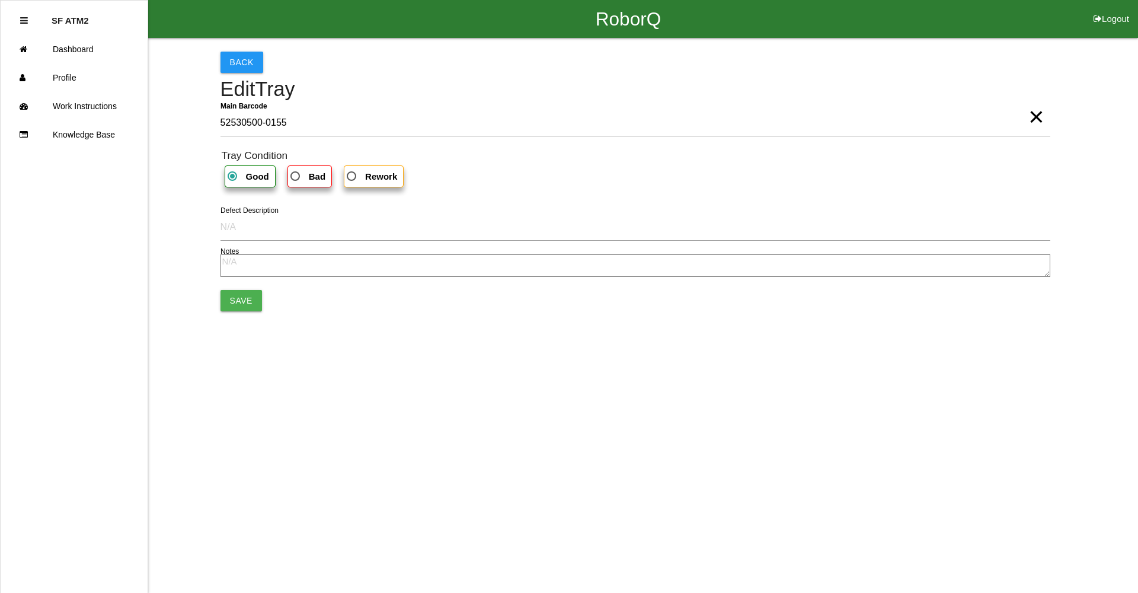
click at [306, 179] on span "Bad" at bounding box center [306, 176] width 37 height 15
click at [296, 177] on input "Bad" at bounding box center [292, 173] width 8 height 8
radio input "true"
click at [248, 295] on button "Save" at bounding box center [240, 300] width 41 height 21
